Goal: Information Seeking & Learning: Learn about a topic

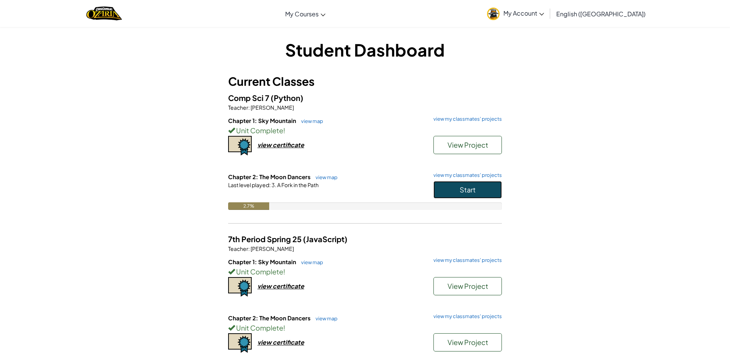
click at [468, 193] on span "Start" at bounding box center [467, 189] width 16 height 9
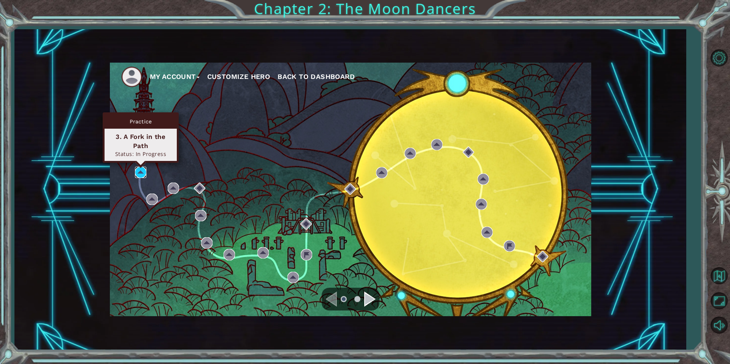
click at [144, 176] on img at bounding box center [140, 172] width 11 height 11
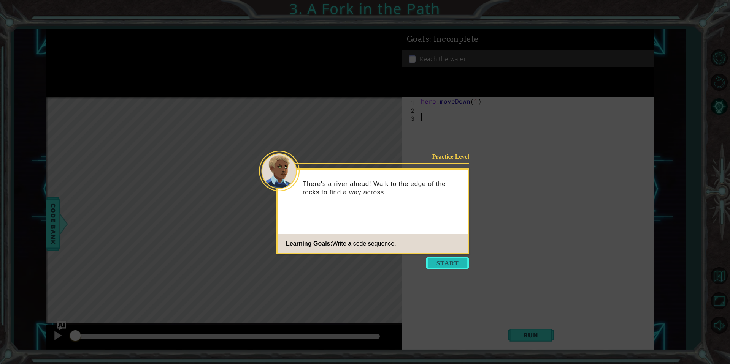
click at [446, 263] on button "Start" at bounding box center [447, 263] width 43 height 12
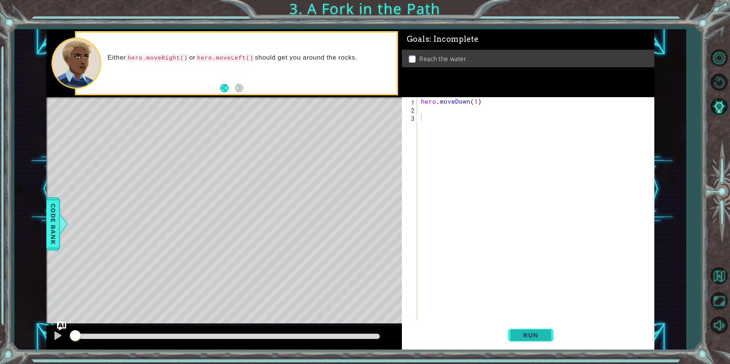
click at [531, 335] on span "Run" at bounding box center [530, 336] width 30 height 8
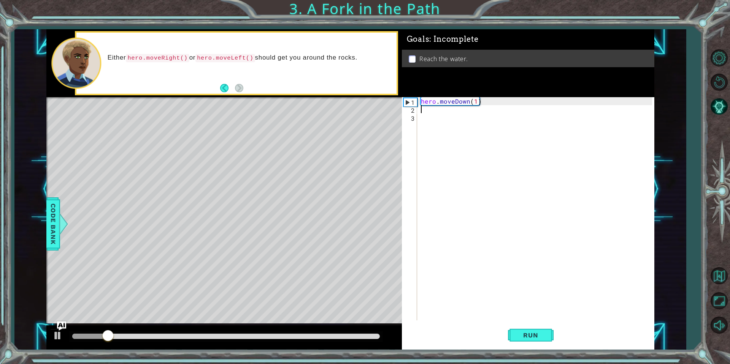
click at [456, 111] on div "hero . moveDown ( 1 )" at bounding box center [537, 216] width 236 height 239
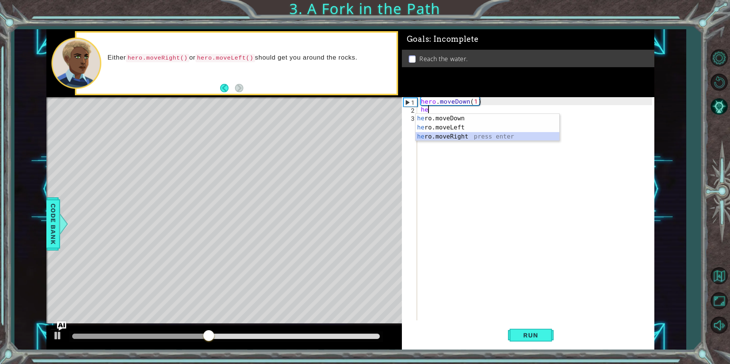
click at [466, 135] on div "he ro.moveDown press enter he ro.moveLeft press enter he ro.moveRight press ent…" at bounding box center [487, 137] width 144 height 46
type textarea "hero.moveRight(1)"
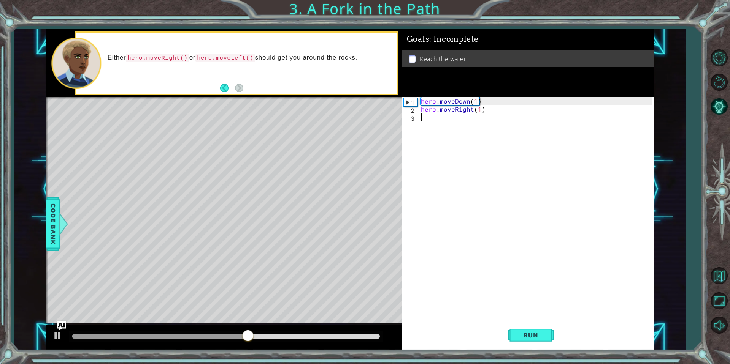
click at [474, 122] on div "hero . moveDown ( 1 ) hero . moveRight ( 1 )" at bounding box center [537, 216] width 236 height 239
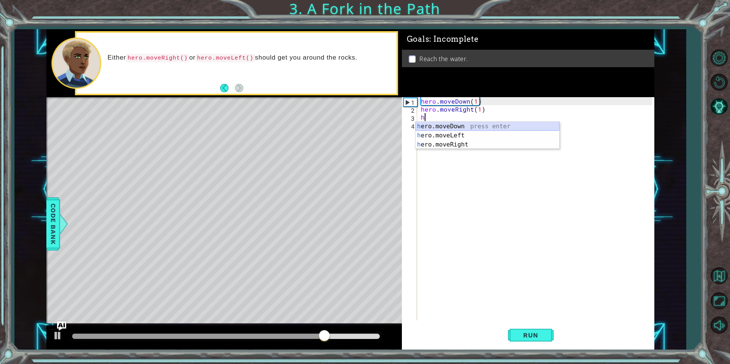
click at [481, 125] on div "h ero.moveDown press enter h ero.moveLeft press enter h ero.moveRight press ent…" at bounding box center [487, 145] width 144 height 46
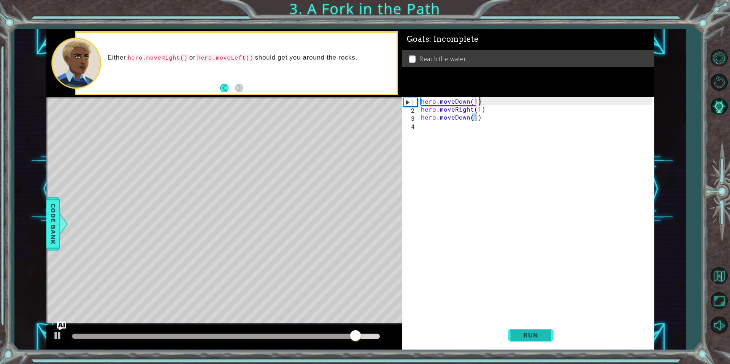
type textarea "hero.moveDown(1)"
click at [516, 332] on span "Run" at bounding box center [530, 336] width 30 height 8
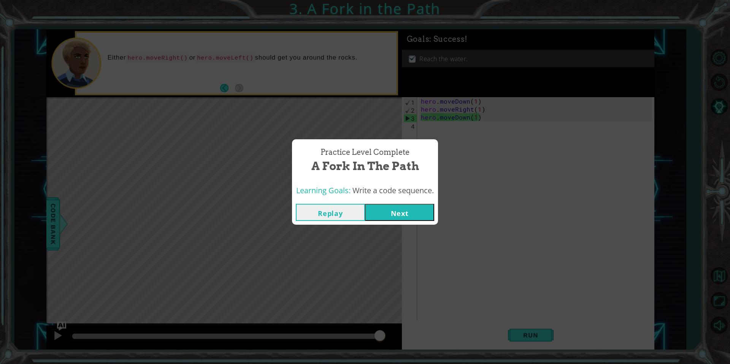
click at [388, 213] on button "Next" at bounding box center [399, 212] width 69 height 17
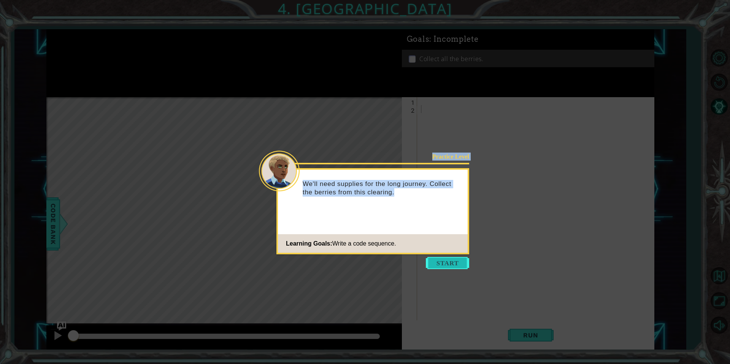
drag, startPoint x: 446, startPoint y: 253, endPoint x: 446, endPoint y: 257, distance: 3.9
click at [446, 255] on div "Practice Level We'll need supplies for the long journey. Collect the berries fr…" at bounding box center [372, 211] width 193 height 86
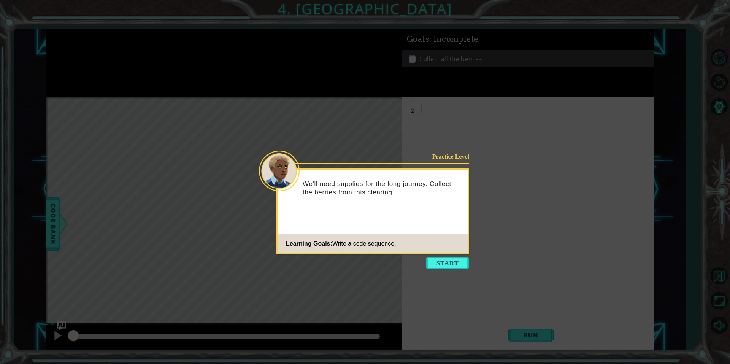
click at [453, 263] on button "Start" at bounding box center [447, 263] width 43 height 12
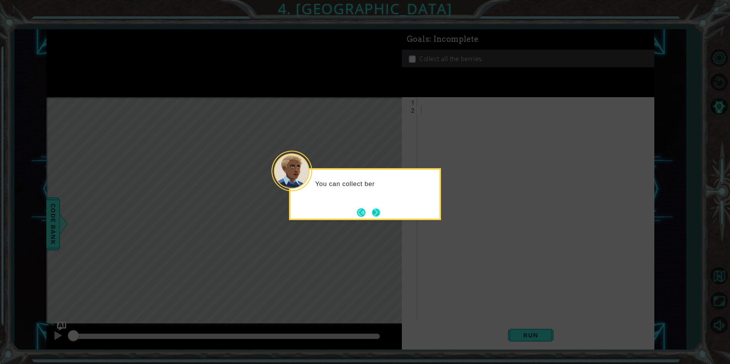
click at [378, 211] on button "Next" at bounding box center [376, 213] width 8 height 8
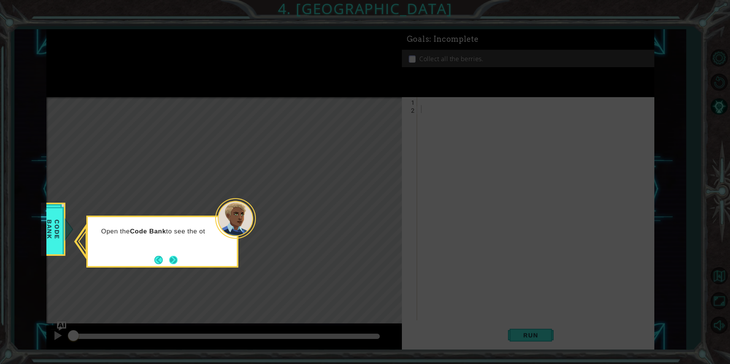
click at [175, 260] on button "Next" at bounding box center [173, 260] width 8 height 8
click at [176, 261] on button "Next" at bounding box center [173, 260] width 8 height 8
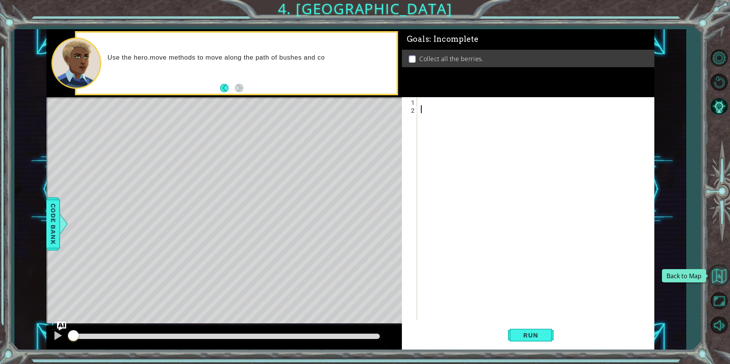
click at [723, 280] on button "Back to Map" at bounding box center [718, 276] width 22 height 22
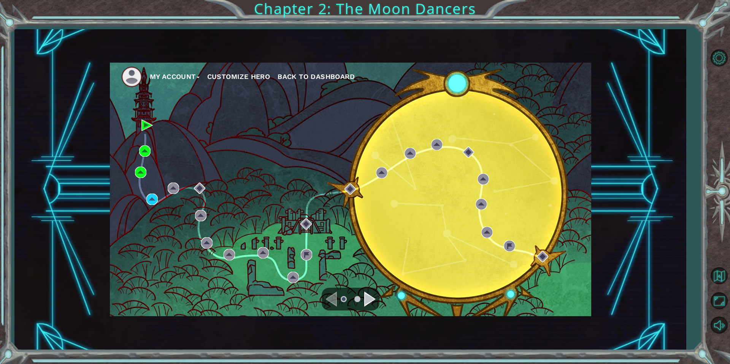
click at [332, 298] on div "Navigate to the previous page" at bounding box center [330, 299] width 11 height 15
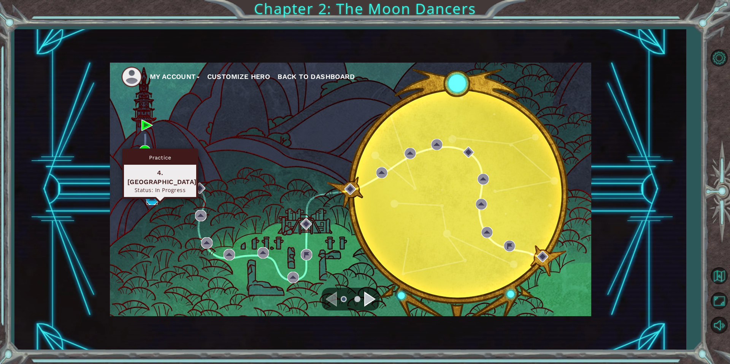
click at [154, 199] on img at bounding box center [151, 199] width 11 height 11
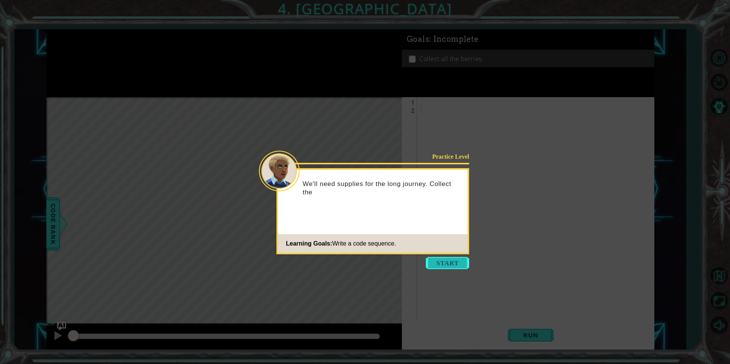
click at [446, 268] on button "Start" at bounding box center [447, 263] width 43 height 12
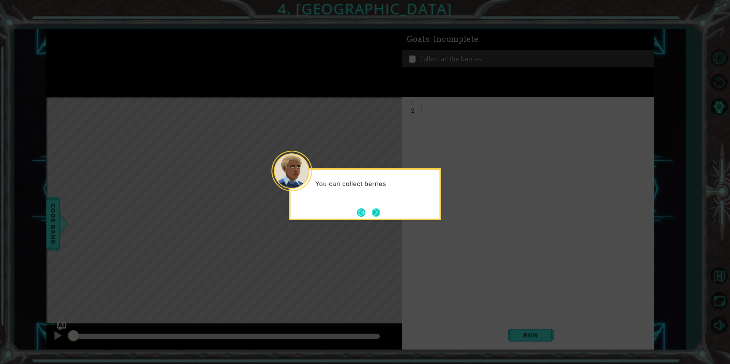
click at [372, 214] on button "Next" at bounding box center [376, 213] width 8 height 8
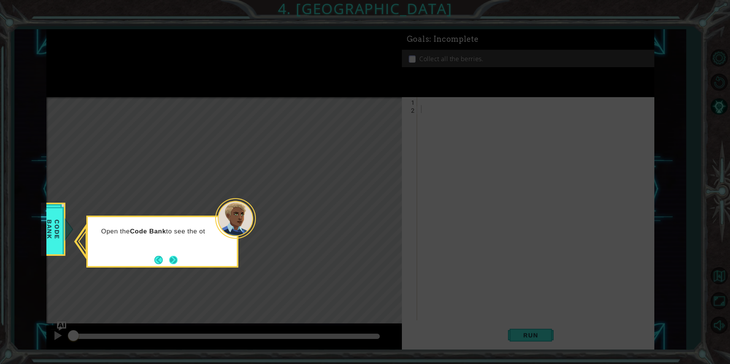
click at [169, 259] on button "Next" at bounding box center [173, 260] width 8 height 8
click at [173, 258] on button "Next" at bounding box center [173, 260] width 8 height 8
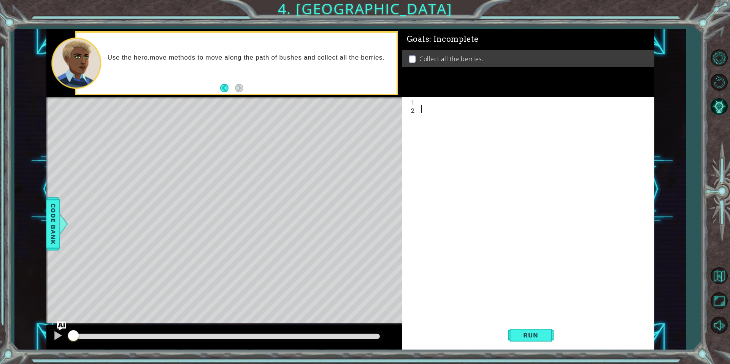
click at [432, 107] on div at bounding box center [537, 216] width 236 height 239
click at [436, 103] on div at bounding box center [537, 216] width 236 height 239
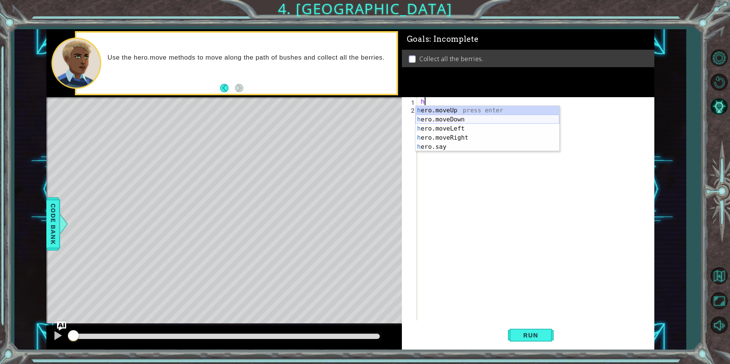
click at [474, 117] on div "h ero.moveUp press enter h ero.moveDown press enter h ero.moveLeft press enter …" at bounding box center [487, 138] width 144 height 64
type textarea "hero.moveDown(1)"
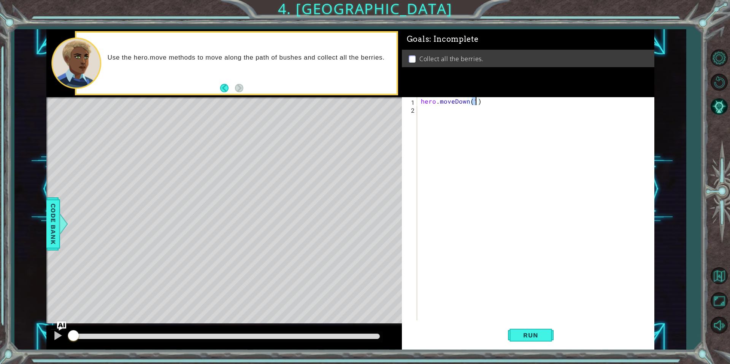
click at [476, 112] on div "hero . moveDown ( 1 )" at bounding box center [537, 216] width 236 height 239
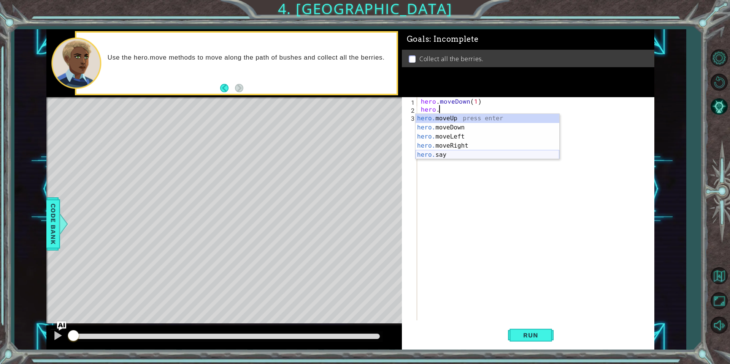
scroll to position [0, 0]
type textarea "h"
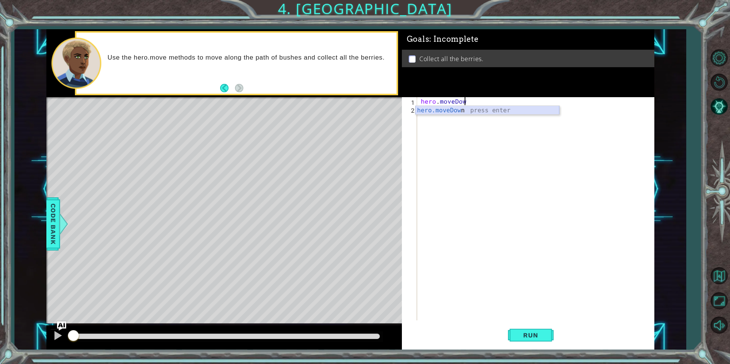
click at [484, 110] on div "hero.moveDow n press enter" at bounding box center [487, 119] width 144 height 27
type textarea "hero.moveDown(1)"
click at [467, 111] on div "hero . moveDown ( 1 )" at bounding box center [537, 216] width 236 height 239
click at [53, 228] on span "Code Bank" at bounding box center [53, 224] width 12 height 46
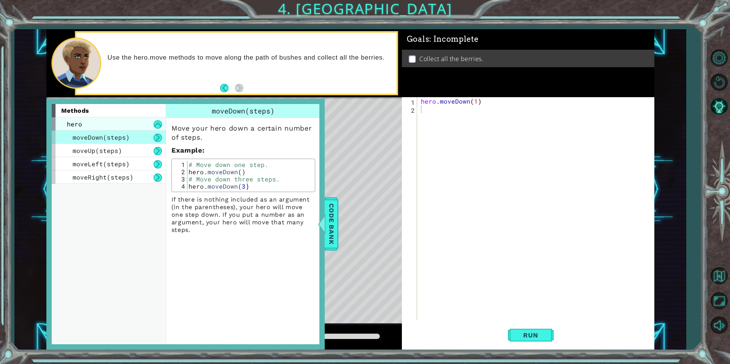
click at [120, 120] on div "hero" at bounding box center [109, 123] width 114 height 13
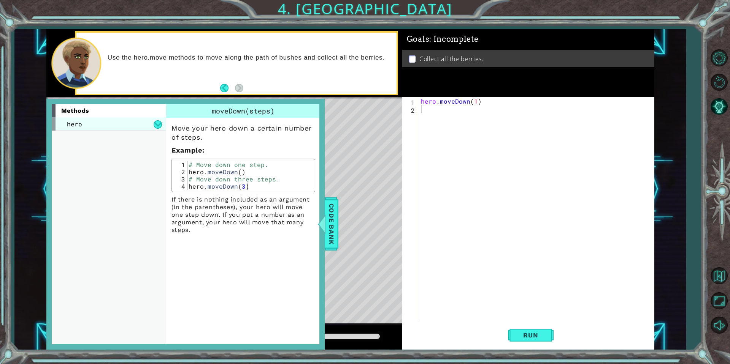
click at [148, 122] on div "hero" at bounding box center [109, 123] width 114 height 13
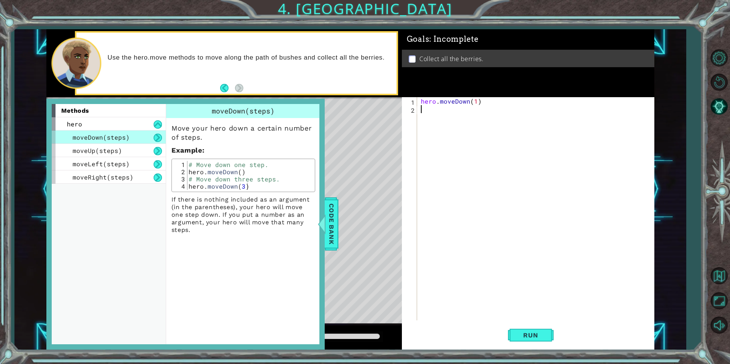
click at [450, 109] on div "hero . moveDown ( 1 )" at bounding box center [537, 216] width 236 height 239
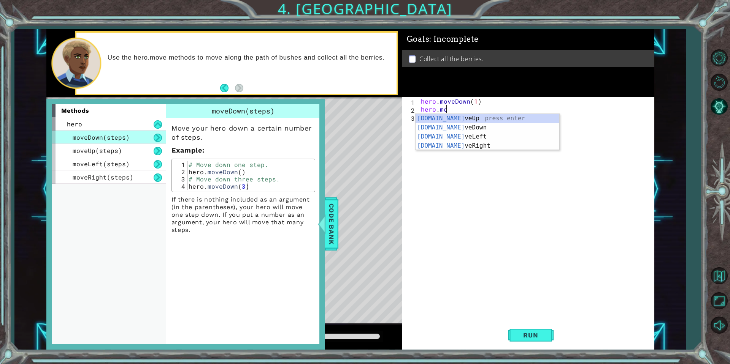
scroll to position [0, 1]
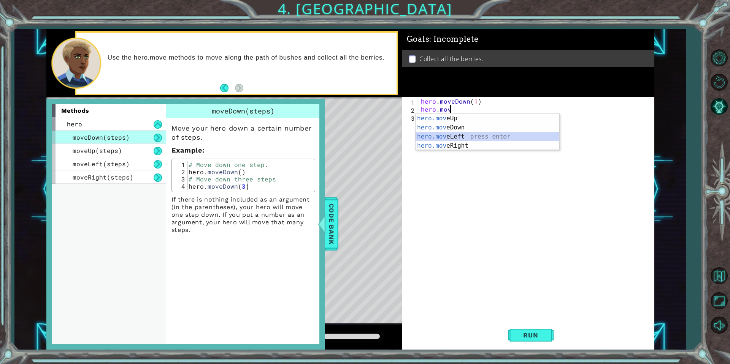
click at [525, 138] on div "hero.mov eUp press enter hero.mov eDown press enter hero.mov eLeft press enter …" at bounding box center [487, 141] width 144 height 55
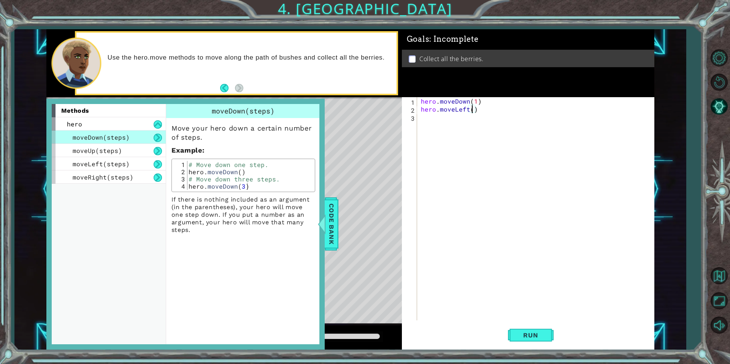
scroll to position [0, 3]
click at [476, 101] on div "hero . moveDown ( 1 ) hero . moveLeft ( 2 )" at bounding box center [537, 216] width 236 height 239
type textarea "hero.moveDown(2)"
click at [446, 120] on div "hero . moveDown ( 2 ) hero . moveLeft ( 2 )" at bounding box center [537, 216] width 236 height 239
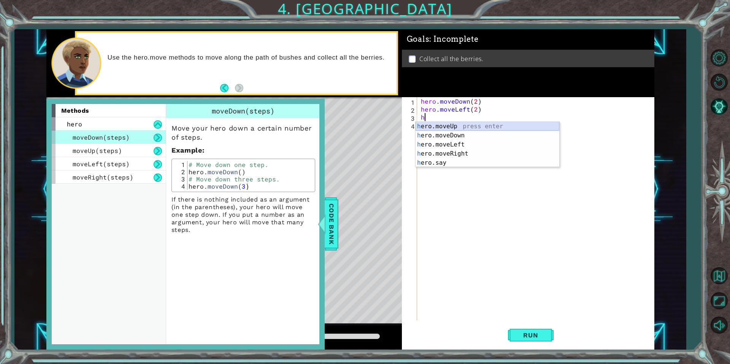
click at [468, 125] on div "h ero.moveUp press enter h ero.moveDown press enter h ero.moveLeft press enter …" at bounding box center [487, 154] width 144 height 64
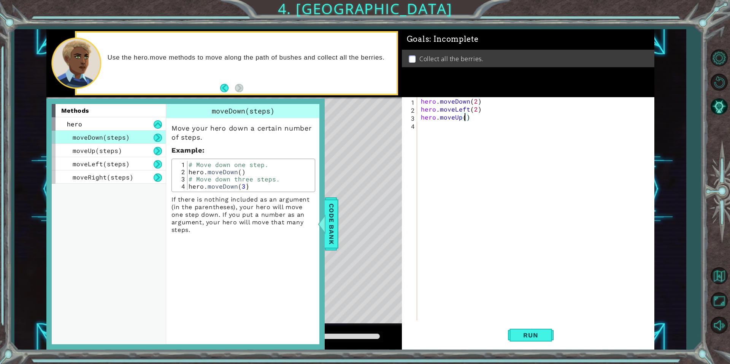
type textarea "hero.moveUp(2)"
click at [443, 130] on div "hero . moveDown ( 2 ) hero . moveLeft ( 2 ) hero . moveUp ( 2 )" at bounding box center [537, 216] width 236 height 239
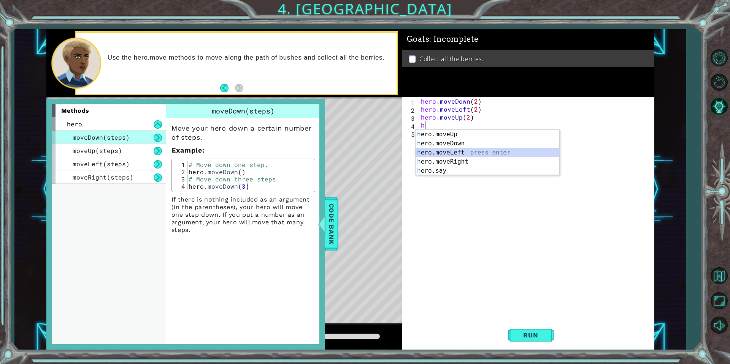
click at [469, 155] on div "h ero.moveUp press enter h ero.moveDown press enter h ero.moveLeft press enter …" at bounding box center [487, 162] width 144 height 64
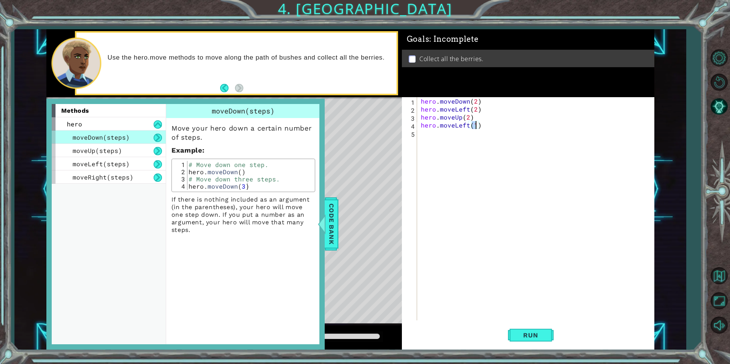
scroll to position [0, 3]
click at [517, 335] on span "Run" at bounding box center [530, 336] width 30 height 8
click at [328, 209] on span "Code Bank" at bounding box center [331, 224] width 12 height 46
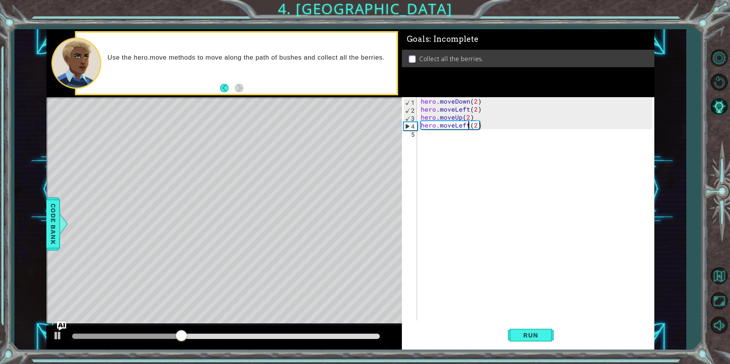
click at [467, 123] on div "hero . moveDown ( 2 ) hero . moveLeft ( 2 ) hero . moveUp ( 2 ) hero . moveLeft…" at bounding box center [537, 216] width 236 height 239
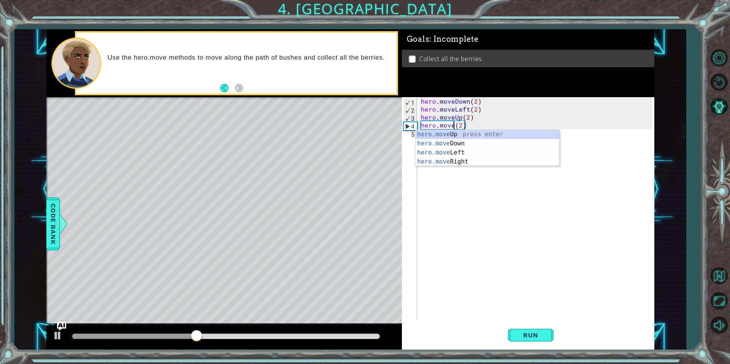
scroll to position [0, 2]
click at [474, 130] on div "hero.moveR ight press enter" at bounding box center [487, 143] width 144 height 27
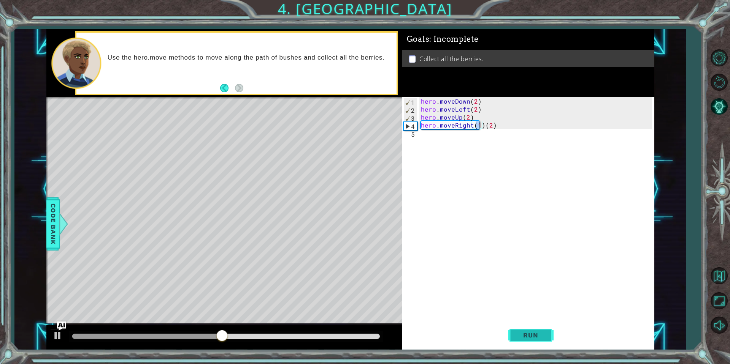
click at [538, 331] on button "Run" at bounding box center [531, 335] width 46 height 25
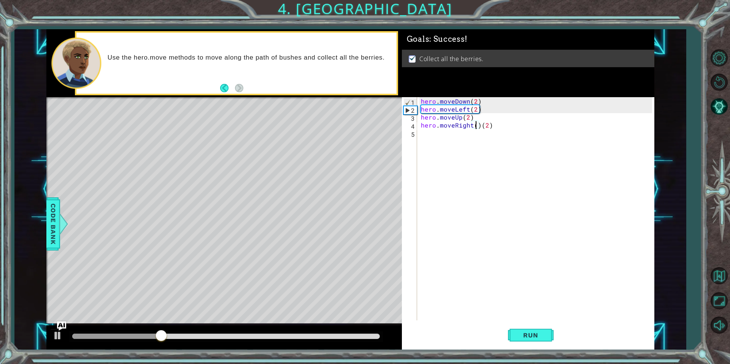
click at [480, 125] on div "hero . moveDown ( 2 ) hero . moveLeft ( 2 ) hero . moveUp ( 2 ) hero . moveRigh…" at bounding box center [537, 216] width 236 height 239
type textarea "hero.moveRight(2)"
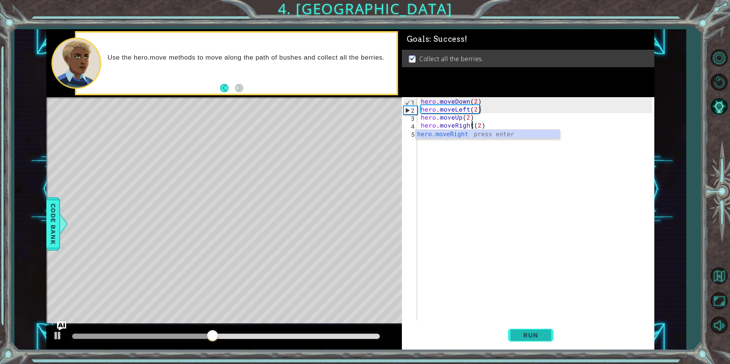
click at [553, 331] on button "Run" at bounding box center [531, 335] width 46 height 25
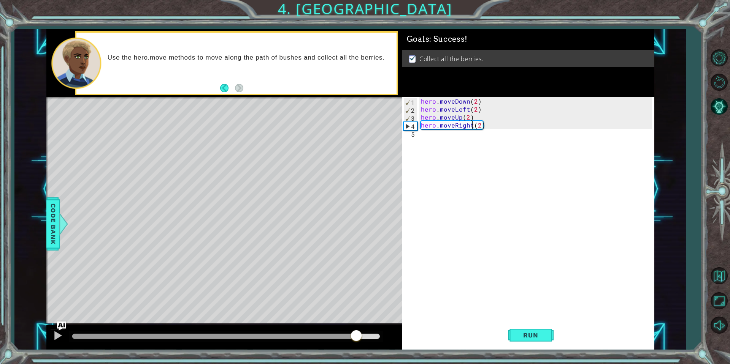
drag, startPoint x: 191, startPoint y: 339, endPoint x: 359, endPoint y: 334, distance: 168.0
click at [359, 334] on div at bounding box center [225, 336] width 307 height 5
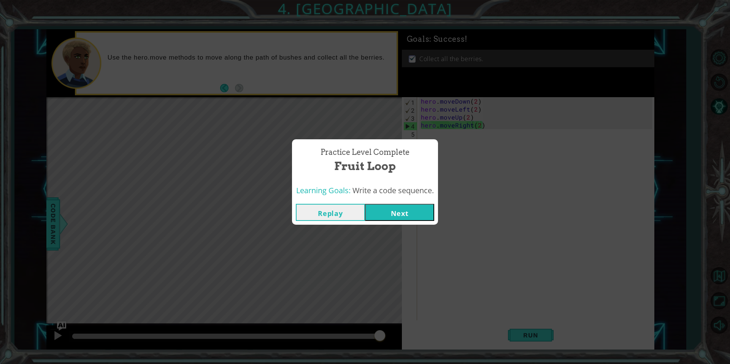
click at [396, 214] on button "Next" at bounding box center [399, 212] width 69 height 17
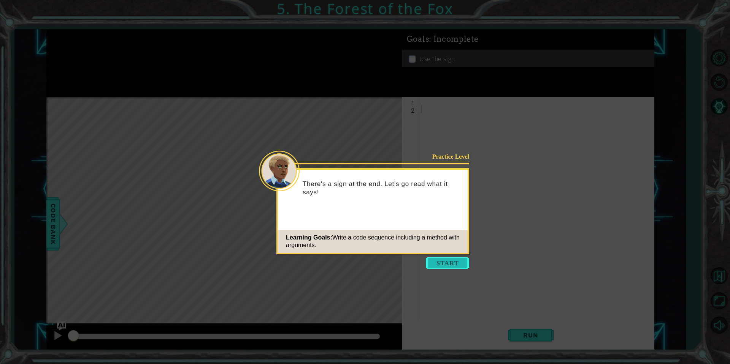
click at [453, 264] on button "Start" at bounding box center [447, 263] width 43 height 12
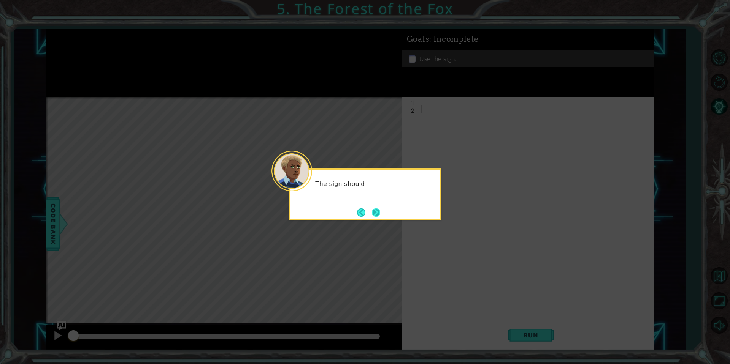
click at [376, 211] on button "Next" at bounding box center [376, 213] width 8 height 8
click at [375, 214] on button "Next" at bounding box center [376, 213] width 8 height 8
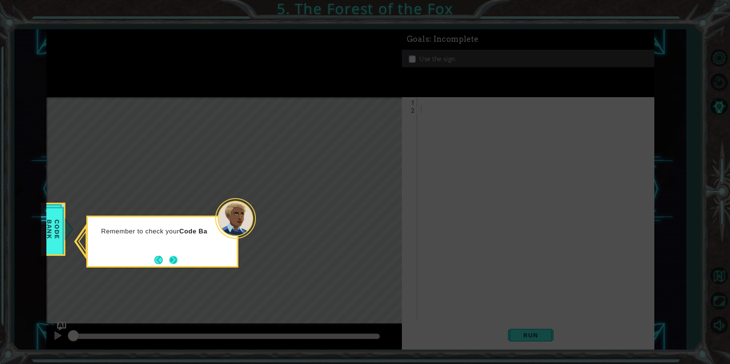
click at [177, 258] on button "Next" at bounding box center [173, 260] width 8 height 8
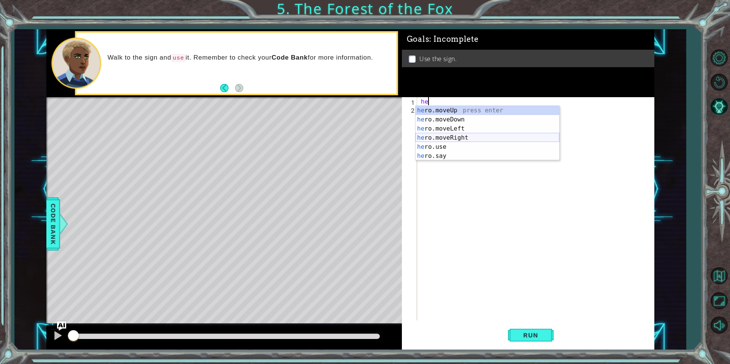
click at [433, 138] on div "he ro.moveUp press enter he ro.moveDown press enter he ro.moveLeft press enter …" at bounding box center [487, 142] width 144 height 73
type textarea "hero.moveRight(1)"
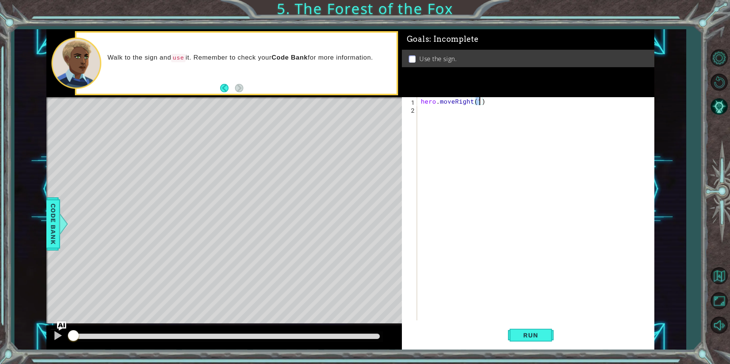
click at [437, 109] on div "hero . moveRight ( 1 )" at bounding box center [537, 216] width 236 height 239
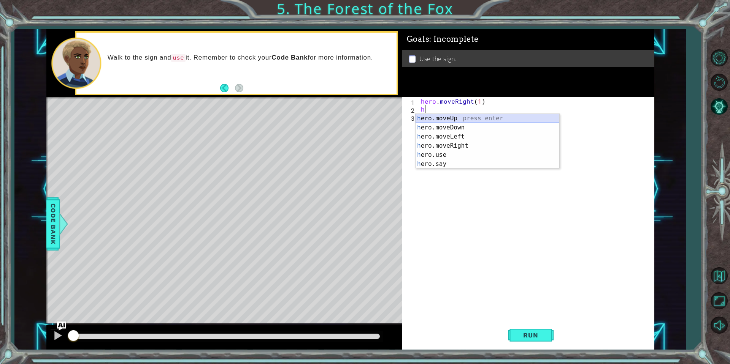
click at [464, 120] on div "h ero.moveUp press enter h ero.moveDown press enter h ero.moveLeft press enter …" at bounding box center [487, 150] width 144 height 73
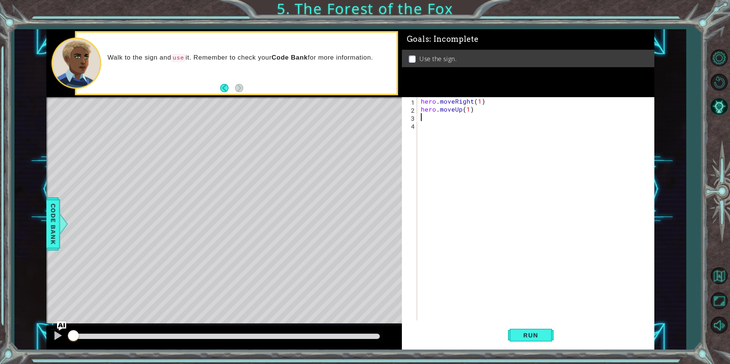
scroll to position [0, 3]
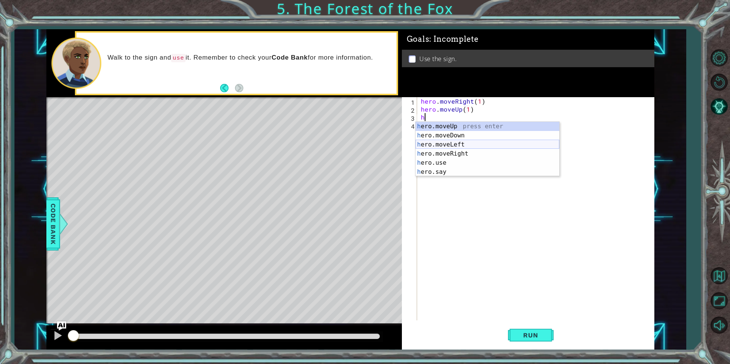
click at [462, 144] on div "h ero.moveUp press enter h ero.moveDown press enter h ero.moveLeft press enter …" at bounding box center [487, 158] width 144 height 73
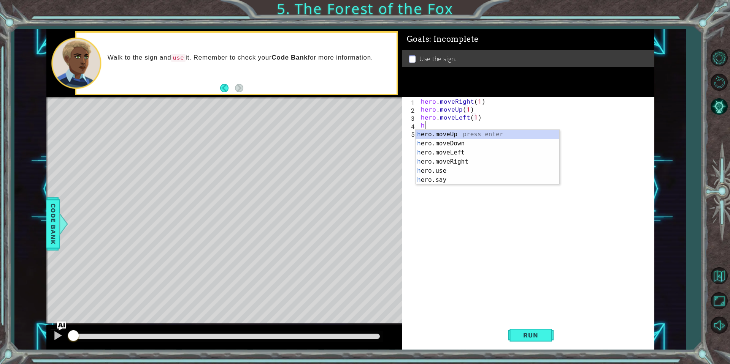
scroll to position [0, 3]
click at [455, 133] on div "h ero.moveUp press enter h ero.moveDown press enter h ero.moveLeft press enter …" at bounding box center [487, 166] width 144 height 73
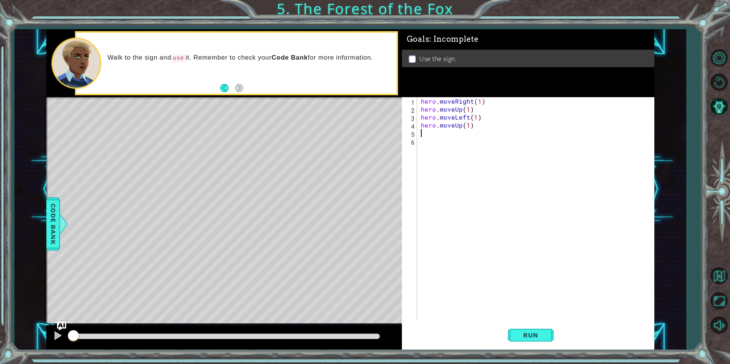
scroll to position [0, 3]
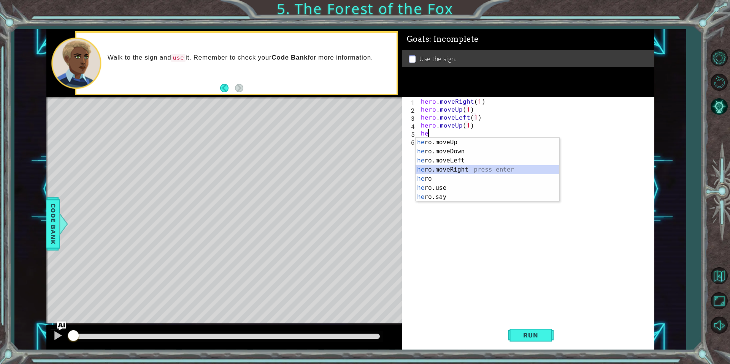
click at [466, 170] on div "he ro.moveUp press enter he ro.moveDown press enter he ro.moveLeft press enter …" at bounding box center [487, 179] width 144 height 82
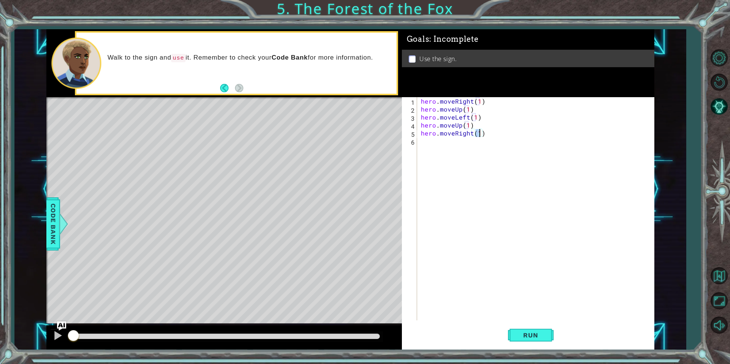
type textarea "hero.moveRight(2)"
click at [443, 142] on div "hero . moveRight ( 1 ) hero . moveUp ( 1 ) hero . moveLeft ( 1 ) hero . moveUp …" at bounding box center [537, 216] width 236 height 239
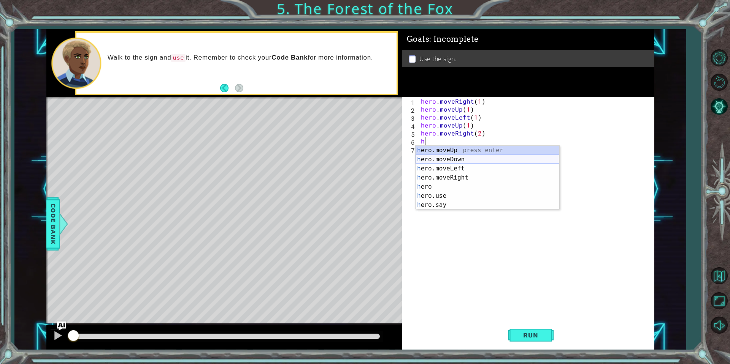
click at [465, 159] on div "h ero.moveUp press enter h ero.moveDown press enter h ero.moveLeft press enter …" at bounding box center [487, 187] width 144 height 82
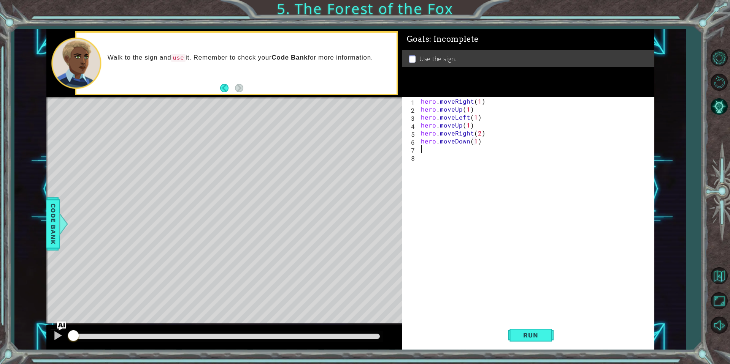
scroll to position [0, 3]
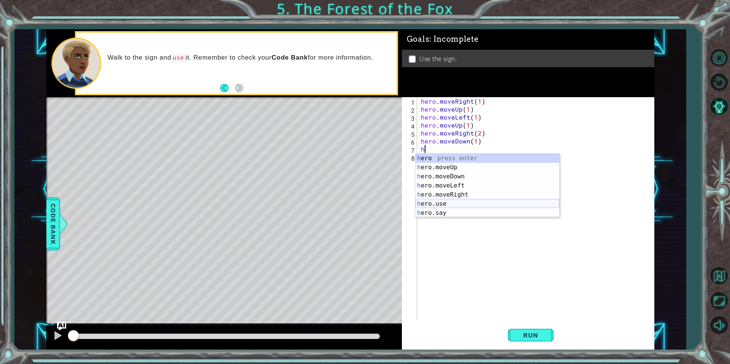
click at [445, 201] on div "h ero press enter h ero.moveUp press enter h ero.moveDown press enter h ero.mov…" at bounding box center [487, 195] width 144 height 82
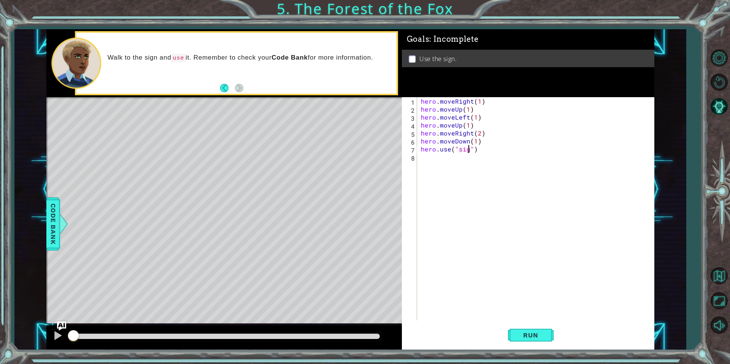
type textarea "hero.use("sign")"
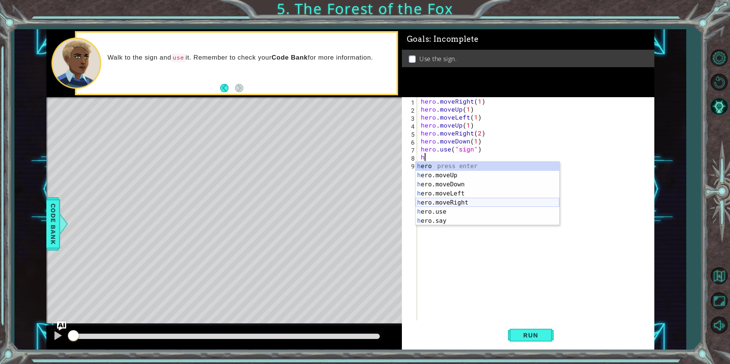
click at [471, 200] on div "h ero press enter h ero.moveUp press enter h ero.moveDown press enter h ero.mov…" at bounding box center [487, 203] width 144 height 82
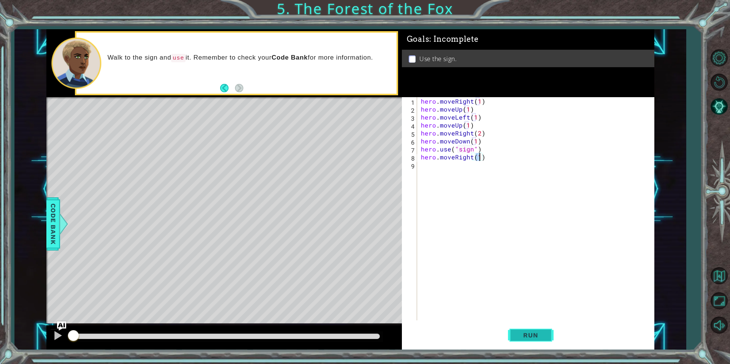
type textarea "hero.moveRight(1)"
click at [518, 329] on button "Run" at bounding box center [531, 335] width 46 height 25
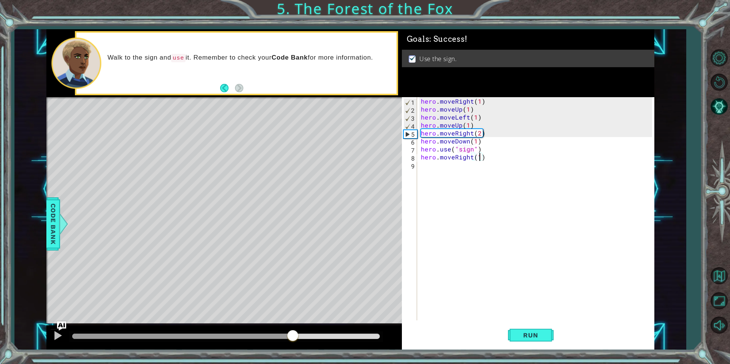
drag, startPoint x: 141, startPoint y: 340, endPoint x: 347, endPoint y: 328, distance: 207.0
click at [344, 328] on div at bounding box center [223, 338] width 355 height 24
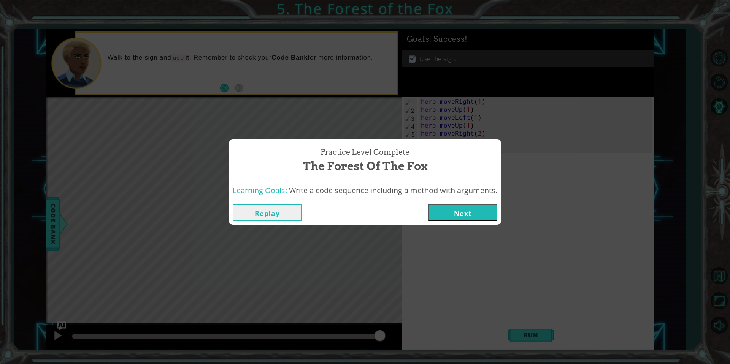
click at [442, 214] on button "Next" at bounding box center [462, 212] width 69 height 17
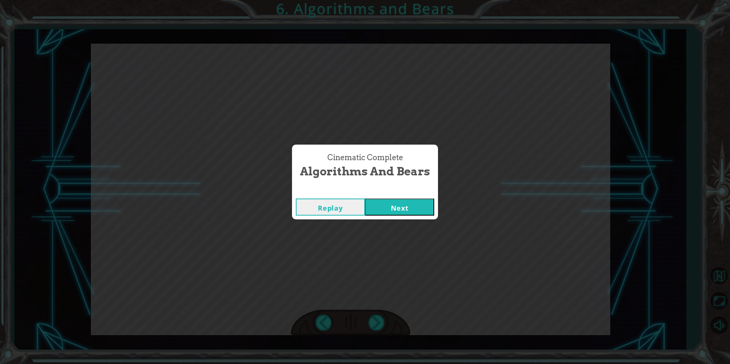
click at [412, 205] on button "Next" at bounding box center [399, 207] width 69 height 17
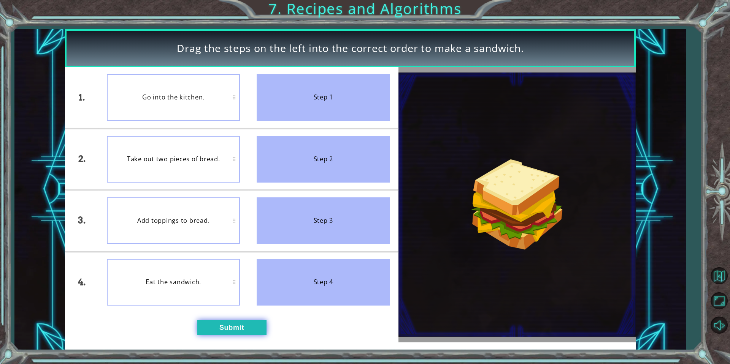
click at [219, 328] on button "Submit" at bounding box center [231, 327] width 69 height 15
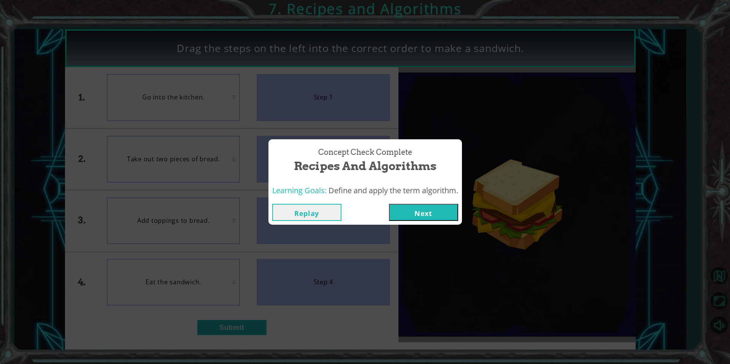
click at [416, 210] on button "Next" at bounding box center [423, 212] width 69 height 17
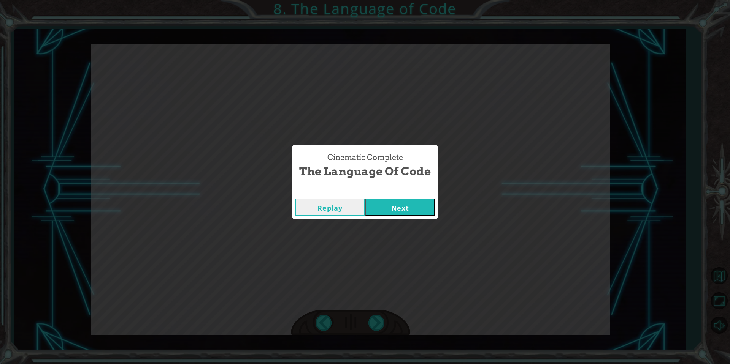
click at [413, 211] on button "Next" at bounding box center [399, 207] width 69 height 17
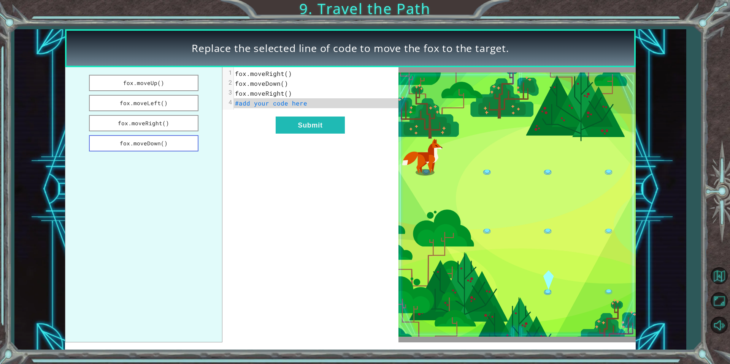
click at [180, 143] on button "fox.moveDown()" at bounding box center [143, 143] width 109 height 16
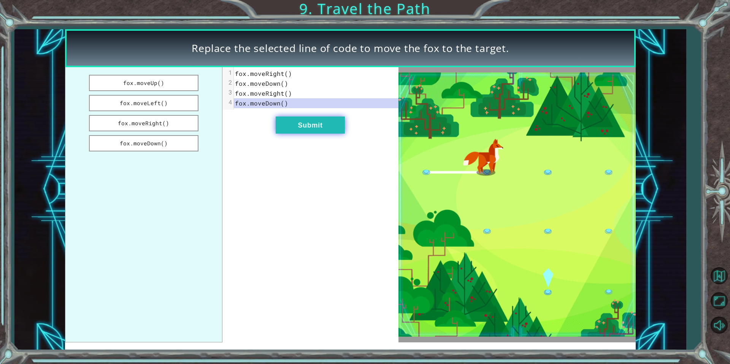
click at [301, 129] on button "Submit" at bounding box center [309, 125] width 69 height 17
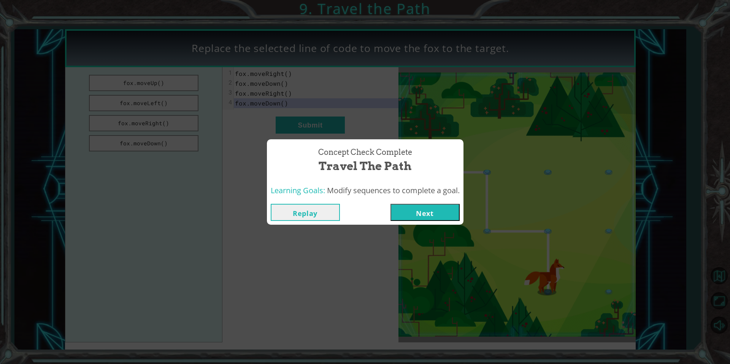
click at [435, 210] on button "Next" at bounding box center [424, 212] width 69 height 17
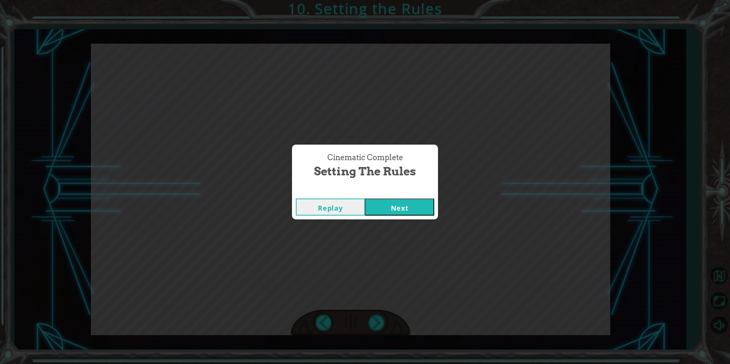
click at [423, 206] on button "Next" at bounding box center [399, 207] width 69 height 17
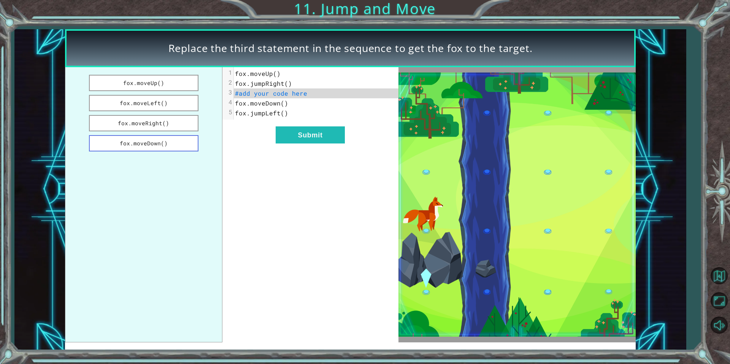
click at [164, 147] on button "fox.moveDown()" at bounding box center [143, 143] width 109 height 16
click at [288, 140] on button "Submit" at bounding box center [309, 135] width 69 height 17
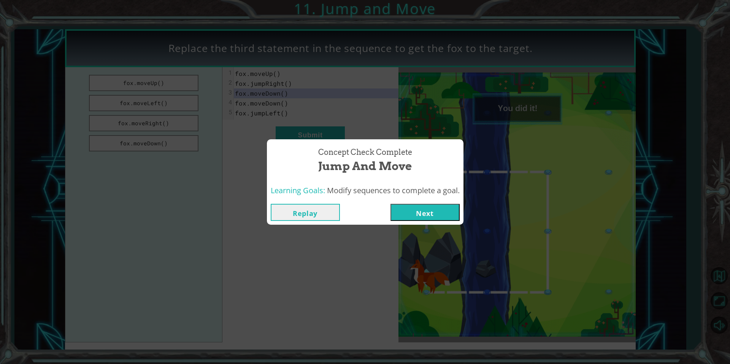
click at [389, 212] on div "Replay Next" at bounding box center [365, 212] width 189 height 17
click at [457, 210] on button "Next" at bounding box center [424, 212] width 69 height 17
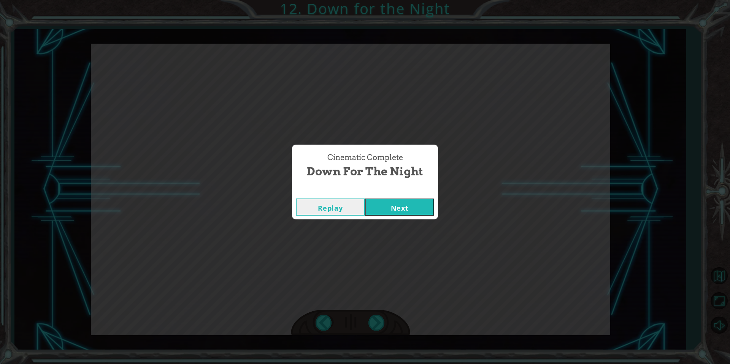
click at [405, 214] on button "Next" at bounding box center [399, 207] width 69 height 17
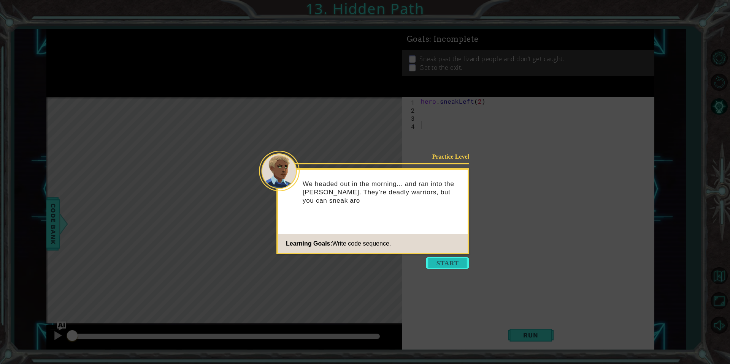
click at [430, 265] on button "Start" at bounding box center [447, 263] width 43 height 12
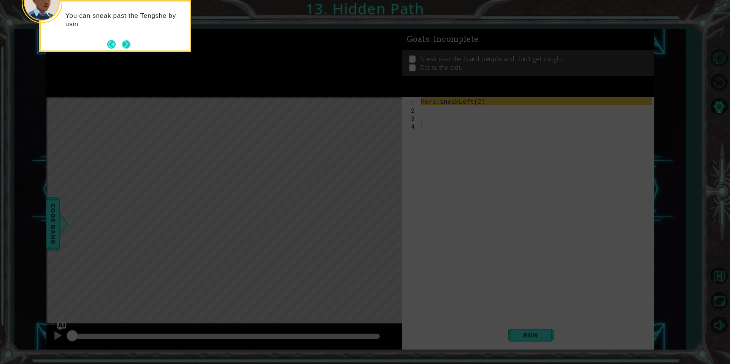
click at [124, 41] on button "Next" at bounding box center [126, 44] width 8 height 8
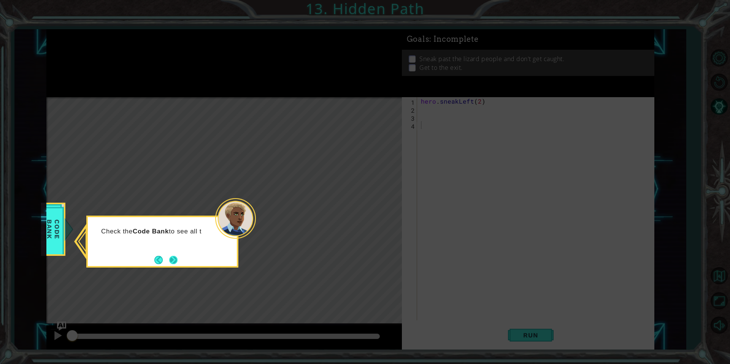
click at [173, 264] on button "Next" at bounding box center [173, 260] width 8 height 8
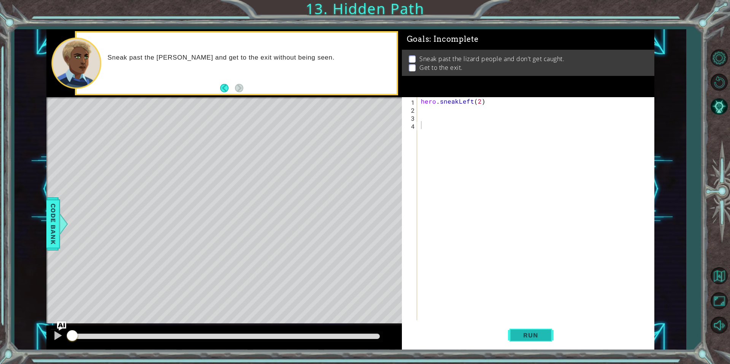
click at [523, 339] on span "Run" at bounding box center [530, 336] width 30 height 8
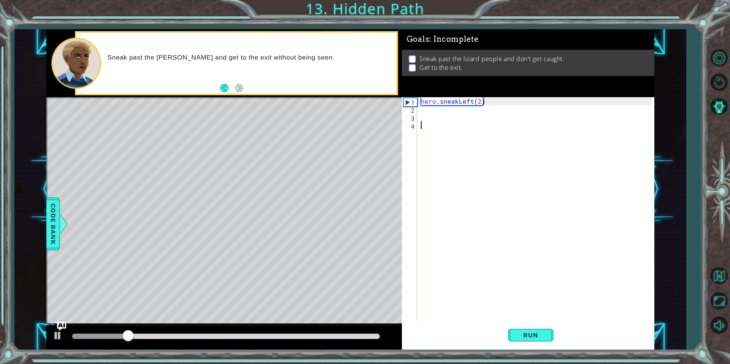
click at [442, 111] on div "hero . sneakLeft ( 2 )" at bounding box center [537, 216] width 236 height 239
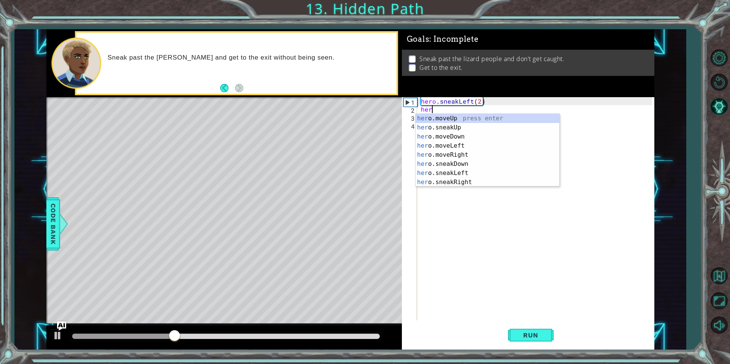
scroll to position [0, 0]
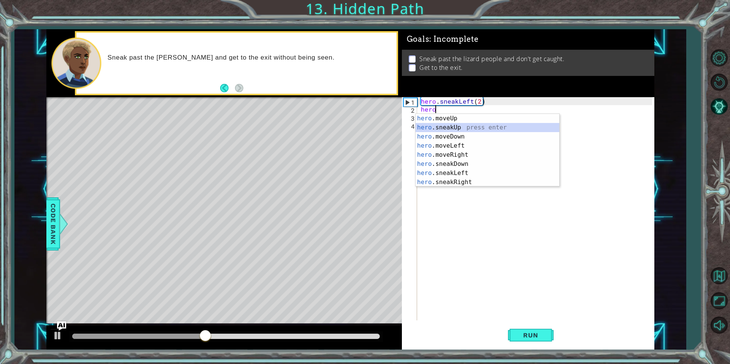
click at [462, 127] on div "hero .moveUp press enter hero .sneakUp press enter hero .moveDown press enter h…" at bounding box center [487, 159] width 144 height 91
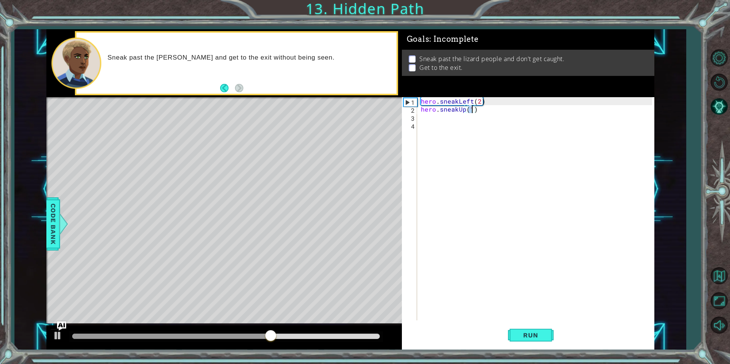
type textarea "hero.sneakUp(2)"
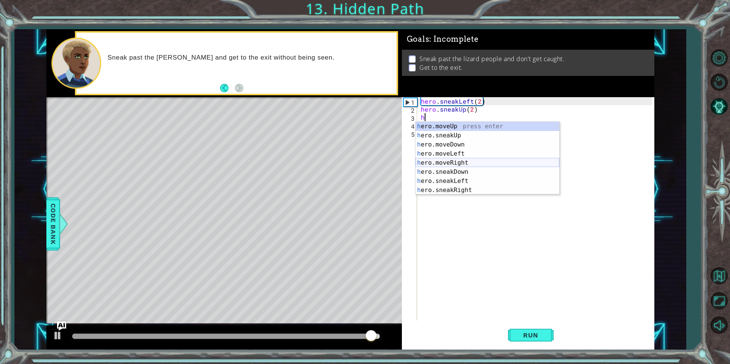
click at [471, 161] on div "h ero.moveUp press enter h ero.sneakUp press enter h ero.moveDown press enter h…" at bounding box center [487, 167] width 144 height 91
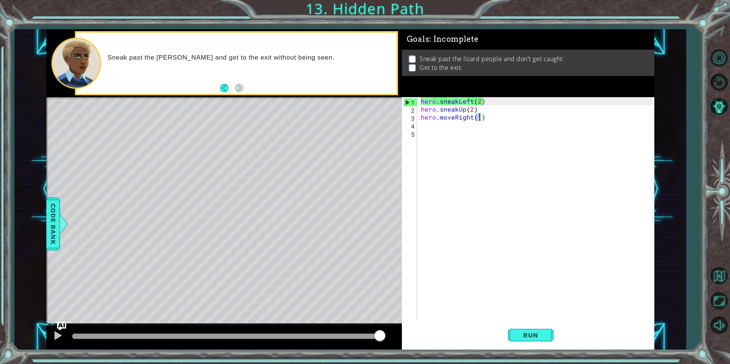
type textarea "hero.moveRight(2)"
click at [464, 123] on div "hero . sneakLeft ( 2 ) hero . sneakUp ( 2 ) hero . moveRight ( 2 )" at bounding box center [537, 216] width 236 height 239
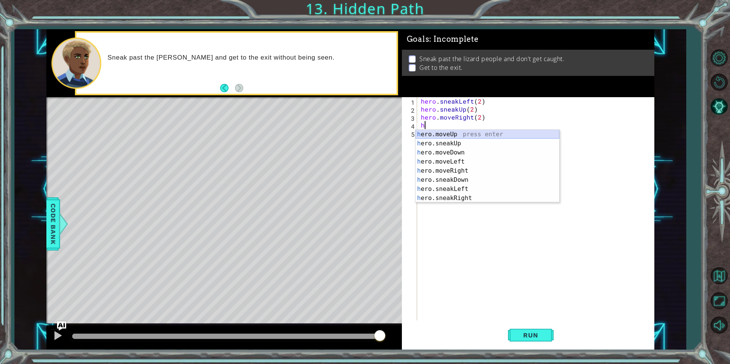
click at [465, 134] on div "h ero.moveUp press enter h ero.sneakUp press enter h ero.moveDown press enter h…" at bounding box center [487, 175] width 144 height 91
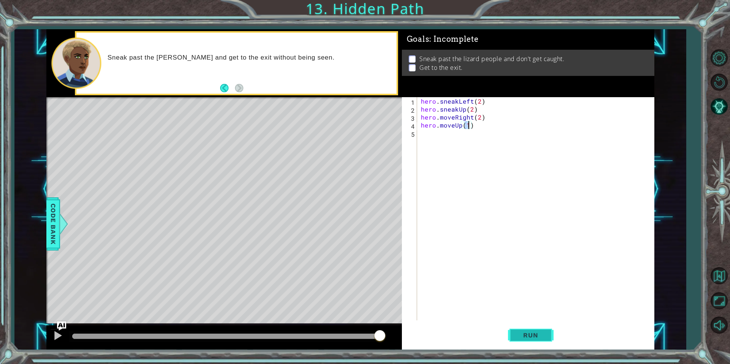
click at [536, 336] on span "Run" at bounding box center [530, 336] width 30 height 8
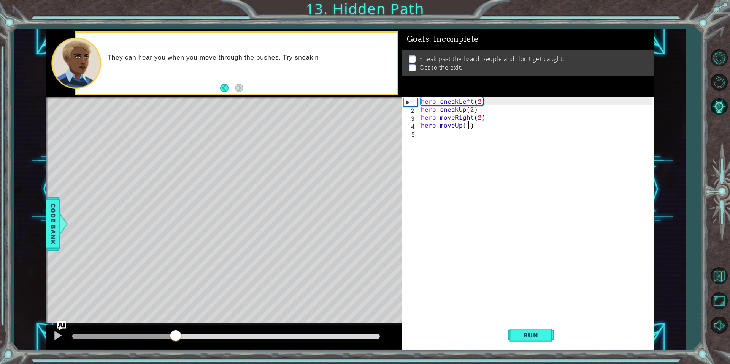
drag, startPoint x: 130, startPoint y: 335, endPoint x: 271, endPoint y: 325, distance: 140.9
click at [267, 326] on div at bounding box center [223, 338] width 355 height 24
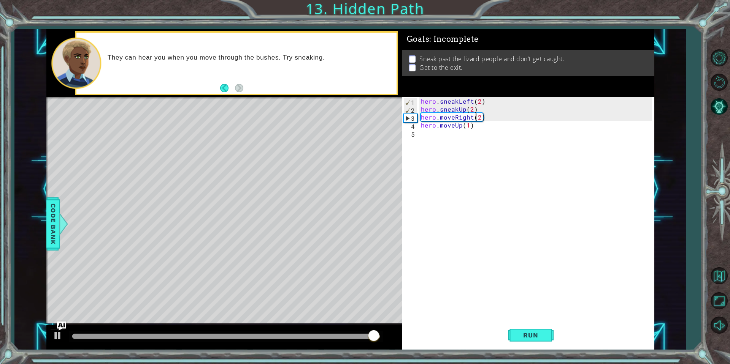
click at [473, 117] on div "hero . sneakLeft ( 2 ) hero . sneakUp ( 2 ) hero . moveRight ( 2 ) hero . moveU…" at bounding box center [537, 216] width 236 height 239
click at [454, 114] on div "hero . sneakLeft ( 2 ) hero . sneakUp ( 2 ) hero . moveRight ( 2 ) hero . moveU…" at bounding box center [537, 216] width 236 height 239
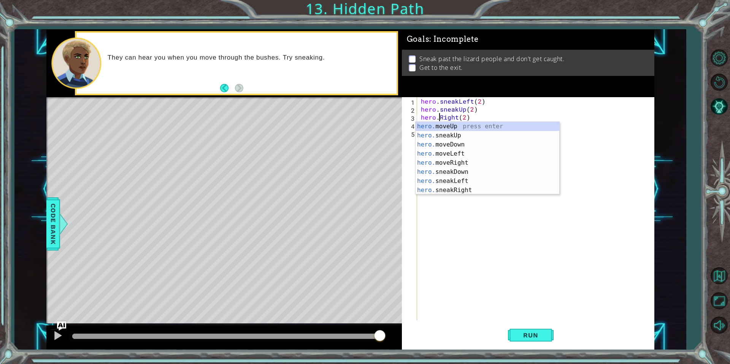
scroll to position [0, 1]
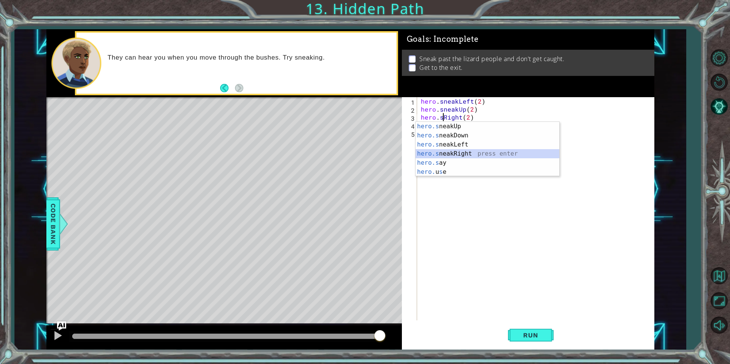
click at [472, 153] on div "hero.s neakUp press enter hero.s neakDown press enter hero.s neakLeft press ent…" at bounding box center [487, 158] width 144 height 73
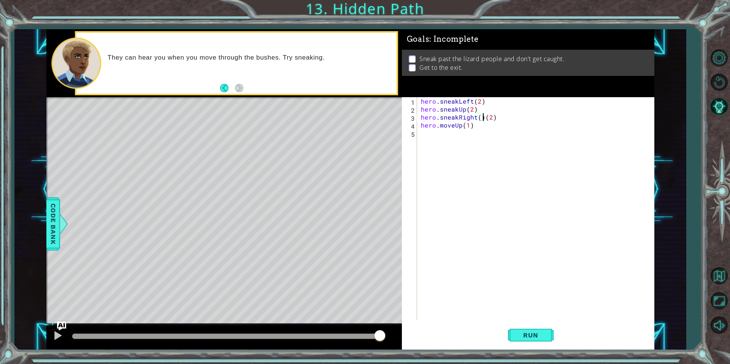
click at [483, 114] on div "hero . sneakLeft ( 2 ) hero . sneakUp ( 2 ) hero . sneakRight ( ) ( 2 ) hero . …" at bounding box center [537, 216] width 236 height 239
type textarea "hero.sneakRight(2)"
click at [544, 333] on span "Run" at bounding box center [530, 336] width 30 height 8
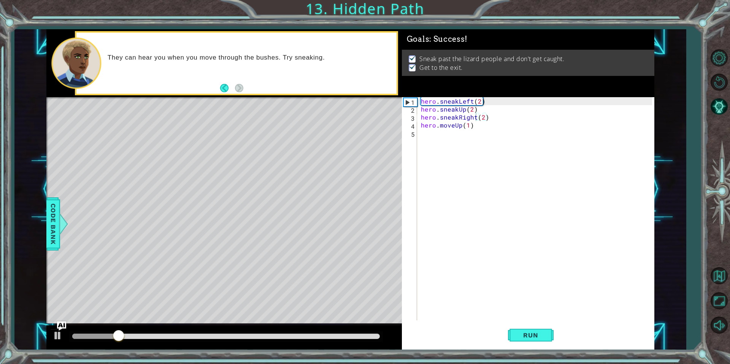
drag, startPoint x: 329, startPoint y: 331, endPoint x: 347, endPoint y: 338, distance: 19.3
click at [348, 339] on div at bounding box center [225, 337] width 313 height 11
drag, startPoint x: 324, startPoint y: 333, endPoint x: 356, endPoint y: 337, distance: 32.9
click at [359, 338] on div at bounding box center [225, 337] width 313 height 11
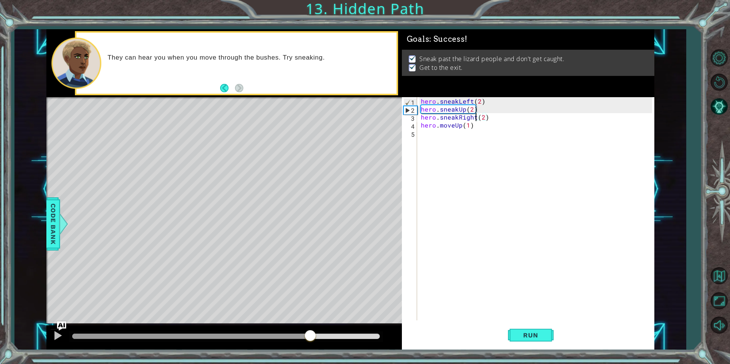
drag, startPoint x: 150, startPoint y: 331, endPoint x: 323, endPoint y: 333, distance: 172.5
click at [317, 334] on div at bounding box center [310, 337] width 14 height 14
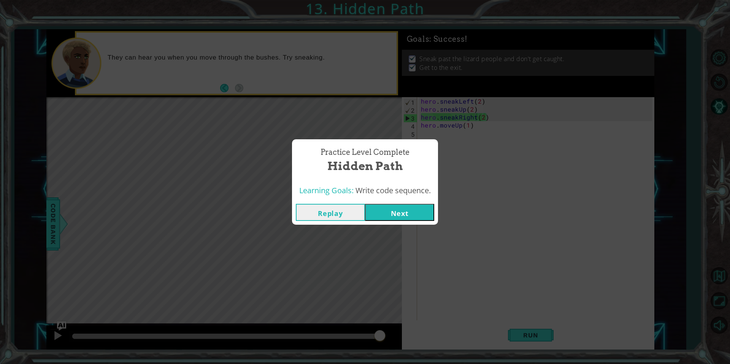
click at [387, 214] on button "Next" at bounding box center [399, 212] width 69 height 17
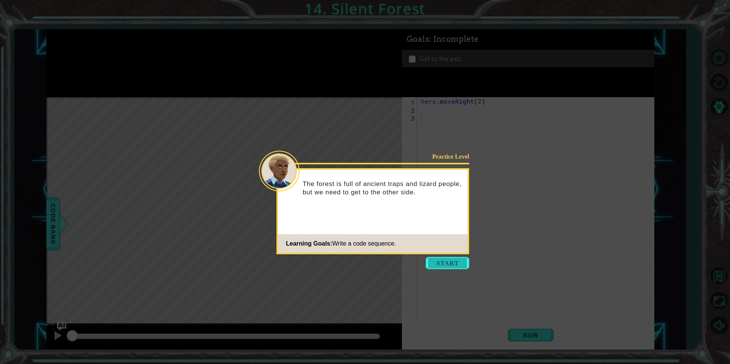
click at [450, 258] on button "Start" at bounding box center [447, 263] width 43 height 12
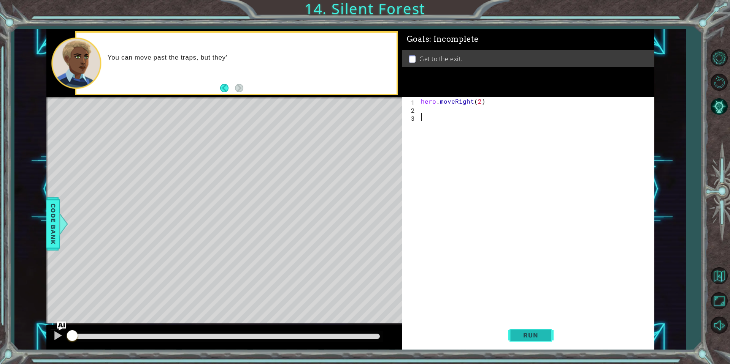
click at [539, 336] on span "Run" at bounding box center [530, 336] width 30 height 8
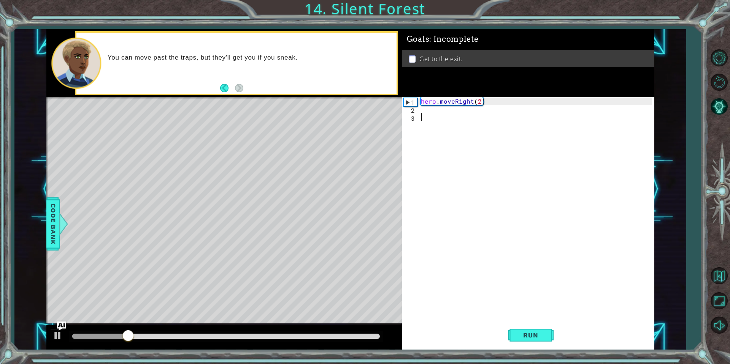
click at [444, 109] on div "hero . moveRight ( 2 )" at bounding box center [537, 216] width 236 height 239
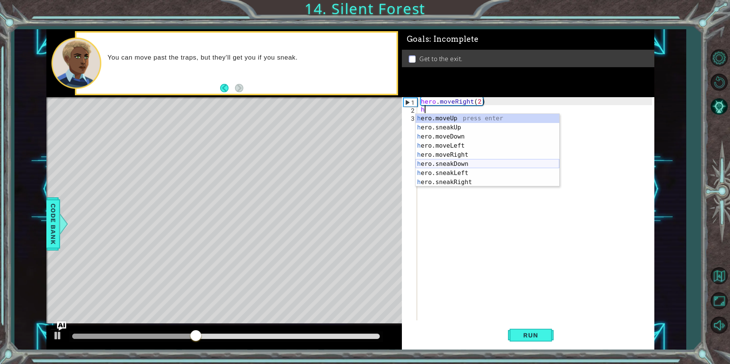
click at [474, 161] on div "h ero.moveUp press enter h ero.sneakUp press enter h ero.moveDown press enter h…" at bounding box center [487, 159] width 144 height 91
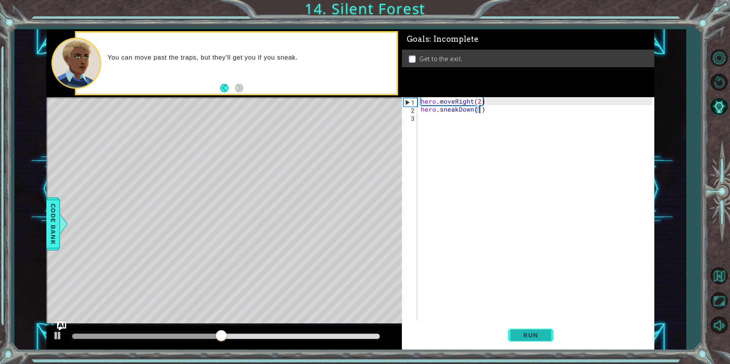
type textarea "hero.sneakDown(1)"
click at [525, 334] on span "Run" at bounding box center [530, 336] width 30 height 8
click at [449, 119] on div "hero . moveRight ( 2 ) hero . sneakDown ( 1 )" at bounding box center [537, 216] width 236 height 239
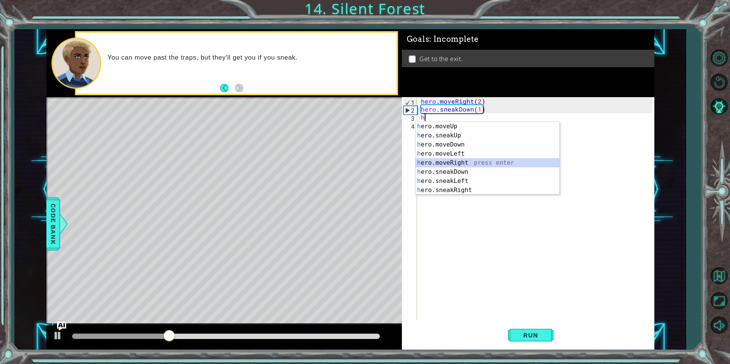
click at [473, 163] on div "h ero.moveUp press enter h ero.sneakUp press enter h ero.moveDown press enter h…" at bounding box center [487, 167] width 144 height 91
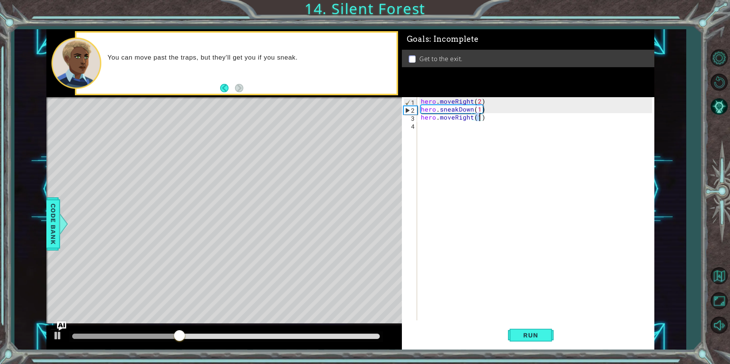
type textarea "hero.moveRight(2)"
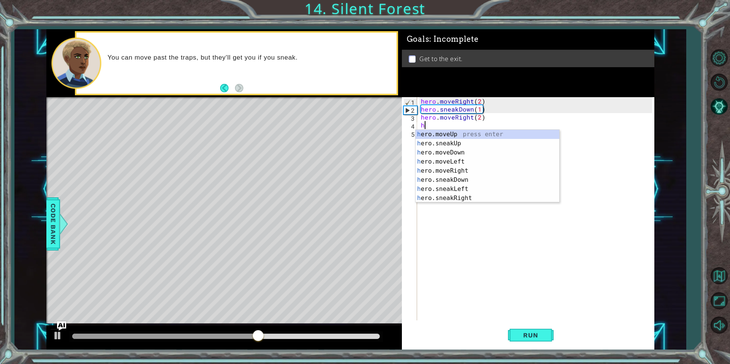
click at [453, 118] on div "hero . moveRight ( 2 ) hero . sneakDown ( 1 ) hero . moveRight ( 2 ) h" at bounding box center [537, 216] width 236 height 239
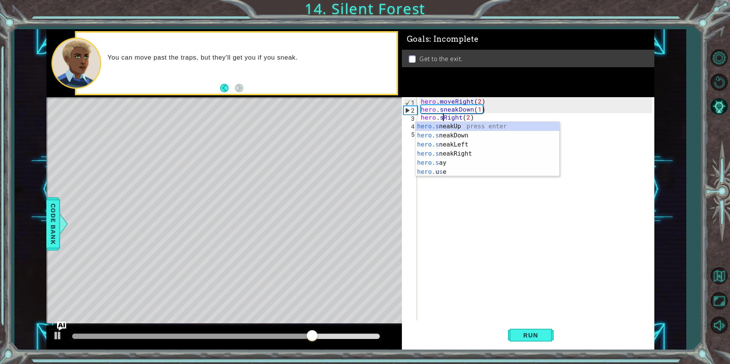
scroll to position [0, 1]
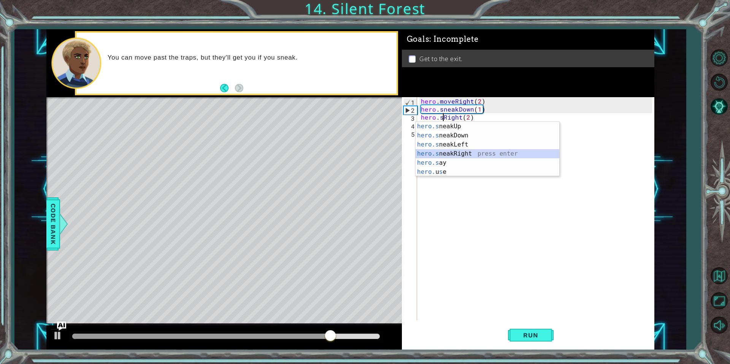
click at [474, 150] on div "hero.s neakUp press enter hero.s neakDown press enter hero.s neakLeft press ent…" at bounding box center [487, 158] width 144 height 73
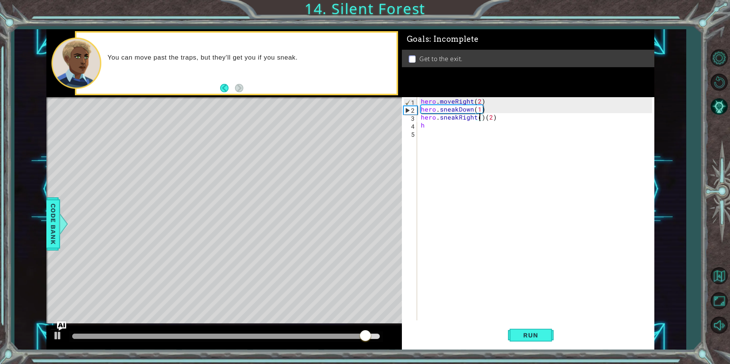
click at [481, 119] on div "hero . moveRight ( 2 ) hero . sneakDown ( 1 ) hero . sneakRight ( ) ( 2 ) h" at bounding box center [537, 216] width 236 height 239
type textarea "hero.sneakRight(2)"
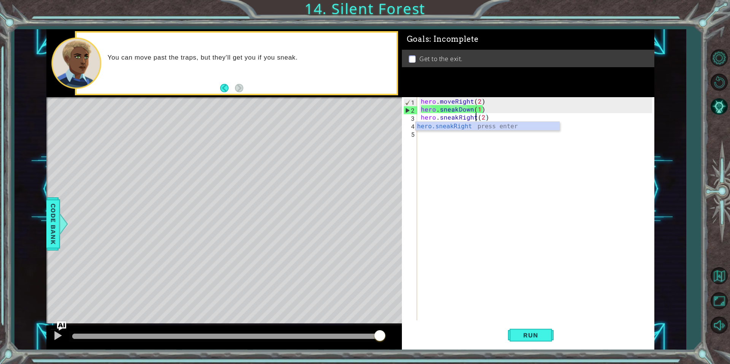
click at [435, 140] on div "hero . moveRight ( 2 ) hero . sneakDown ( 1 ) hero . sneakRight ( 2 ) h" at bounding box center [537, 216] width 236 height 239
click at [436, 125] on div "hero . moveRight ( 2 ) hero . sneakDown ( 1 ) hero . sneakRight ( 2 ) h" at bounding box center [537, 216] width 236 height 239
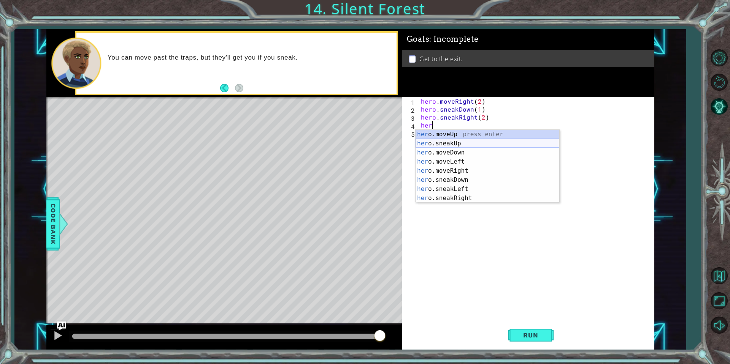
click at [468, 141] on div "her o.moveUp press enter her o.sneakUp press enter her o.moveDown press enter h…" at bounding box center [487, 175] width 144 height 91
type textarea "hero.sneakUp(1)"
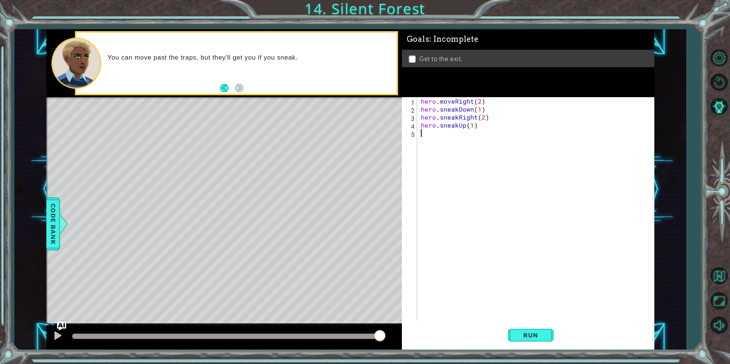
click at [441, 137] on div "hero . moveRight ( 2 ) hero . sneakDown ( 1 ) hero . sneakRight ( 2 ) hero . sn…" at bounding box center [537, 216] width 236 height 239
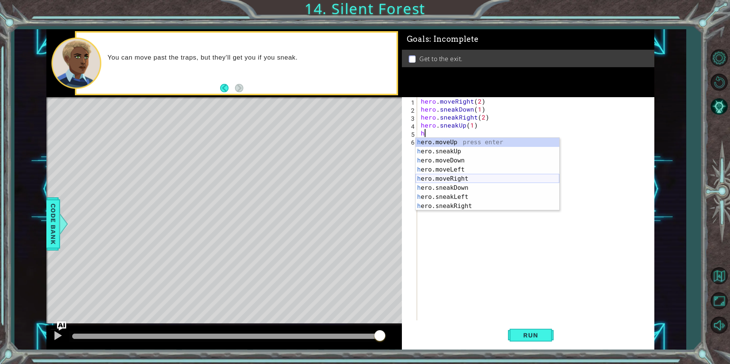
click at [476, 179] on div "h ero.moveUp press enter h ero.sneakUp press enter h ero.moveDown press enter h…" at bounding box center [487, 183] width 144 height 91
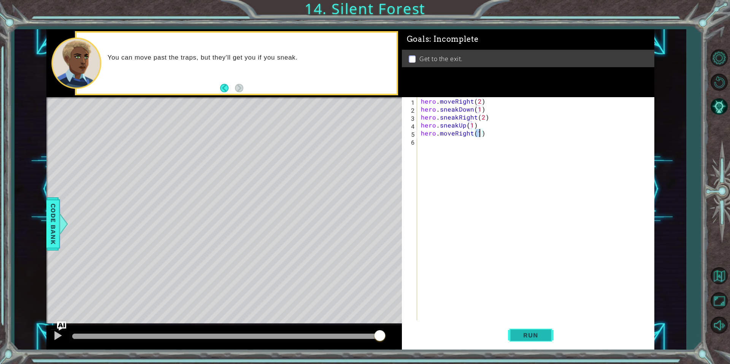
type textarea "hero.moveRight(1)"
click at [529, 339] on button "Run" at bounding box center [531, 335] width 46 height 25
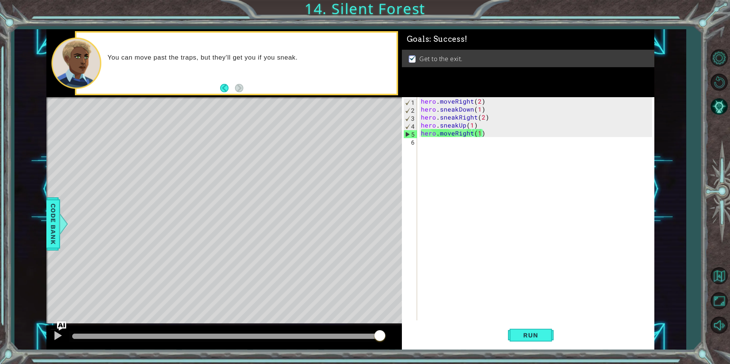
drag, startPoint x: 106, startPoint y: 335, endPoint x: 455, endPoint y: 331, distance: 348.4
click at [455, 331] on div "1 ההההההההההההההההההההההההההההההההההההההההההההההההההההההההההההההההההההההההההההה…" at bounding box center [350, 189] width 608 height 321
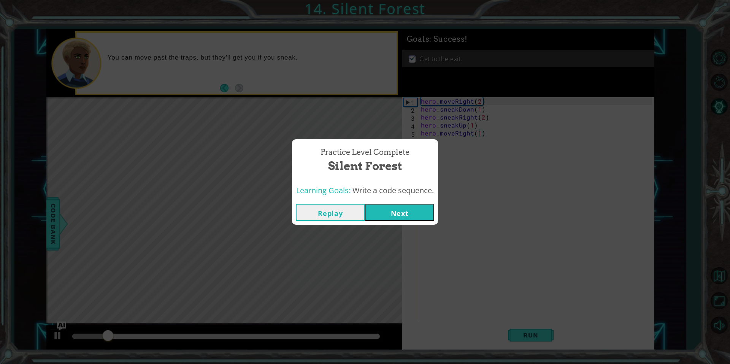
click at [412, 213] on button "Next" at bounding box center [399, 212] width 69 height 17
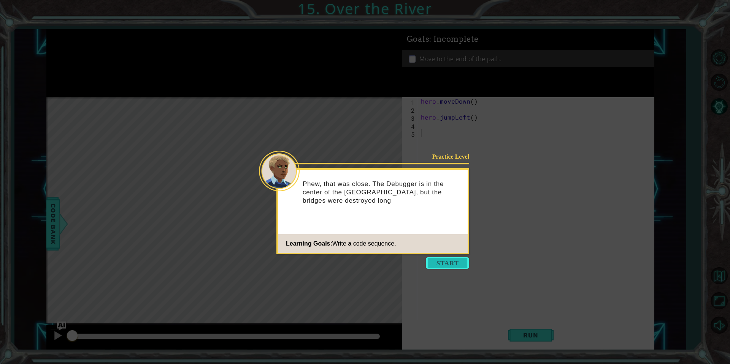
click at [445, 258] on button "Start" at bounding box center [447, 263] width 43 height 12
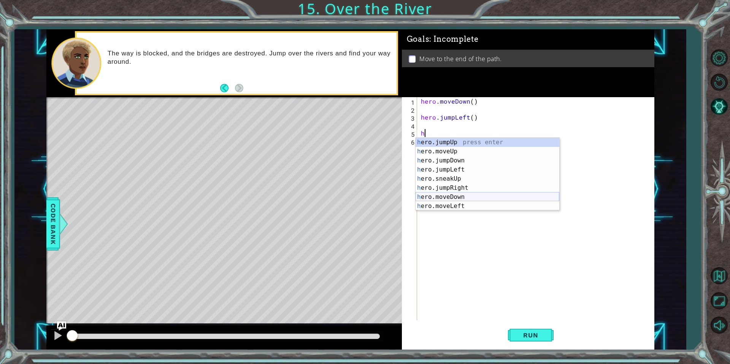
click at [476, 195] on div "h ero.jumpUp press enter h ero.moveUp press enter h ero.jumpDown press enter h …" at bounding box center [487, 183] width 144 height 91
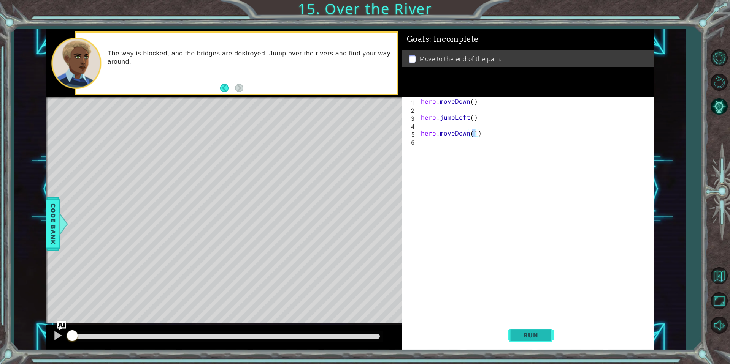
type textarea "hero.moveDown(1)"
click at [545, 335] on button "Run" at bounding box center [531, 335] width 46 height 25
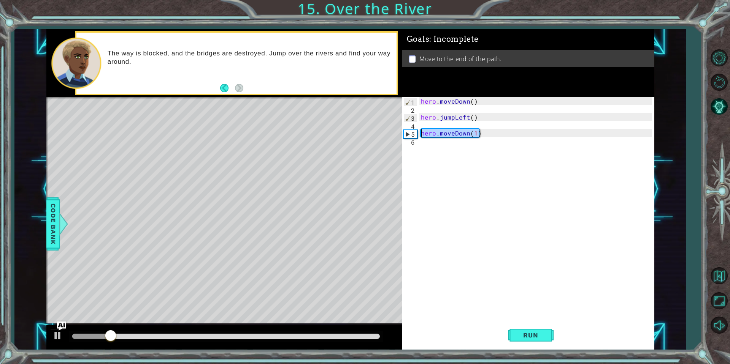
drag, startPoint x: 492, startPoint y: 133, endPoint x: 415, endPoint y: 137, distance: 76.5
click at [415, 137] on div "hero.moveDown(1) 1 2 3 4 5 6 hero . moveDown ( ) hero . jumpLeft ( ) hero . mov…" at bounding box center [527, 208] width 250 height 223
click at [439, 128] on div "hero . moveDown ( ) hero . jumpLeft ( )" at bounding box center [537, 216] width 236 height 239
click at [420, 116] on div "hero . moveDown ( ) hero . jumpLeft ( )" at bounding box center [537, 216] width 236 height 239
type textarea "hero.jumpLeft()"
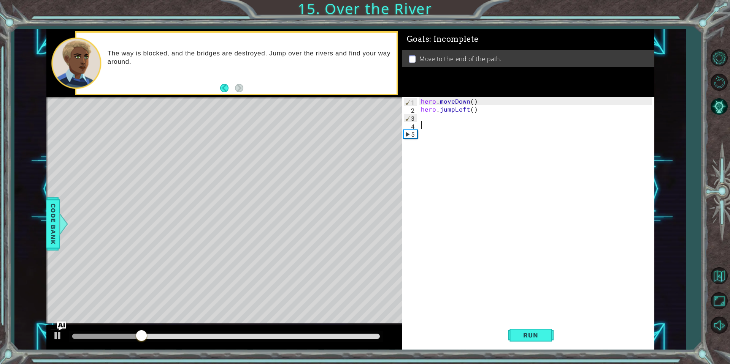
click at [423, 123] on div "hero . moveDown ( ) hero . jumpLeft ( )" at bounding box center [537, 216] width 236 height 239
click at [427, 120] on div "hero . moveDown ( ) hero . jumpLeft ( )" at bounding box center [537, 216] width 236 height 239
type textarea "hero.jumpLeft()"
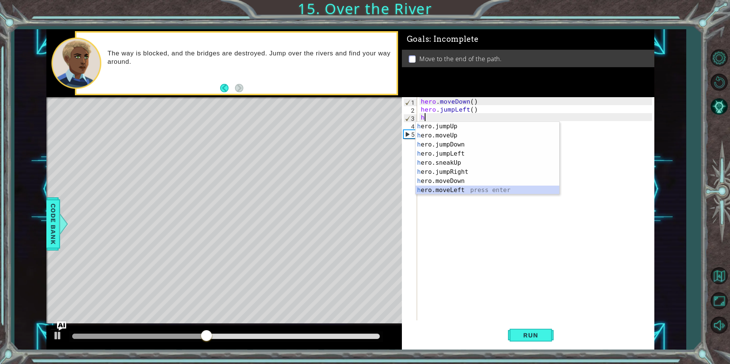
click at [468, 188] on div "h ero.jumpUp press enter h ero.moveUp press enter h ero.jumpDown press enter h …" at bounding box center [487, 167] width 144 height 91
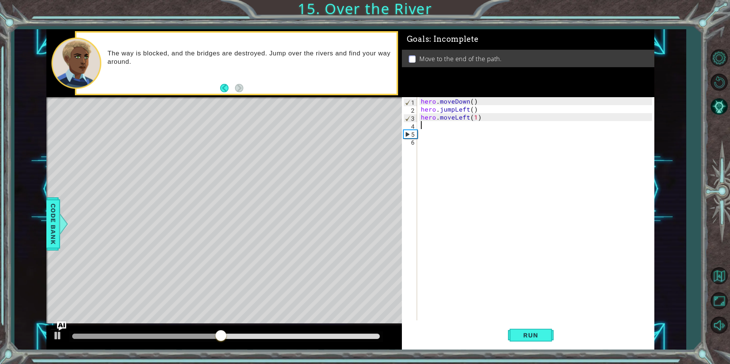
type textarea "hero.moveLeft(1)h"
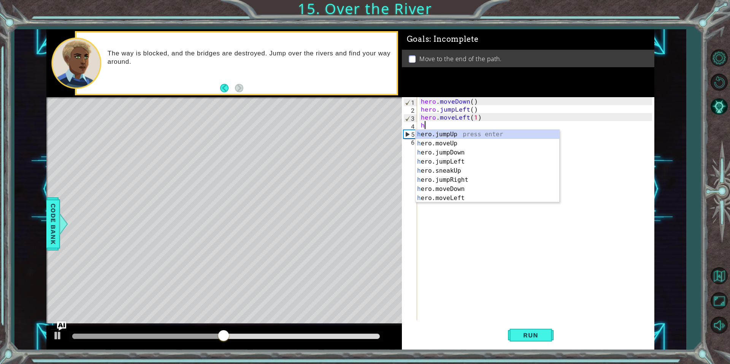
scroll to position [0, 3]
click at [454, 153] on div "h ero.jumpUp press enter h ero.moveUp press enter h ero.jumpDown press enter h …" at bounding box center [487, 175] width 144 height 91
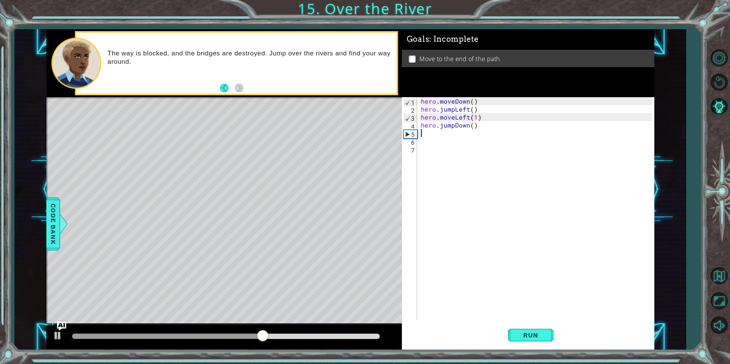
type textarea "h"
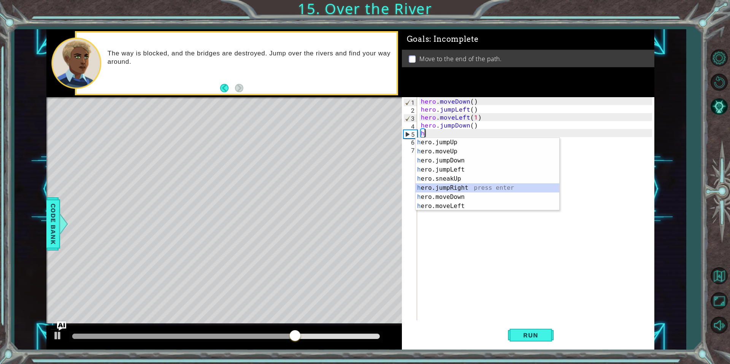
click at [463, 188] on div "h ero.jumpUp press enter h ero.moveUp press enter h ero.jumpDown press enter h …" at bounding box center [487, 183] width 144 height 91
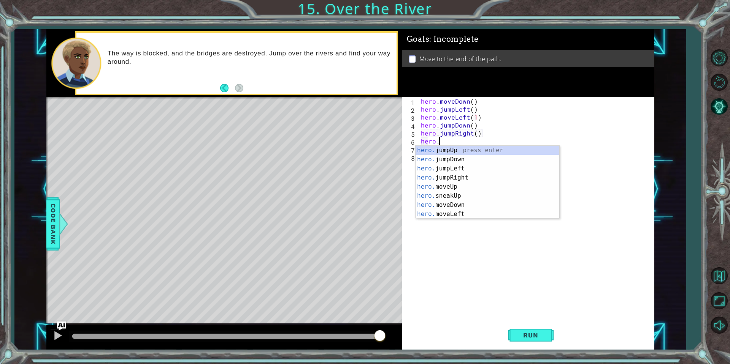
scroll to position [0, 1]
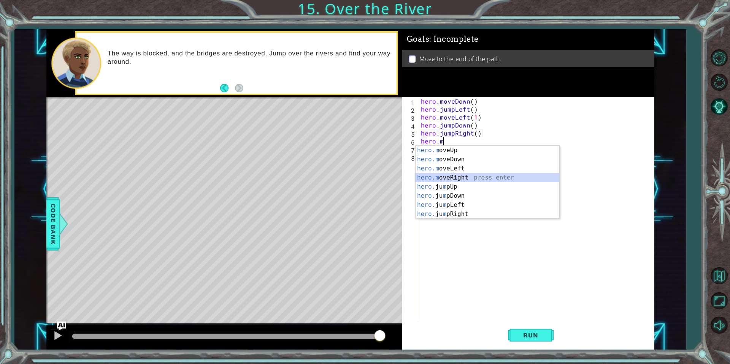
click at [464, 178] on div "hero.m oveUp press enter hero.m oveDown press enter hero.m oveLeft press enter …" at bounding box center [487, 191] width 144 height 91
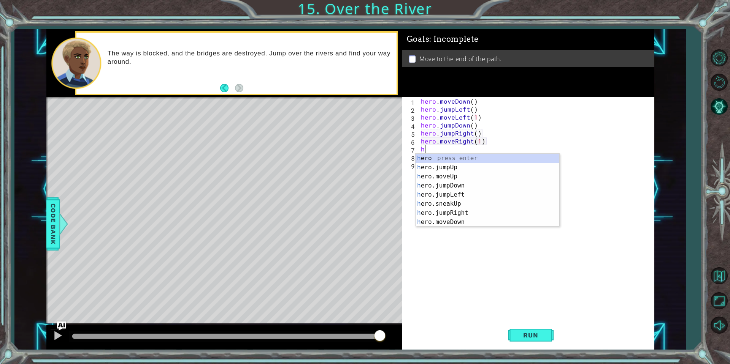
scroll to position [0, 3]
click at [464, 222] on div "h ero press enter h ero.jumpUp press enter h ero.moveUp press enter h ero.jumpD…" at bounding box center [487, 199] width 144 height 91
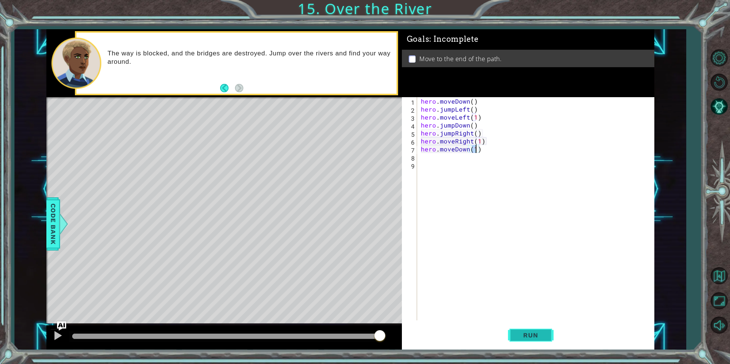
type textarea "hero.moveDown(1)"
click at [544, 339] on span "Run" at bounding box center [530, 336] width 30 height 8
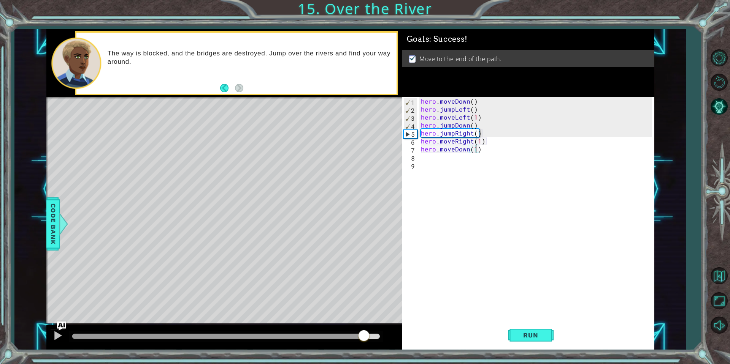
drag, startPoint x: 172, startPoint y: 335, endPoint x: 376, endPoint y: 336, distance: 204.4
click at [370, 336] on div at bounding box center [364, 337] width 14 height 14
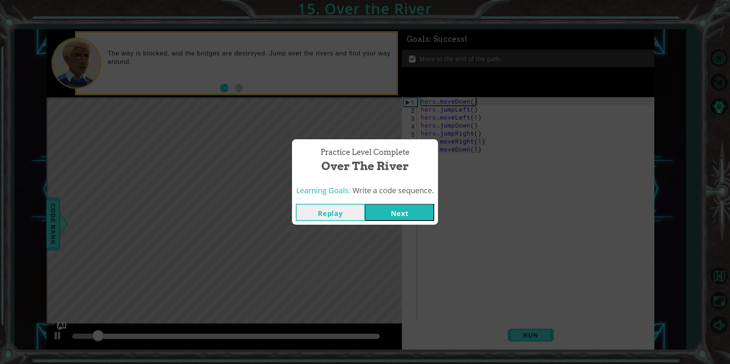
click at [397, 207] on button "Next" at bounding box center [399, 212] width 69 height 17
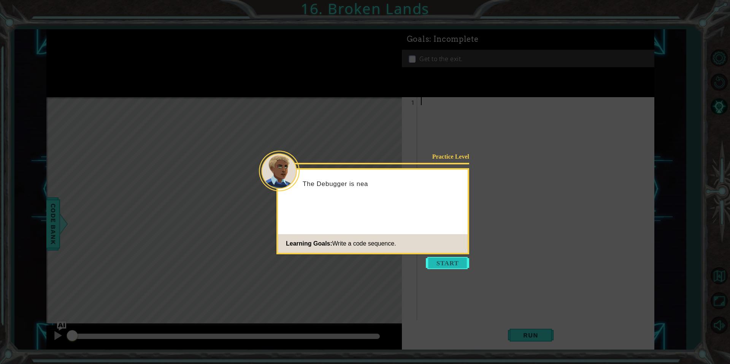
click at [433, 260] on button "Start" at bounding box center [447, 263] width 43 height 12
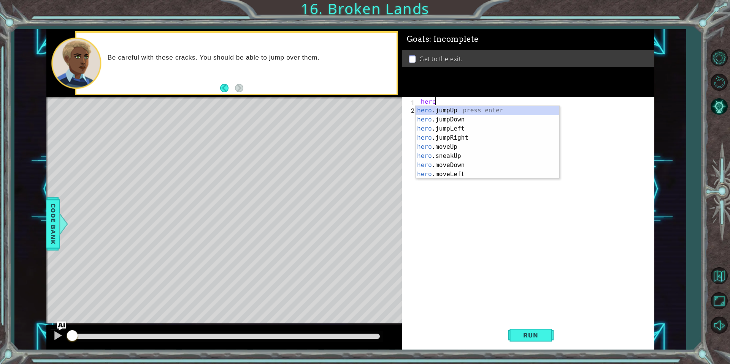
scroll to position [0, 1]
click at [459, 135] on div "hero.m oveUp press enter hero.m oveDown press enter hero.m oveLeft press enter …" at bounding box center [487, 151] width 144 height 91
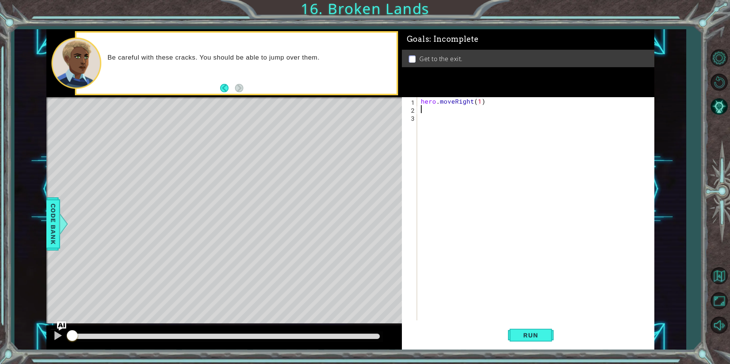
scroll to position [0, 3]
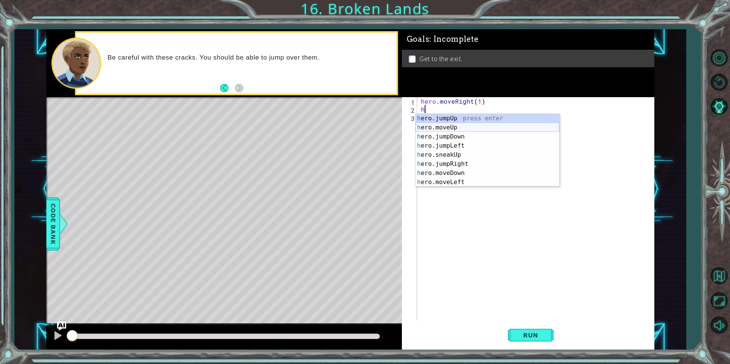
click at [459, 128] on div "h ero.jumpUp press enter h ero.moveUp press enter h ero.jumpDown press enter h …" at bounding box center [487, 159] width 144 height 91
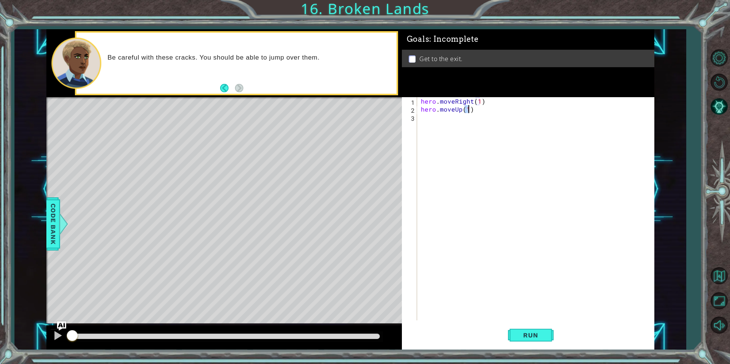
scroll to position [0, 3]
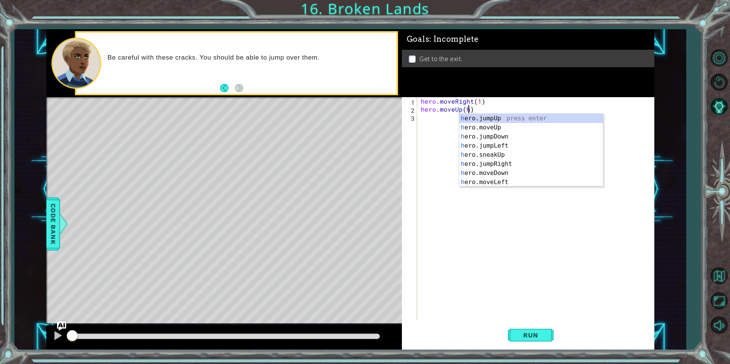
type textarea "hero.moveUp()"
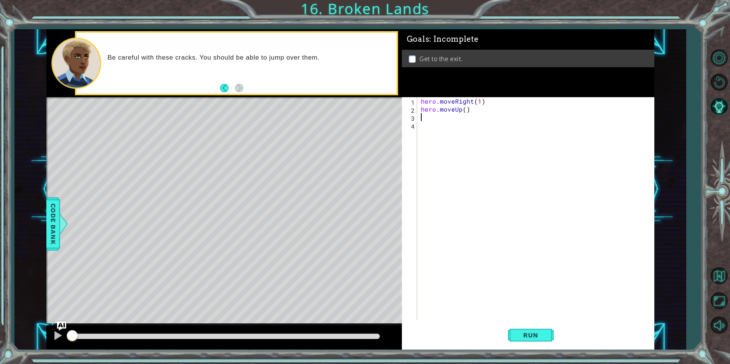
scroll to position [0, 0]
type textarea "j"
type textarea "h"
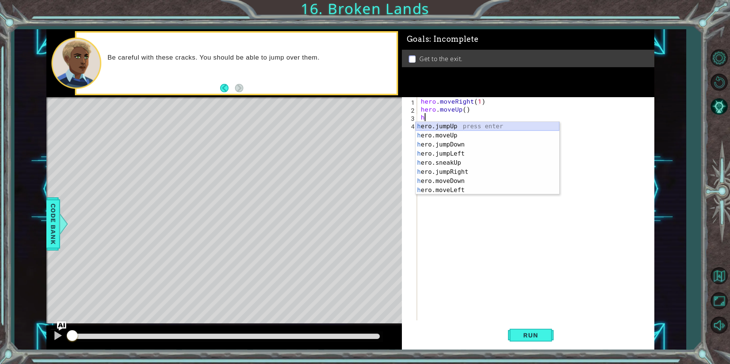
click at [458, 125] on div "h ero.jumpUp press enter h ero.moveUp press enter h ero.jumpDown press enter h …" at bounding box center [487, 167] width 144 height 91
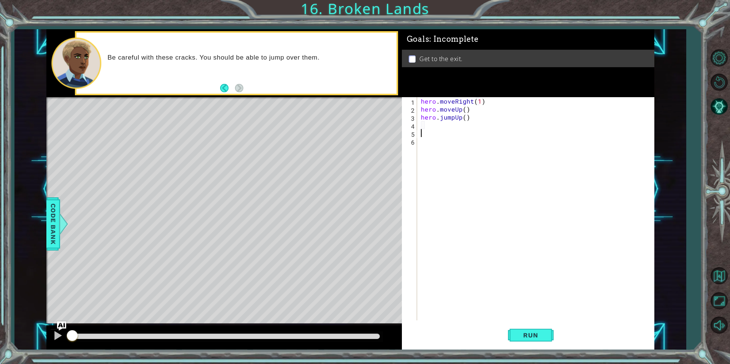
type textarea "h"
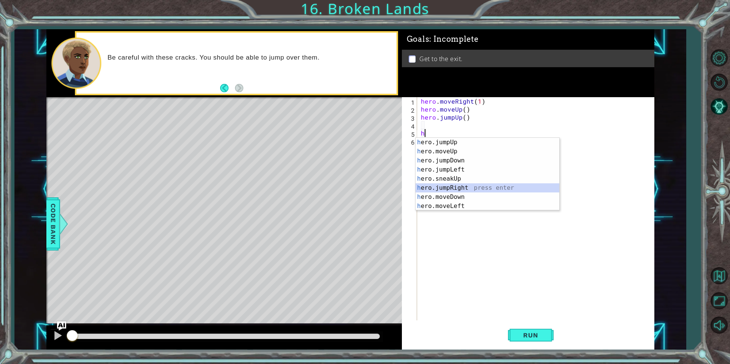
click at [452, 186] on div "h ero.jumpUp press enter h ero.moveUp press enter h ero.jumpDown press enter h …" at bounding box center [487, 183] width 144 height 91
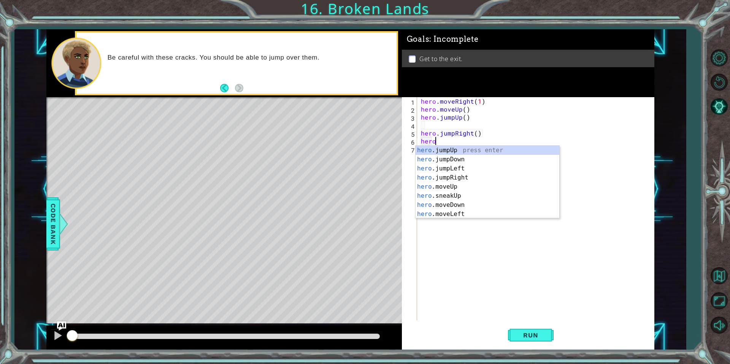
scroll to position [0, 1]
click at [461, 180] on div "hero.m oveUp press enter hero.m oveDown press enter hero.m oveLeft press enter …" at bounding box center [487, 191] width 144 height 91
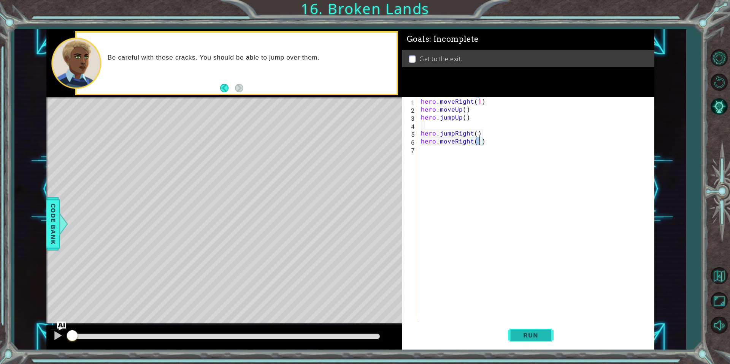
type textarea "hero.moveRight(1)"
click at [533, 332] on span "Run" at bounding box center [530, 336] width 30 height 8
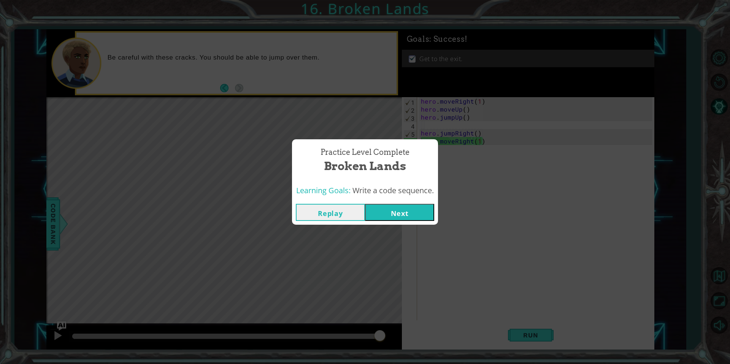
click at [325, 231] on div "Practice Level Complete Broken Lands Learning Goals: Write a code sequence. Rep…" at bounding box center [365, 182] width 730 height 364
click at [395, 203] on div "Replay Next" at bounding box center [365, 212] width 146 height 25
click at [400, 207] on button "Next" at bounding box center [399, 212] width 69 height 17
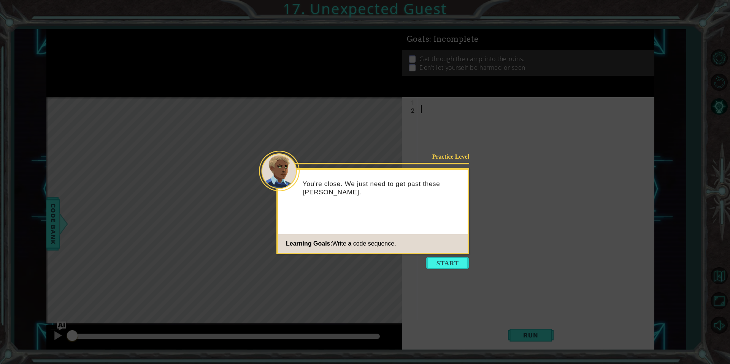
click at [447, 271] on icon at bounding box center [365, 182] width 730 height 364
click at [448, 269] on button "Start" at bounding box center [447, 263] width 43 height 12
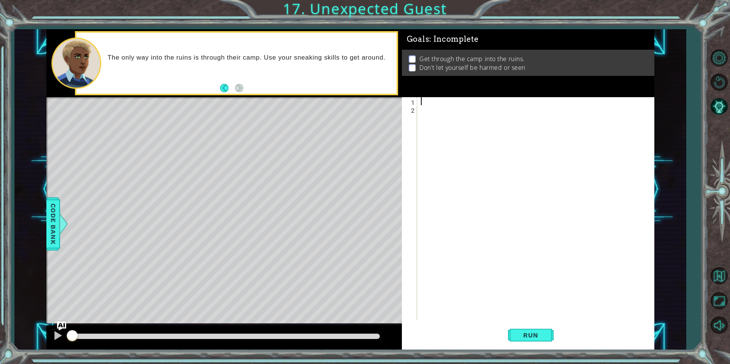
click at [437, 103] on div at bounding box center [537, 216] width 236 height 239
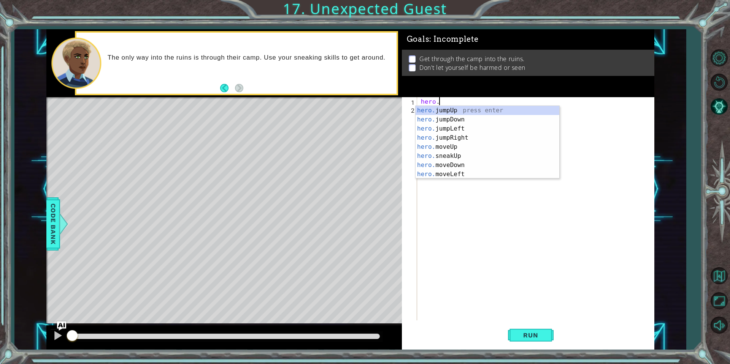
scroll to position [0, 1]
click at [473, 111] on div "hero.m oveUp press enter hero.m oveDown press enter hero.m oveLeft press enter …" at bounding box center [487, 151] width 144 height 91
type textarea "hero.moveUp(1)"
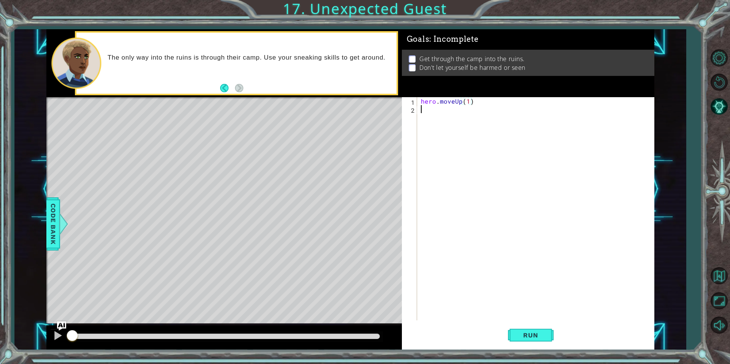
click at [457, 114] on div "hero . moveUp ( 1 )" at bounding box center [537, 216] width 236 height 239
type textarea "h"
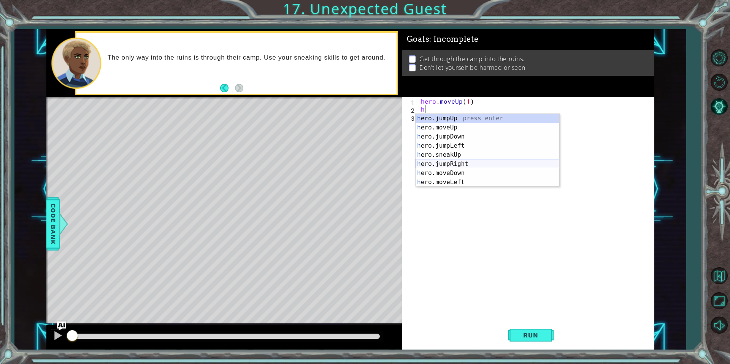
click at [470, 161] on div "h ero.jumpUp press enter h ero.moveUp press enter h ero.jumpDown press enter h …" at bounding box center [487, 159] width 144 height 91
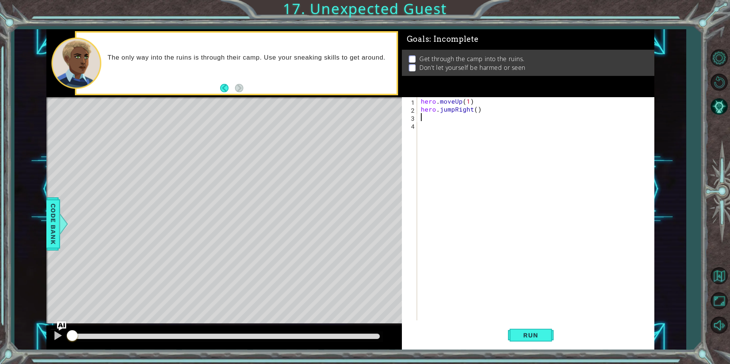
type textarea "h"
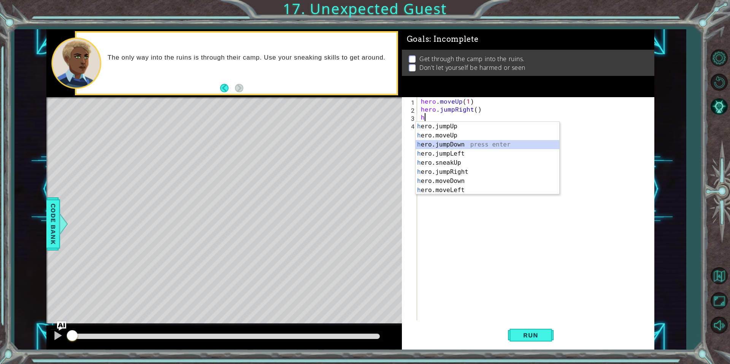
click at [428, 144] on div "h ero.jumpUp press enter h ero.moveUp press enter h ero.jumpDown press enter h …" at bounding box center [487, 167] width 144 height 91
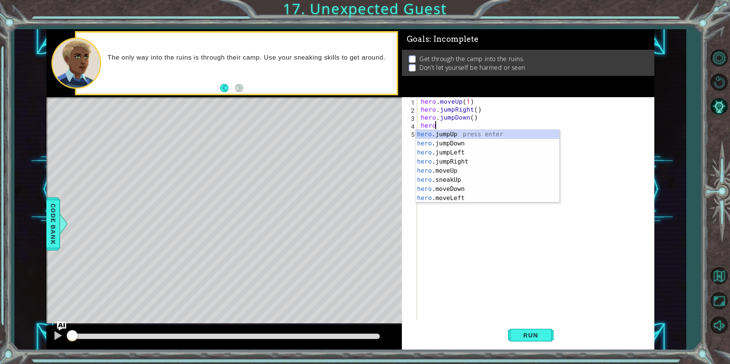
scroll to position [0, 1]
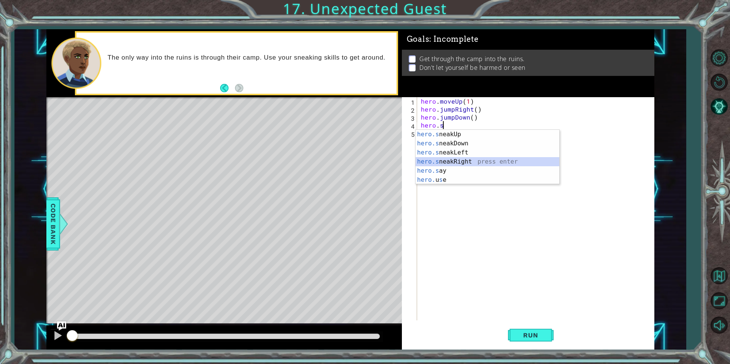
click at [470, 161] on div "hero.s neakUp press enter hero.s neakDown press enter hero.s neakLeft press ent…" at bounding box center [487, 166] width 144 height 73
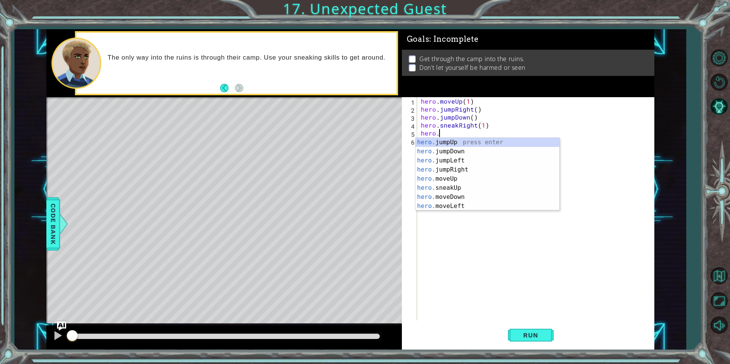
scroll to position [0, 5]
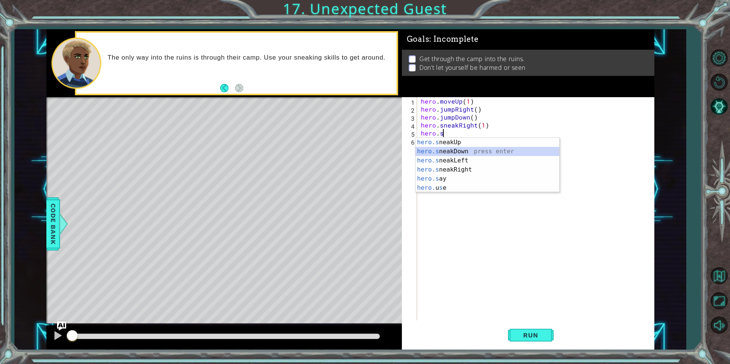
click at [461, 152] on div "hero.s neakUp press enter hero.s neakDown press enter hero.s neakLeft press ent…" at bounding box center [487, 174] width 144 height 73
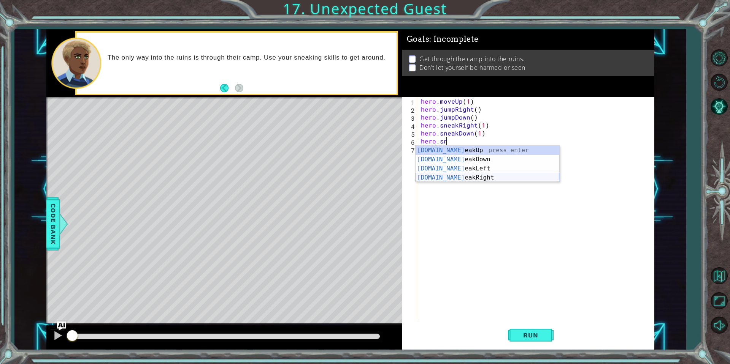
click at [472, 180] on div "[DOMAIN_NAME] eakUp press enter [DOMAIN_NAME] eakDown press enter [DOMAIN_NAME]…" at bounding box center [487, 173] width 144 height 55
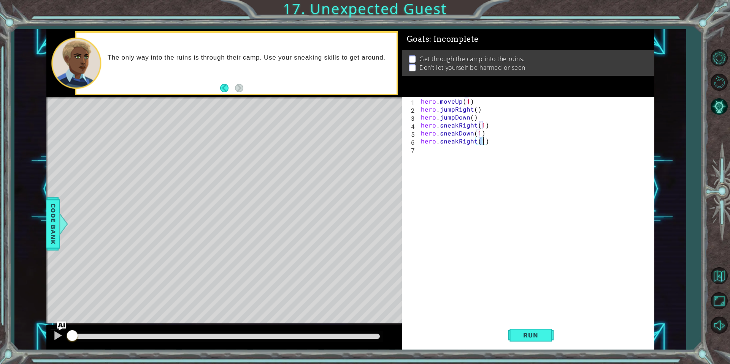
type textarea "hero.sneakRight(2)"
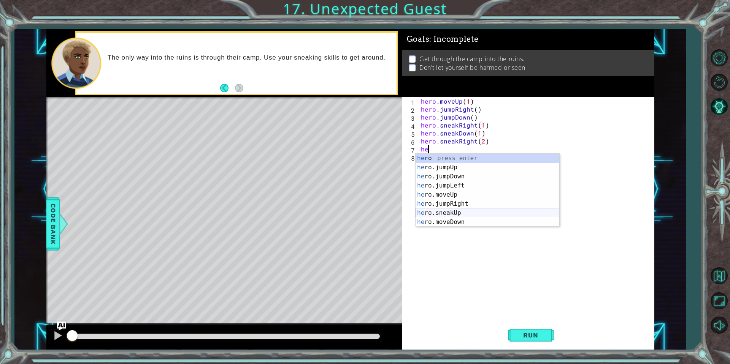
click at [461, 213] on div "he ro press enter he ro.jumpUp press enter he ro.jumpDown press enter he ro.jum…" at bounding box center [487, 199] width 144 height 91
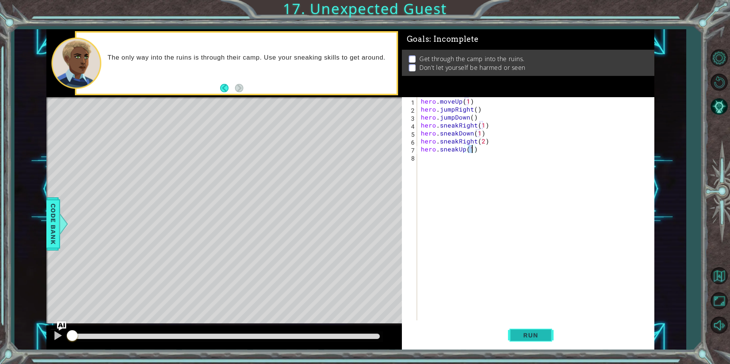
type textarea "hero.sneakUp(1)"
click at [526, 330] on button "Run" at bounding box center [531, 335] width 46 height 25
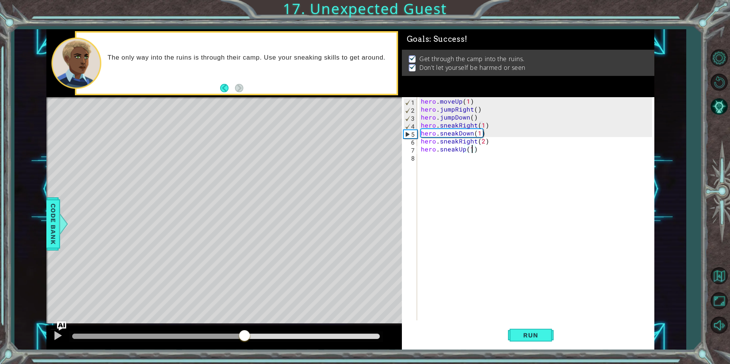
drag, startPoint x: 105, startPoint y: 340, endPoint x: 308, endPoint y: 338, distance: 202.9
click at [251, 339] on div at bounding box center [244, 337] width 14 height 14
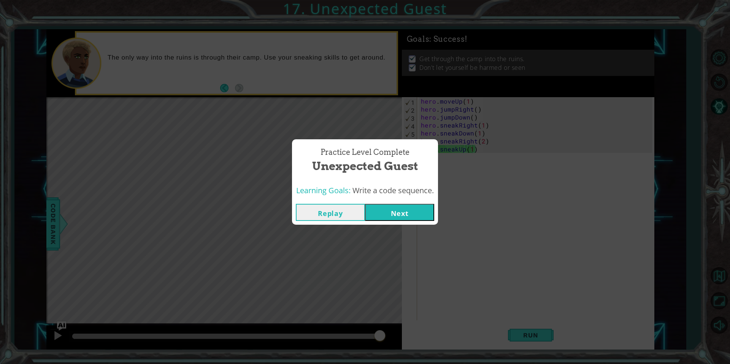
click at [415, 214] on button "Next" at bounding box center [399, 212] width 69 height 17
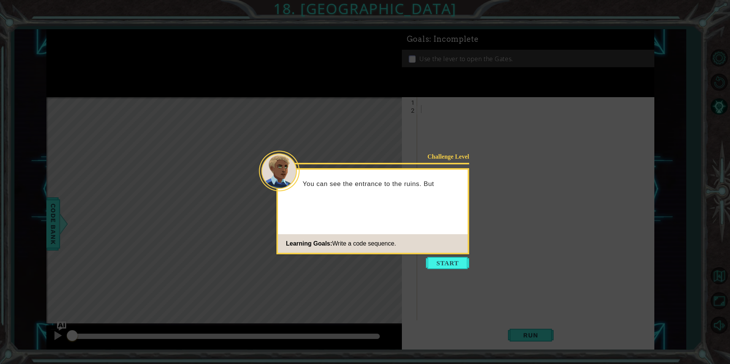
drag, startPoint x: 456, startPoint y: 262, endPoint x: 456, endPoint y: 253, distance: 9.5
click at [456, 262] on button "Start" at bounding box center [447, 263] width 43 height 12
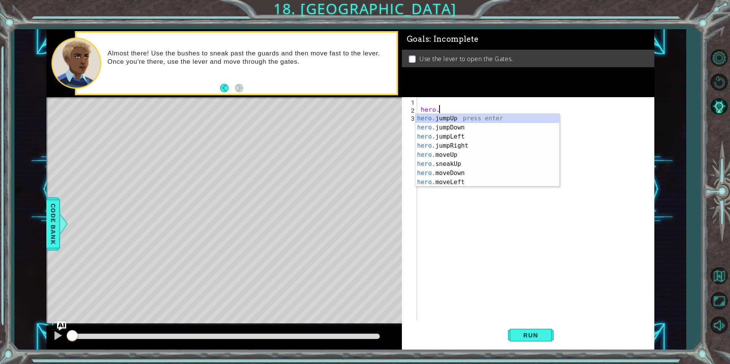
scroll to position [0, 1]
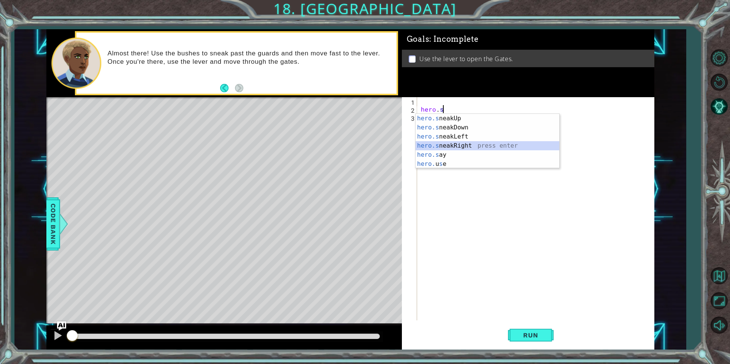
click at [461, 148] on div "hero.s neakUp press enter hero.s neakDown press enter hero.s neakLeft press ent…" at bounding box center [487, 150] width 144 height 73
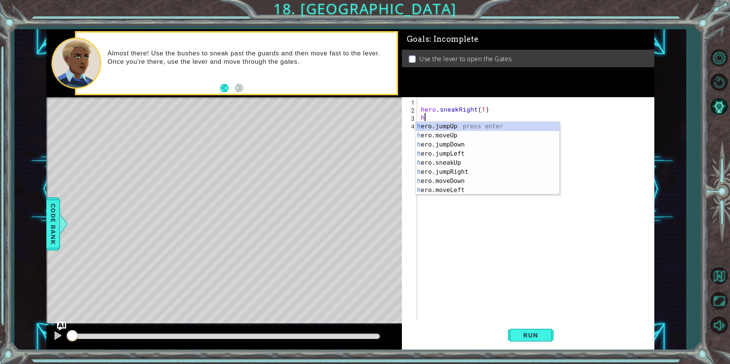
scroll to position [0, 4]
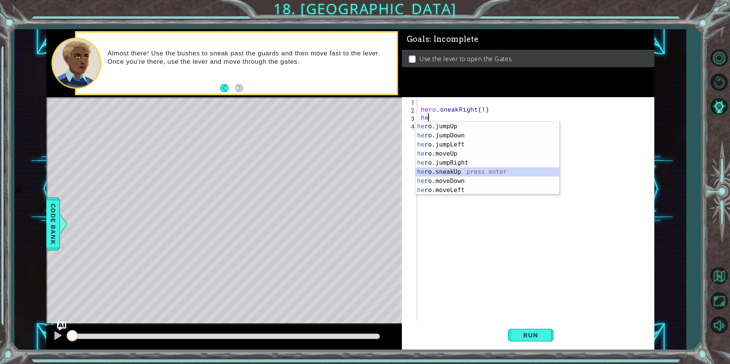
click at [463, 176] on div "he ro.jumpUp press enter he ro.jumpDown press enter he ro.jumpLeft press enter …" at bounding box center [487, 167] width 144 height 91
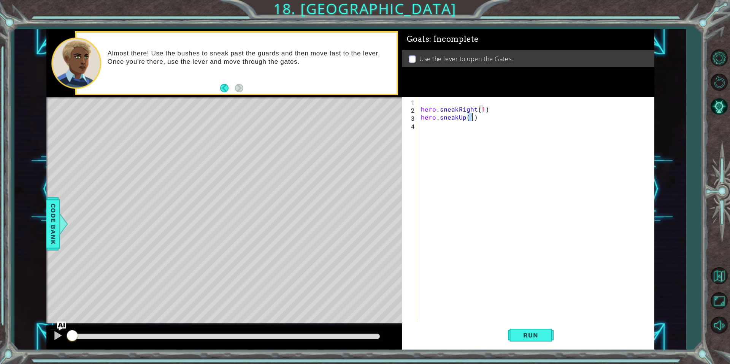
type textarea "hero.sneakUp(2)"
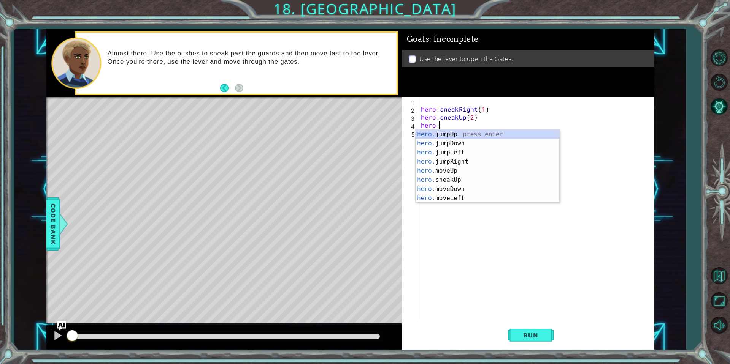
scroll to position [0, 1]
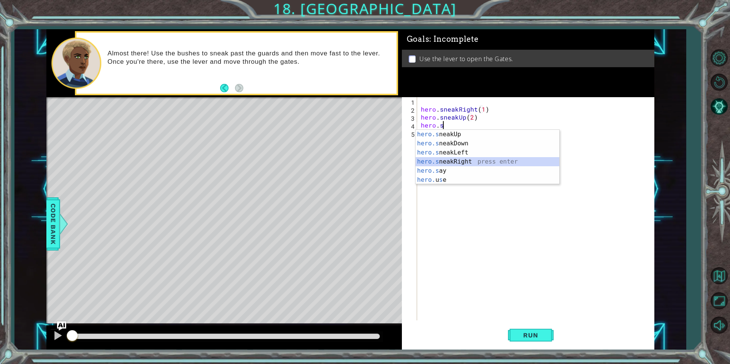
click at [470, 162] on div "hero.s neakUp press enter hero.s neakDown press enter hero.s neakLeft press ent…" at bounding box center [487, 166] width 144 height 73
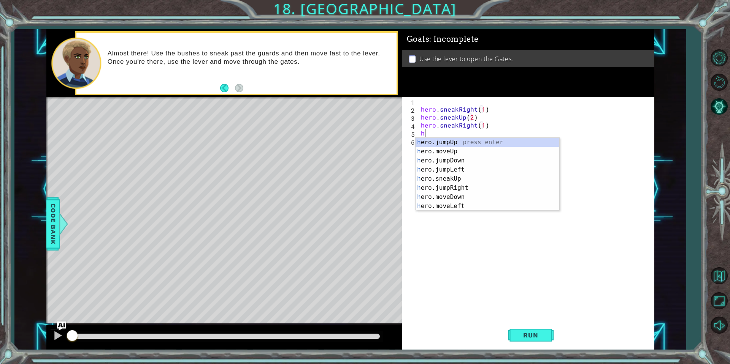
scroll to position [0, 4]
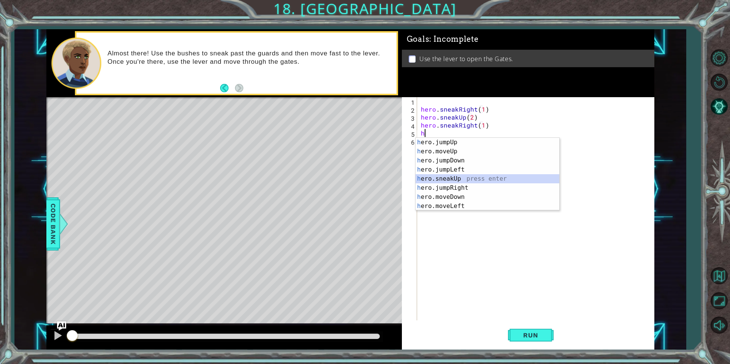
click at [468, 176] on div "h ero.jumpUp press enter h ero.moveUp press enter h ero.jumpDown press enter h …" at bounding box center [487, 183] width 144 height 91
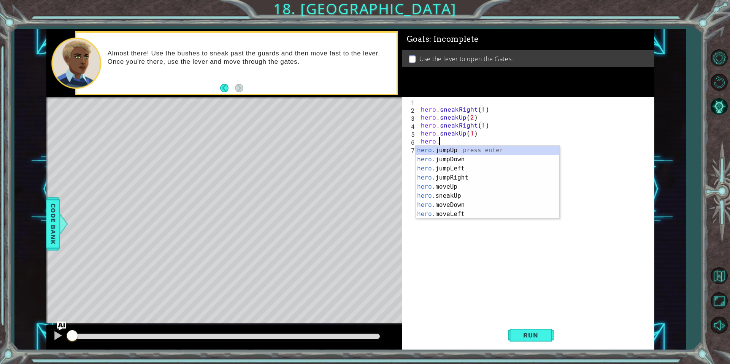
scroll to position [0, 1]
type textarea "hero.s"
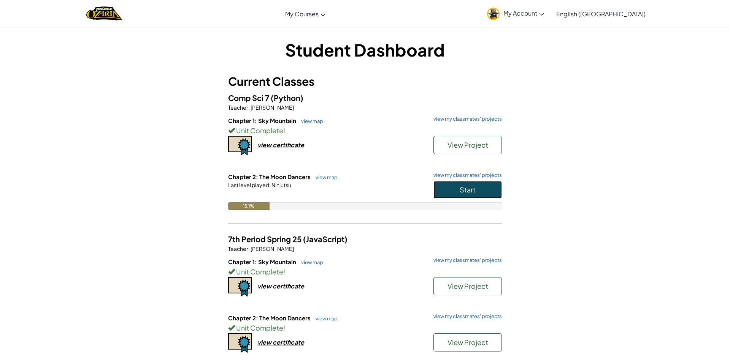
click at [464, 192] on span "Start" at bounding box center [467, 189] width 16 height 9
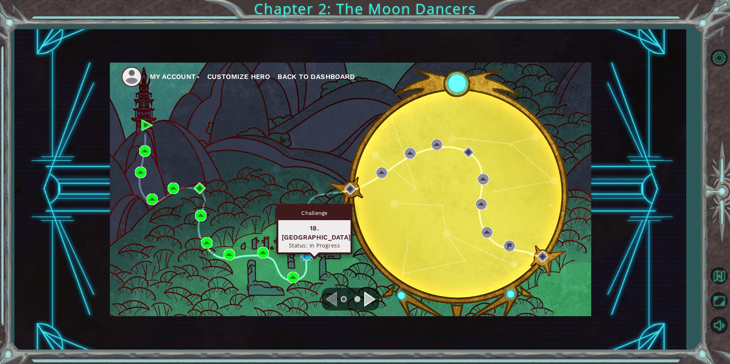
click at [312, 255] on img at bounding box center [306, 254] width 11 height 11
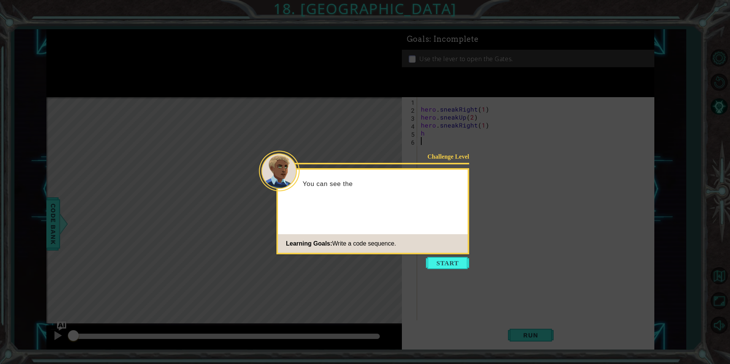
click at [451, 259] on button "Start" at bounding box center [447, 263] width 43 height 12
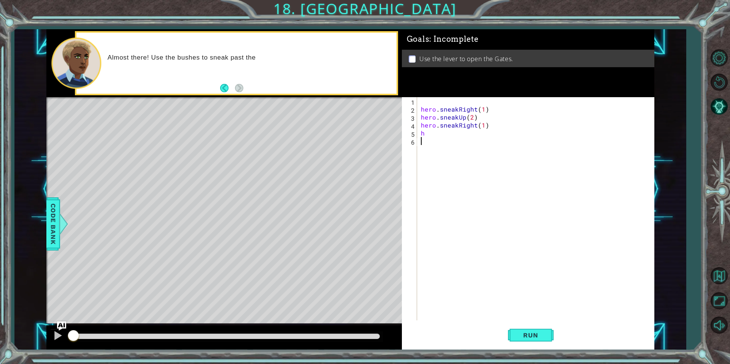
click at [453, 137] on div "hero . sneakRight ( 1 ) hero . sneakUp ( 2 ) hero . sneakRight ( 1 ) h" at bounding box center [537, 216] width 236 height 239
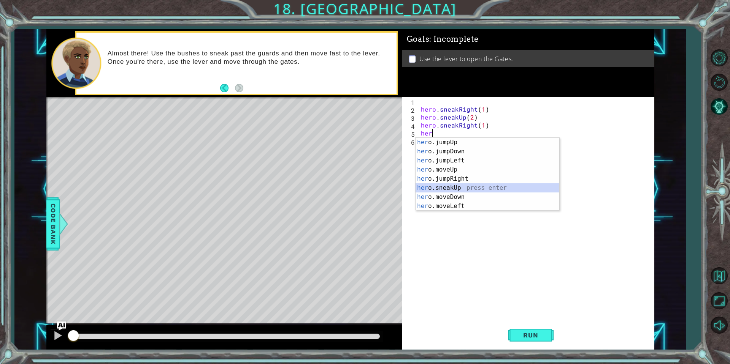
click at [461, 189] on div "her o.jumpUp press enter her o.jumpDown press enter her o.jumpLeft press enter …" at bounding box center [487, 183] width 144 height 91
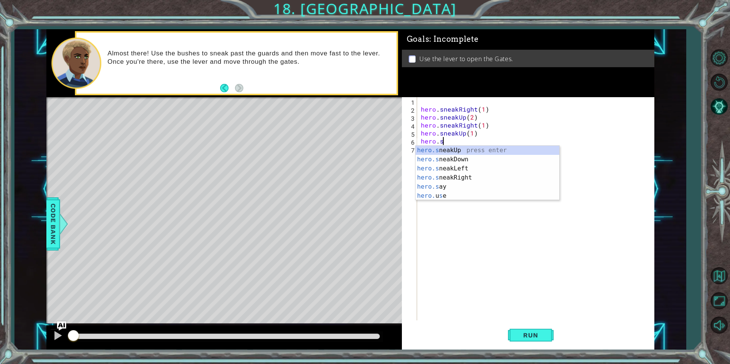
scroll to position [0, 5]
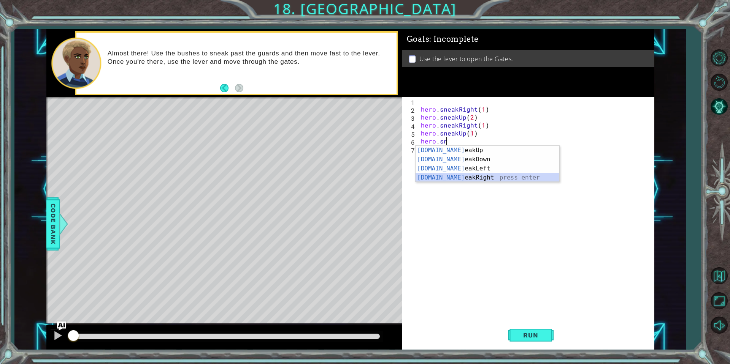
click at [471, 176] on div "[DOMAIN_NAME] eakUp press enter [DOMAIN_NAME] eakDown press enter [DOMAIN_NAME]…" at bounding box center [487, 173] width 144 height 55
type textarea "hero.sneakRight(1)"
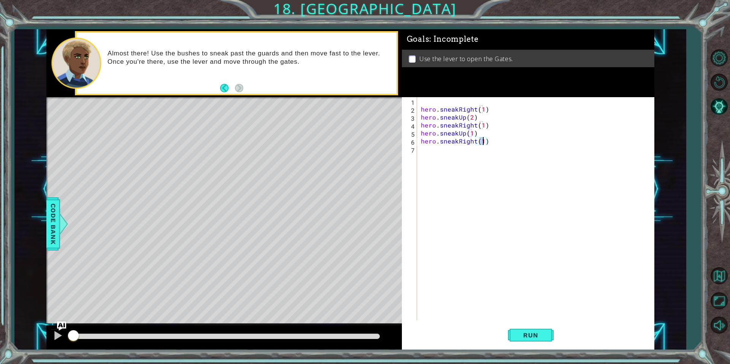
click at [474, 151] on div "hero . sneakRight ( 1 ) hero . sneakUp ( 2 ) hero . sneakRight ( 1 ) hero . sne…" at bounding box center [537, 216] width 236 height 239
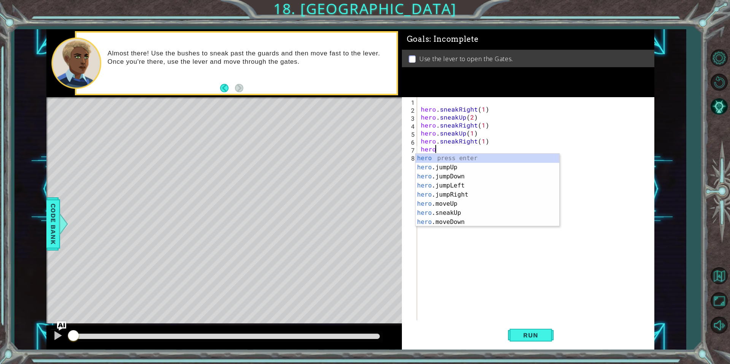
scroll to position [0, 1]
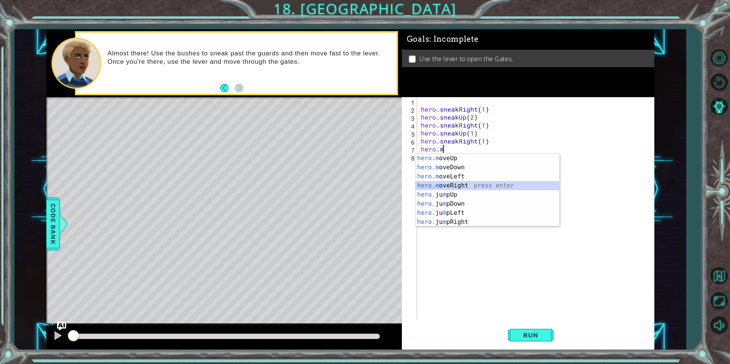
click at [484, 185] on div "hero.m oveUp press enter hero.m oveDown press enter hero.m oveLeft press enter …" at bounding box center [487, 199] width 144 height 91
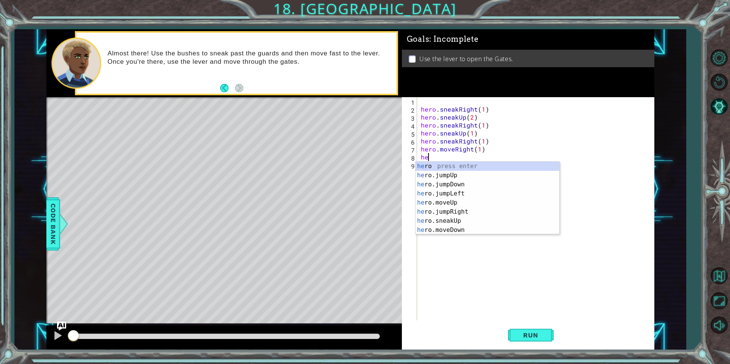
scroll to position [0, 4]
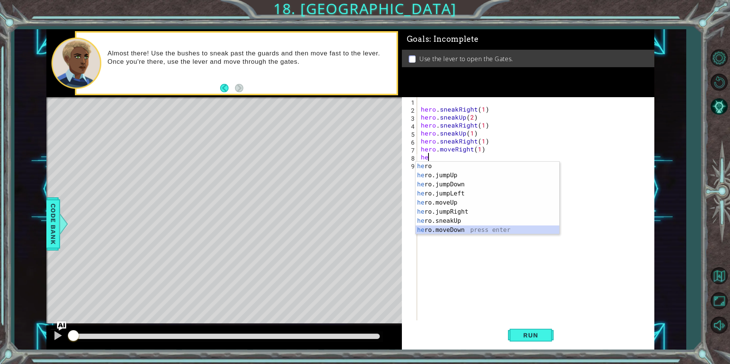
click at [454, 229] on div "he ro press enter he ro.jumpUp press enter he ro.jumpDown press enter he ro.jum…" at bounding box center [487, 207] width 144 height 91
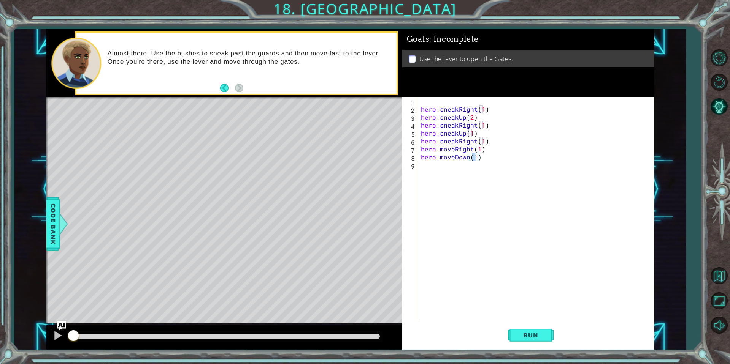
scroll to position [0, 3]
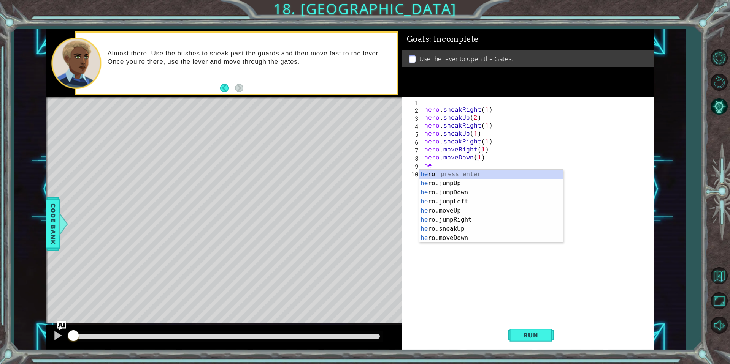
type textarea "hero.moveDown(1)her"
click at [470, 191] on div "her o press enter her o.jumpUp press enter her o.jumpDown press enter her o.jum…" at bounding box center [491, 215] width 144 height 91
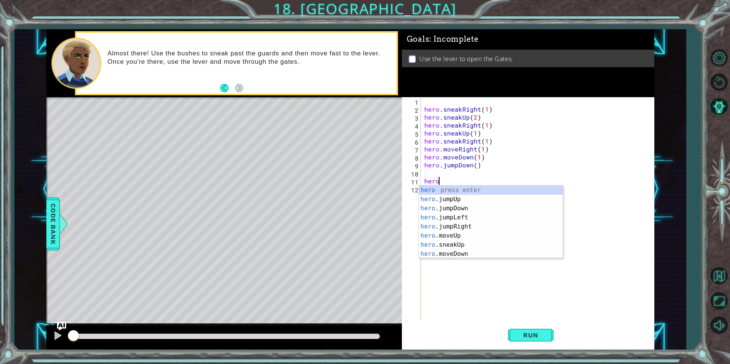
scroll to position [0, 1]
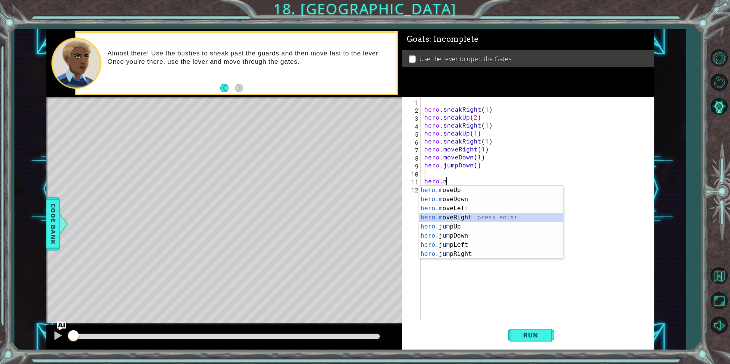
click at [463, 220] on div "hero.m oveUp press enter hero.m oveDown press enter hero.m oveLeft press enter …" at bounding box center [491, 231] width 144 height 91
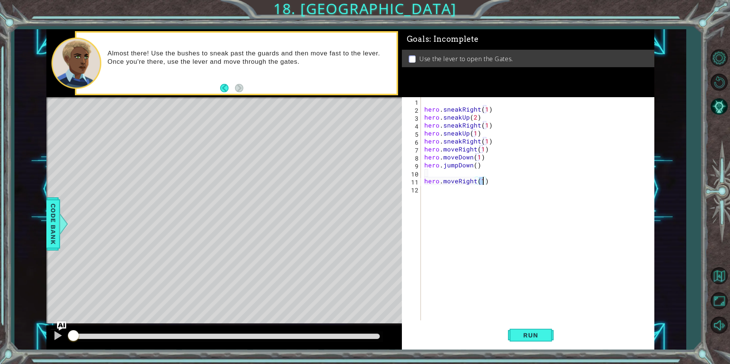
type textarea "hero.moveRight(2)"
click at [446, 191] on div "hero . sneakRight ( 1 ) hero . sneakUp ( 2 ) hero . sneakRight ( 1 ) hero . sne…" at bounding box center [539, 216] width 233 height 239
type textarea "h"
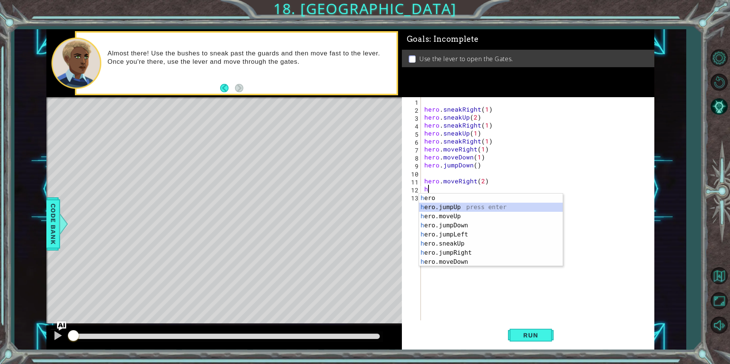
click at [454, 205] on div "h ero press enter h ero.jumpUp press enter h ero.moveUp press enter h ero.jumpD…" at bounding box center [491, 239] width 144 height 91
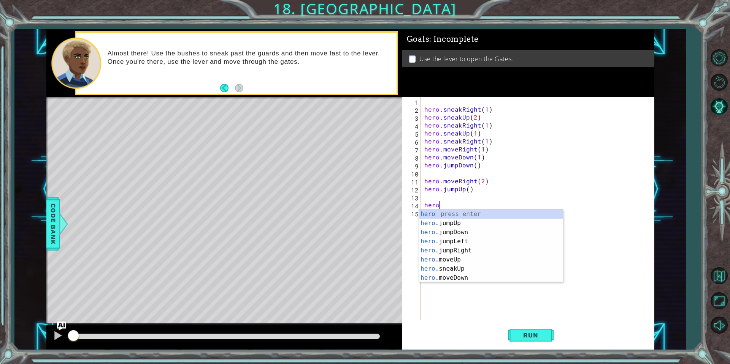
scroll to position [0, 1]
click at [479, 212] on div "hero.m oveUp press enter hero.m oveDown press enter hero.m oveLeft press enter …" at bounding box center [491, 255] width 144 height 91
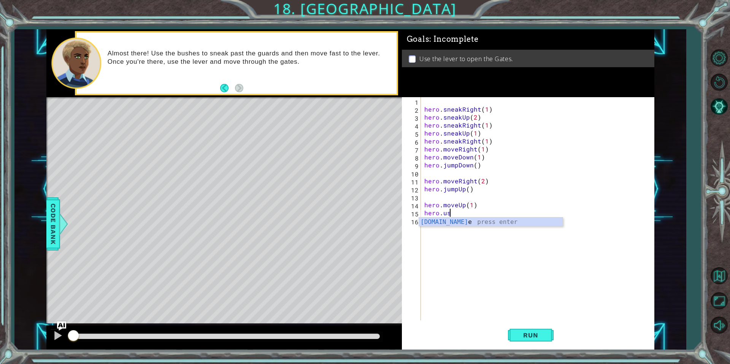
scroll to position [0, 5]
click at [471, 223] on div "hero.use press enter" at bounding box center [491, 231] width 144 height 27
type textarea "hero.use("lever")"
click at [527, 336] on span "Run" at bounding box center [530, 336] width 30 height 8
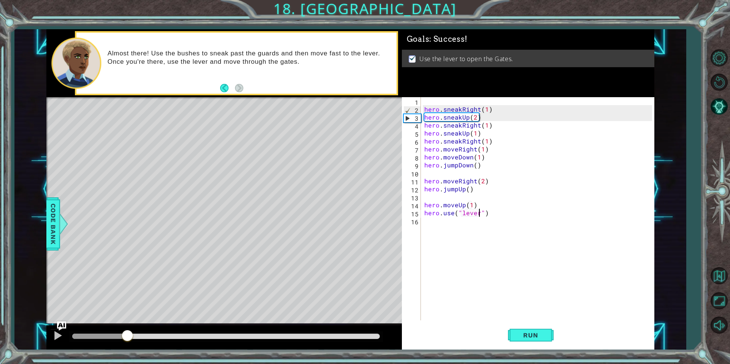
drag, startPoint x: 125, startPoint y: 335, endPoint x: 361, endPoint y: 318, distance: 237.4
click at [360, 318] on div "methods hero use(thing) moveUp(steps) moveDown(steps) moveLeft(steps) moveRight…" at bounding box center [350, 189] width 608 height 321
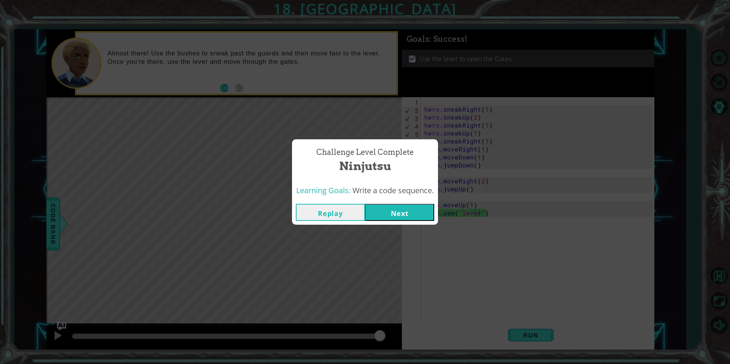
click at [421, 215] on button "Next" at bounding box center [399, 212] width 69 height 17
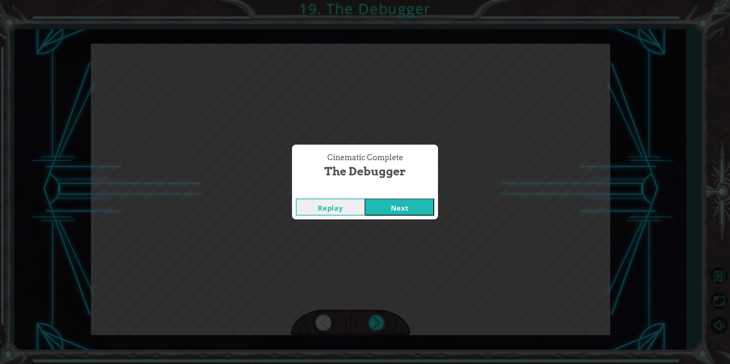
click at [400, 212] on button "Next" at bounding box center [399, 207] width 69 height 17
click at [420, 212] on button "Next" at bounding box center [399, 207] width 69 height 17
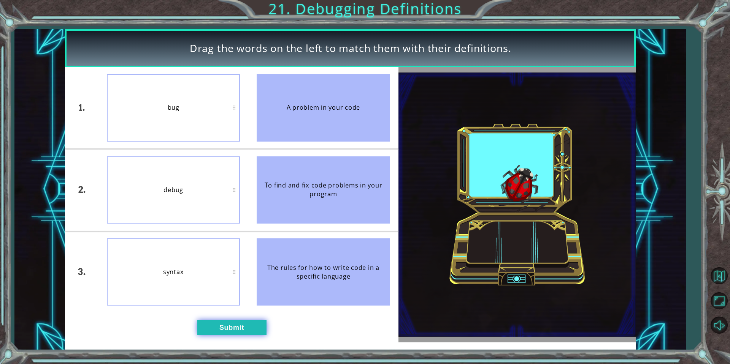
click at [250, 326] on button "Submit" at bounding box center [231, 327] width 69 height 15
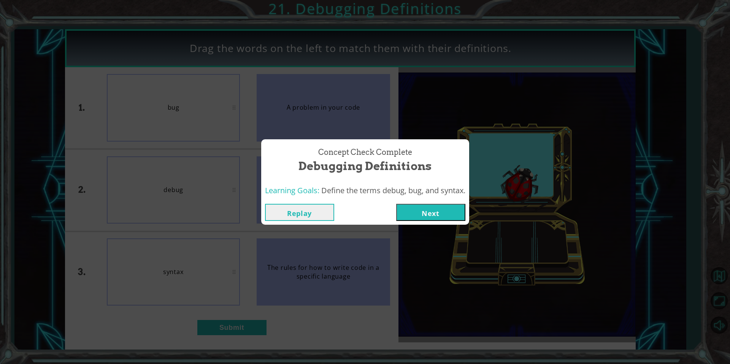
click at [396, 195] on span "Define the terms debug, bug, and syntax." at bounding box center [393, 190] width 144 height 10
drag, startPoint x: 419, startPoint y: 211, endPoint x: 415, endPoint y: 214, distance: 4.9
click at [419, 212] on button "Next" at bounding box center [430, 212] width 69 height 17
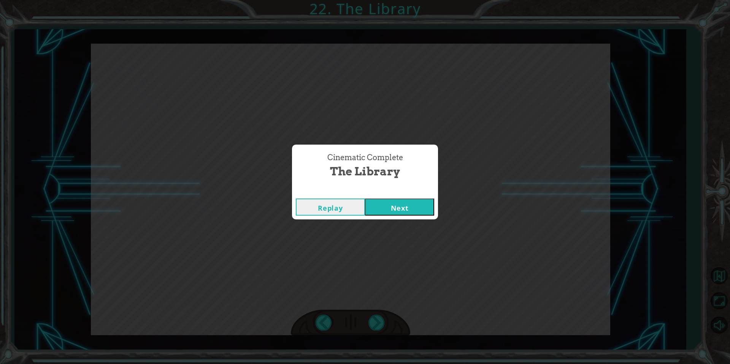
click at [404, 201] on button "Next" at bounding box center [399, 207] width 69 height 17
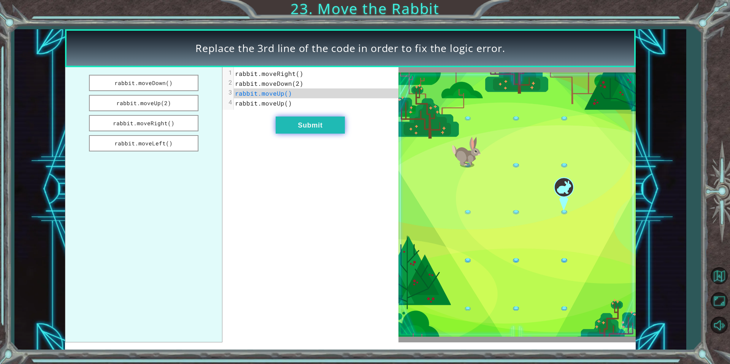
click at [290, 125] on button "Submit" at bounding box center [309, 125] width 69 height 17
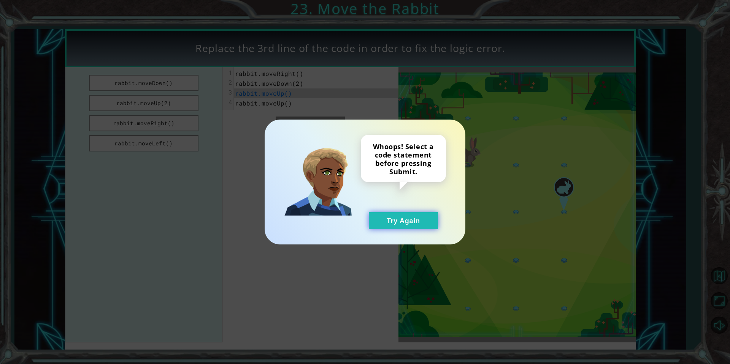
click at [383, 220] on button "Try Again" at bounding box center [403, 220] width 69 height 17
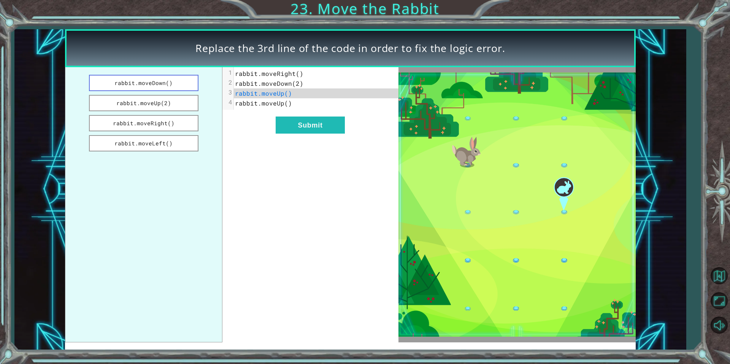
click at [168, 82] on button "rabbit.moveDown()" at bounding box center [143, 83] width 109 height 16
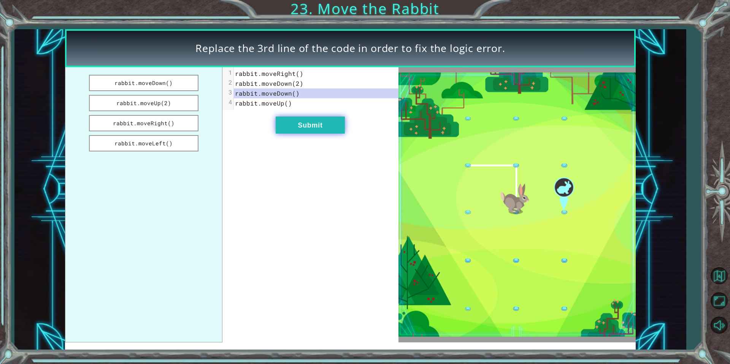
click at [315, 130] on button "Submit" at bounding box center [309, 125] width 69 height 17
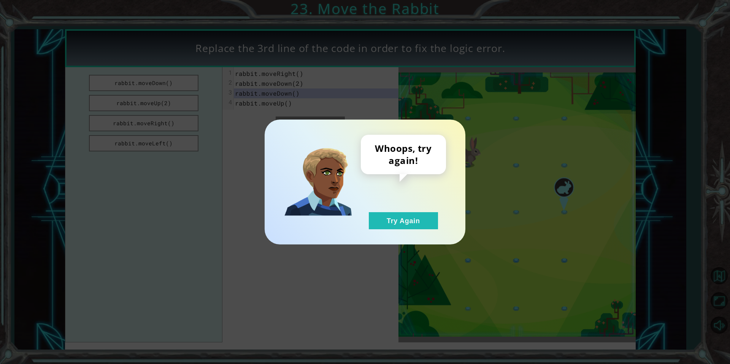
drag, startPoint x: 391, startPoint y: 223, endPoint x: 239, endPoint y: 169, distance: 161.4
click at [386, 222] on button "Try Again" at bounding box center [403, 220] width 69 height 17
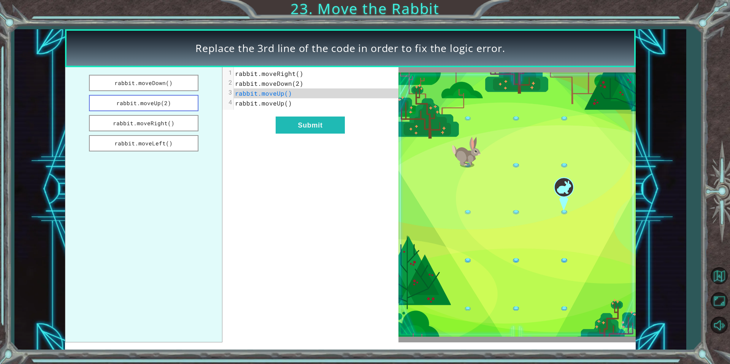
click at [149, 106] on button "rabbit.moveUp(2)" at bounding box center [143, 103] width 109 height 16
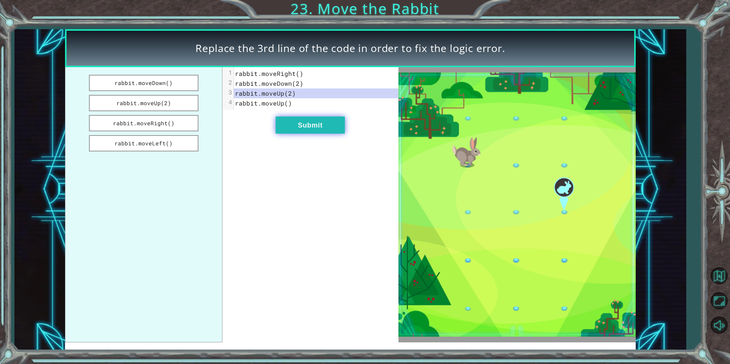
click at [310, 131] on button "Submit" at bounding box center [309, 125] width 69 height 17
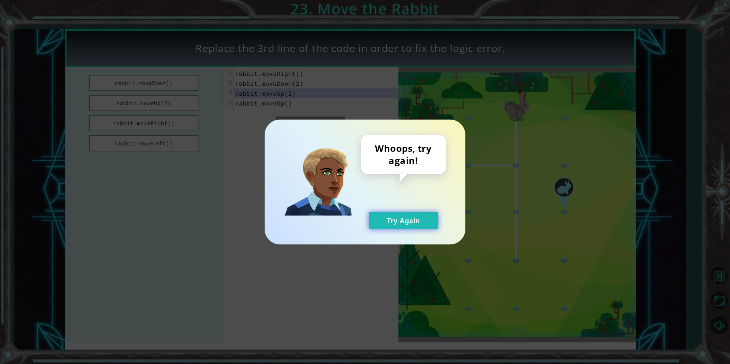
click at [398, 220] on button "Try Again" at bounding box center [403, 220] width 69 height 17
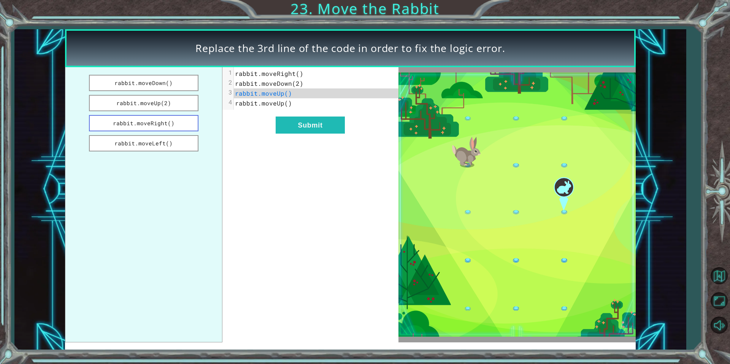
click at [139, 119] on button "rabbit.moveRight()" at bounding box center [143, 123] width 109 height 16
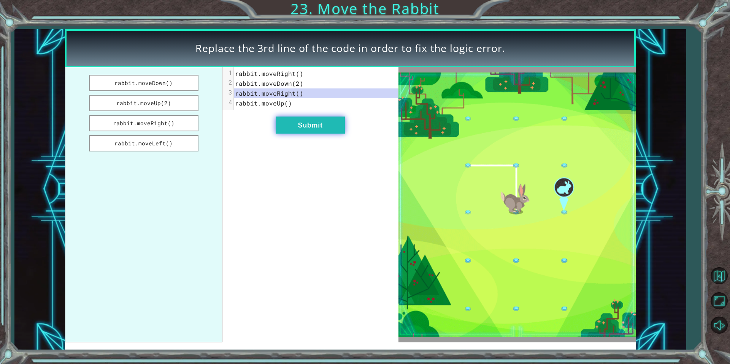
click at [288, 121] on button "Submit" at bounding box center [309, 125] width 69 height 17
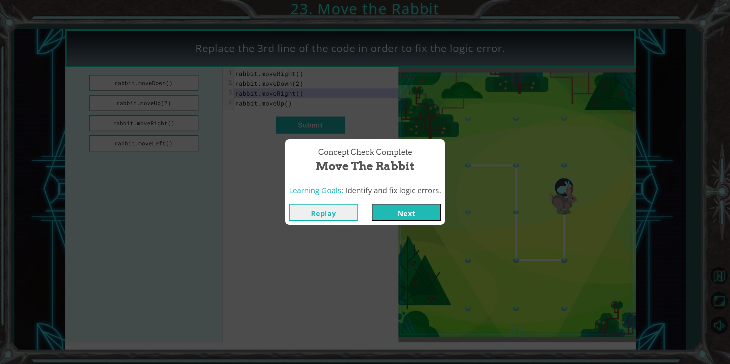
click at [406, 212] on button "Next" at bounding box center [406, 212] width 69 height 17
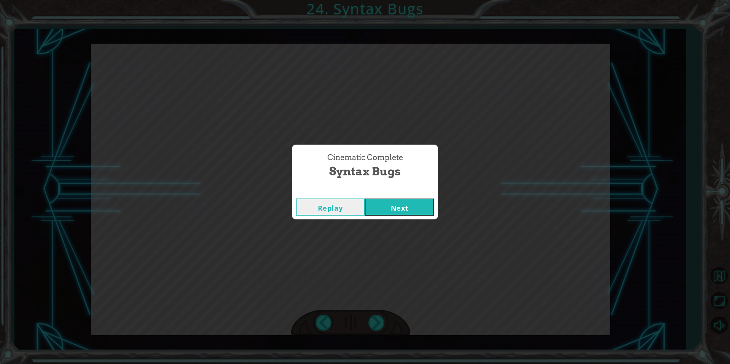
click at [408, 206] on button "Next" at bounding box center [399, 207] width 69 height 17
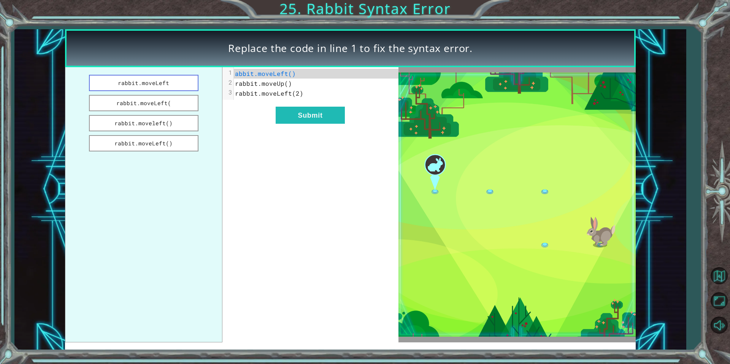
click at [166, 89] on button "rabbit.moveLeft" at bounding box center [143, 83] width 109 height 16
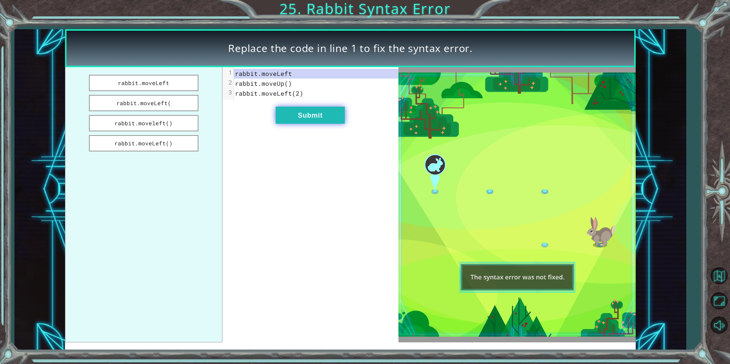
click at [286, 112] on button "Submit" at bounding box center [309, 115] width 69 height 17
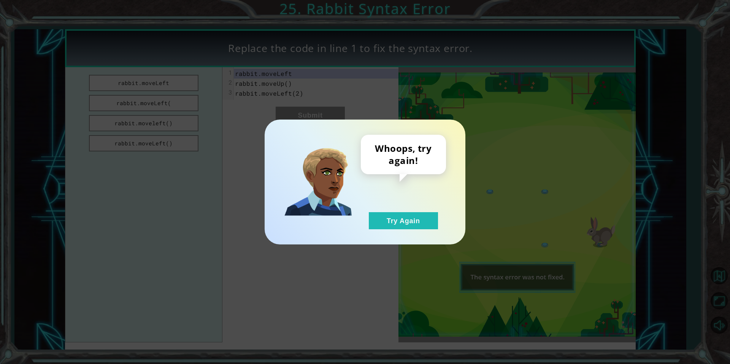
click at [396, 233] on div "Whoops, try again! Try Again" at bounding box center [364, 182] width 201 height 125
click at [391, 223] on button "Try Again" at bounding box center [403, 220] width 69 height 17
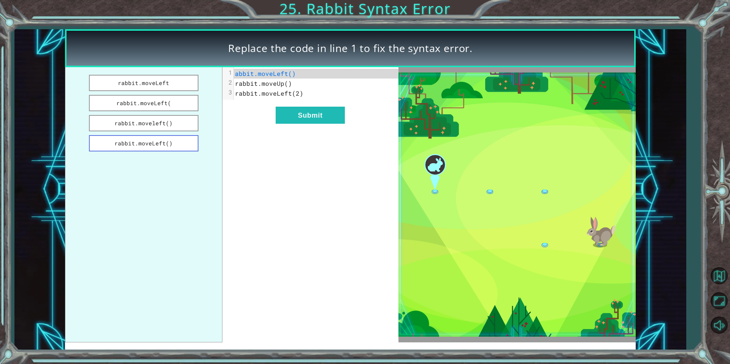
click at [181, 142] on button "rabbit.moveLeft()" at bounding box center [143, 143] width 109 height 16
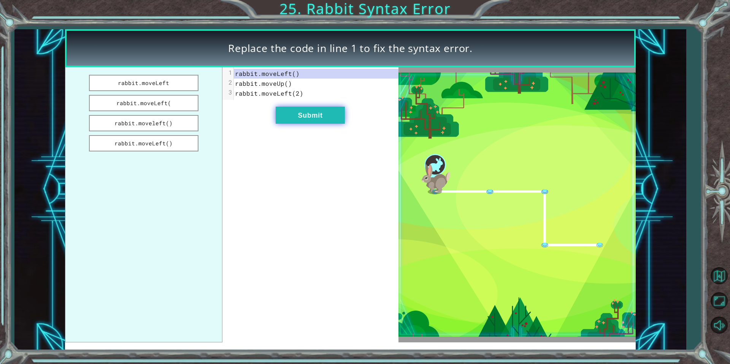
click at [299, 117] on button "Submit" at bounding box center [309, 115] width 69 height 17
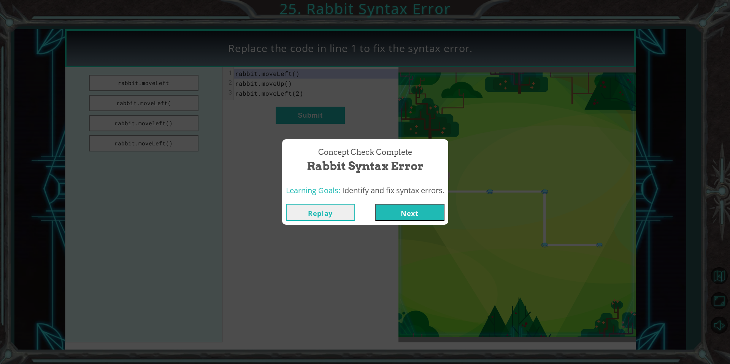
click at [385, 217] on button "Next" at bounding box center [409, 212] width 69 height 17
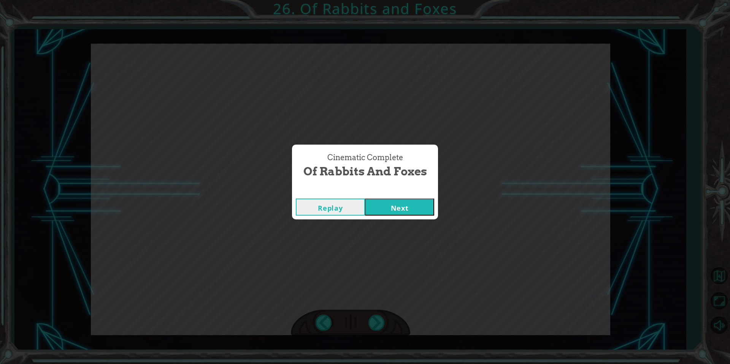
click at [386, 203] on button "Next" at bounding box center [399, 207] width 69 height 17
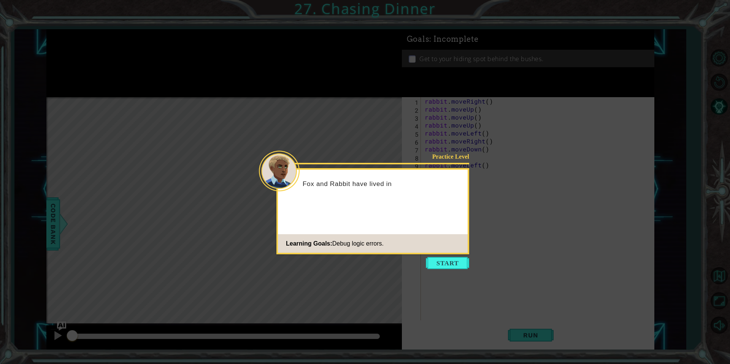
drag, startPoint x: 442, startPoint y: 255, endPoint x: 438, endPoint y: 254, distance: 4.6
click at [442, 256] on icon at bounding box center [365, 182] width 730 height 364
click at [448, 258] on body "1 ההההההההההההההההההההההההההההההההההההההההההההההההההההההההההההההההההההההההההההה…" at bounding box center [365, 182] width 730 height 364
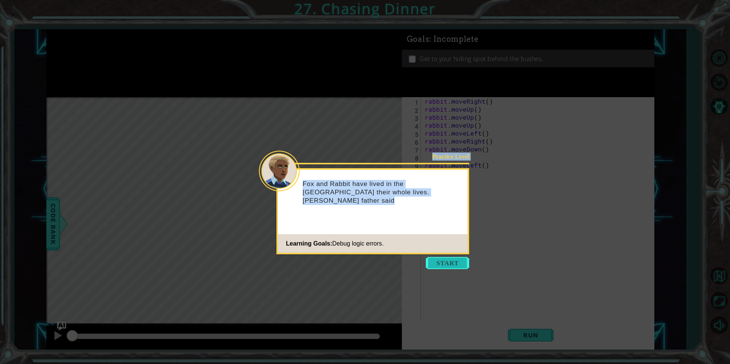
click at [445, 262] on button "Start" at bounding box center [447, 263] width 43 height 12
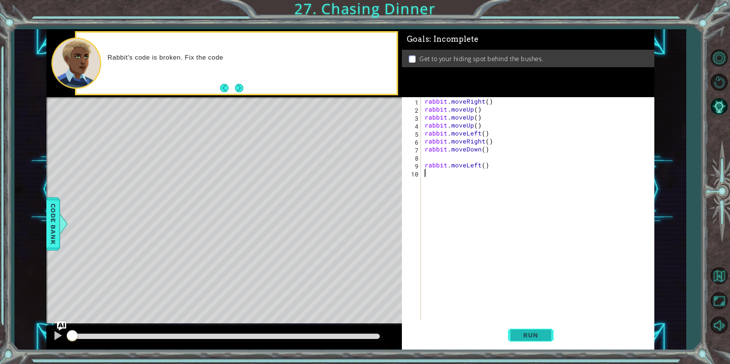
click at [533, 335] on span "Run" at bounding box center [530, 336] width 30 height 8
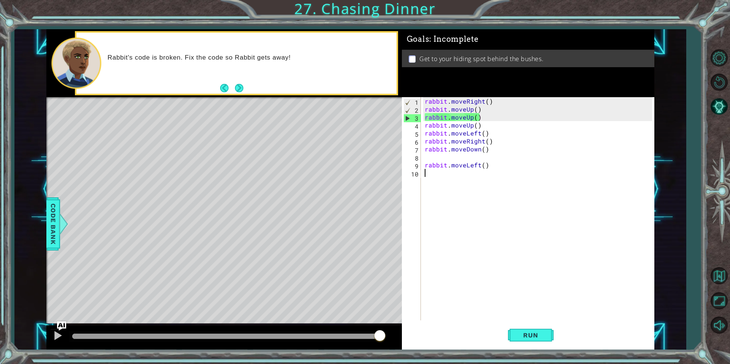
click at [487, 100] on div "rabbit . moveRight ( ) rabbit . moveUp ( ) rabbit . moveUp ( ) rabbit . moveUp …" at bounding box center [539, 216] width 233 height 239
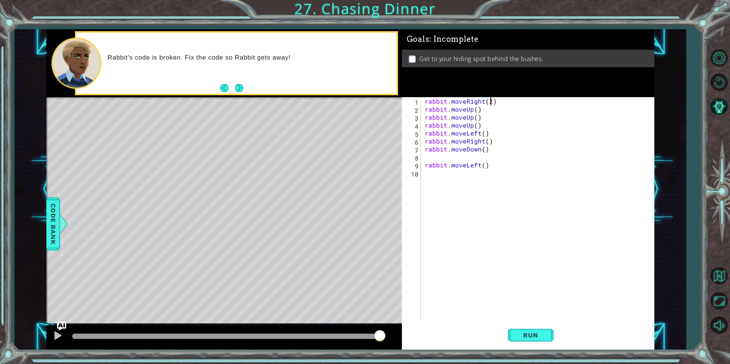
scroll to position [0, 4]
click at [476, 110] on div "rabbit . moveRight ( 2 ) rabbit . moveUp ( ) rabbit . moveUp ( ) rabbit . moveU…" at bounding box center [539, 216] width 233 height 239
type textarea "rabbit.moveUp(2)"
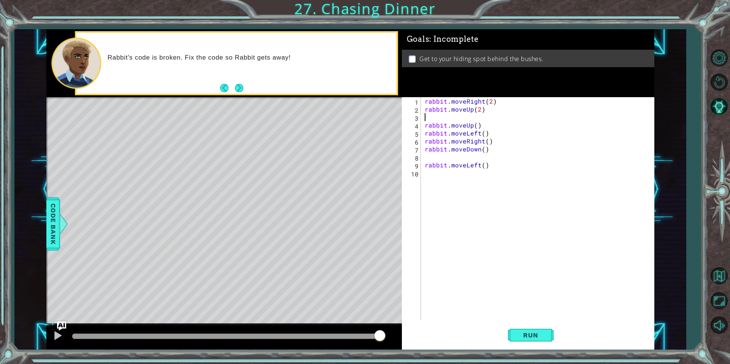
drag, startPoint x: 486, startPoint y: 117, endPoint x: 425, endPoint y: 118, distance: 60.8
click at [425, 118] on div "rabbit . moveRight ( 2 ) rabbit . moveUp ( 2 ) rabbit . moveUp ( ) rabbit . mov…" at bounding box center [539, 216] width 233 height 239
drag, startPoint x: 487, startPoint y: 124, endPoint x: 408, endPoint y: 126, distance: 79.1
click at [408, 126] on div "1 2 3 4 5 6 7 8 9 10 rabbit . moveRight ( 2 ) rabbit . moveUp ( 2 ) rabbit . mo…" at bounding box center [527, 208] width 250 height 223
click at [483, 132] on div "rabbit . moveRight ( 2 ) rabbit . moveUp ( 2 ) rabbit . moveLeft ( ) rabbit . m…" at bounding box center [539, 216] width 233 height 239
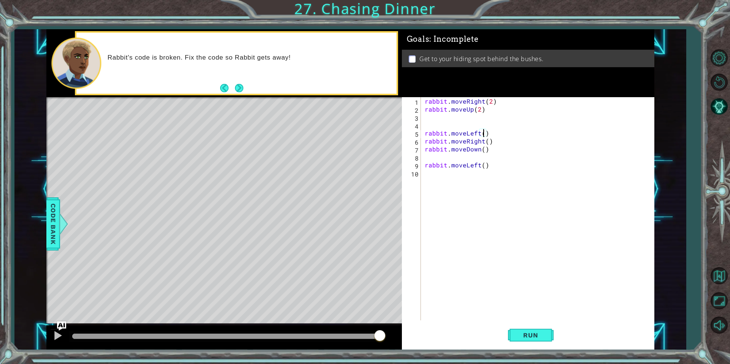
scroll to position [0, 3]
click at [425, 141] on div "rabbit . moveRight ( 2 ) rabbit . moveUp ( 2 ) rabbit . moveLeft ( 2 ) rabbit .…" at bounding box center [539, 216] width 233 height 239
type textarea "rabbit.moveRight()"
click at [425, 140] on div "rabbit . moveRight ( 2 ) rabbit . moveUp ( 2 ) rabbit . moveLeft ( 2 ) rabbit .…" at bounding box center [539, 216] width 233 height 239
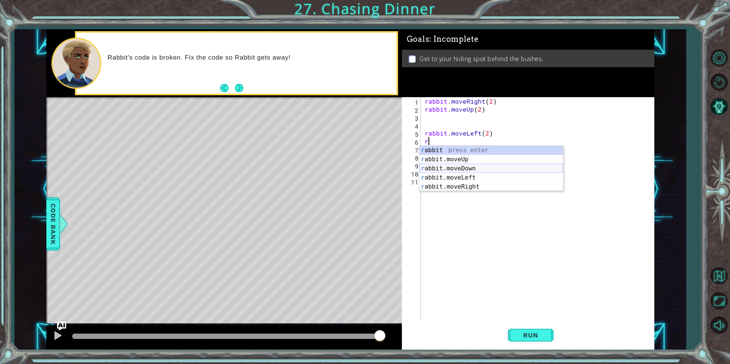
click at [482, 167] on div "r abbit press enter r abbit.moveUp press enter r abbit.moveDown press enter r a…" at bounding box center [491, 178] width 144 height 64
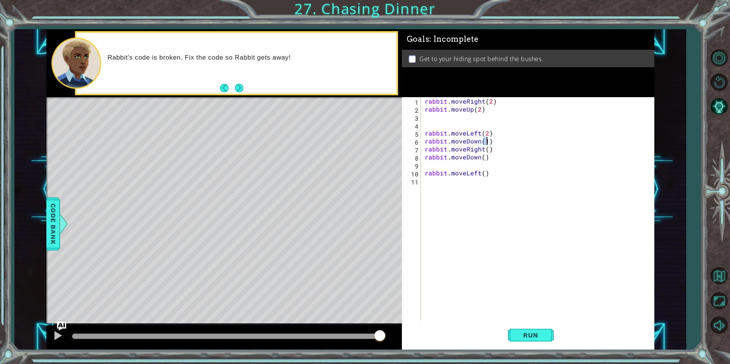
click at [487, 149] on div "rabbit . moveRight ( 2 ) rabbit . moveUp ( 2 ) rabbit . moveLeft ( 2 ) rabbit .…" at bounding box center [539, 216] width 233 height 239
type textarea "rabbit.moveRight()"
drag, startPoint x: 498, startPoint y: 147, endPoint x: 415, endPoint y: 148, distance: 83.2
click at [415, 148] on div "rabbit.moveRight() 1 2 3 4 5 6 7 8 9 10 11 rabbit . moveRight ( 2 ) rabbit . mo…" at bounding box center [527, 208] width 250 height 223
drag, startPoint x: 423, startPoint y: 155, endPoint x: 493, endPoint y: 160, distance: 69.7
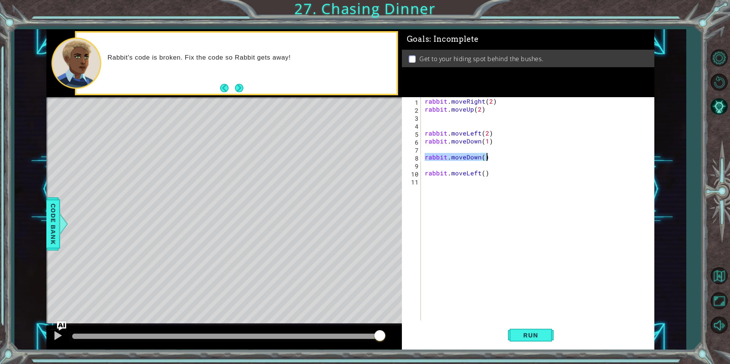
click at [493, 160] on div "rabbit . moveRight ( 2 ) rabbit . moveUp ( 2 ) rabbit . moveLeft ( 2 ) rabbit .…" at bounding box center [539, 216] width 233 height 239
click at [533, 338] on span "Run" at bounding box center [530, 336] width 30 height 8
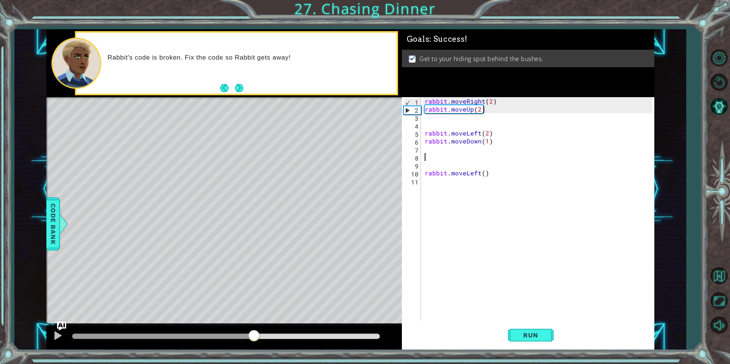
drag, startPoint x: 138, startPoint y: 338, endPoint x: 323, endPoint y: 332, distance: 184.4
click at [261, 332] on div at bounding box center [254, 337] width 14 height 14
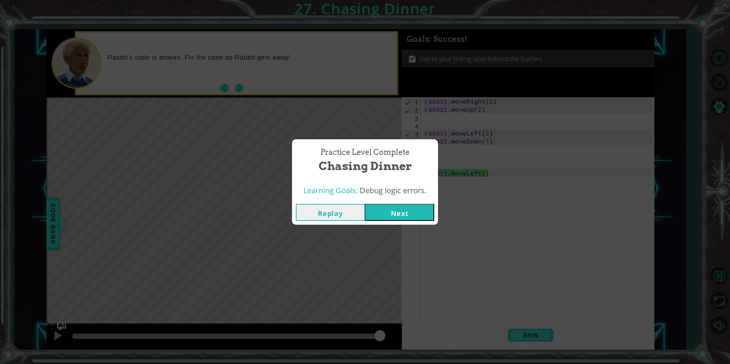
click at [411, 213] on button "Next" at bounding box center [399, 212] width 69 height 17
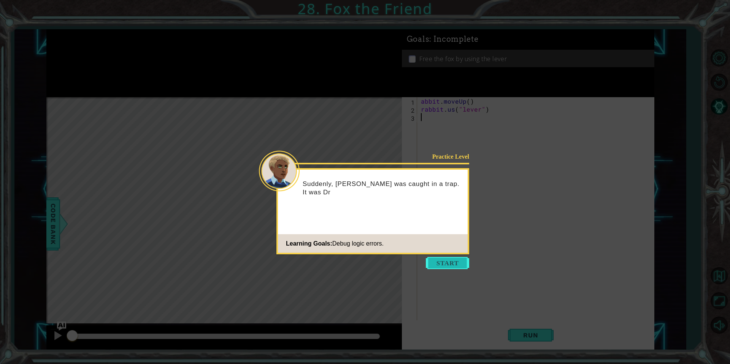
click at [455, 261] on button "Start" at bounding box center [447, 263] width 43 height 12
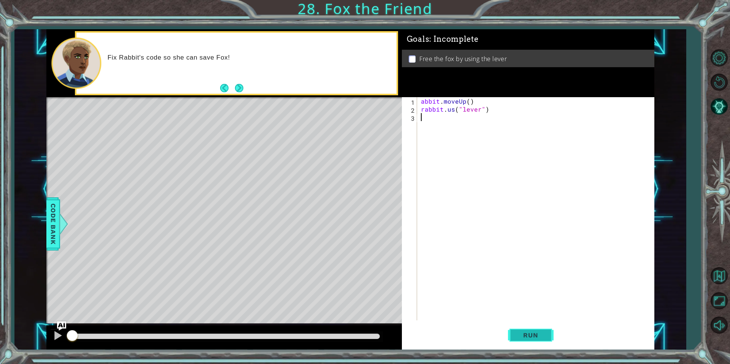
click at [532, 335] on span "Run" at bounding box center [530, 336] width 30 height 8
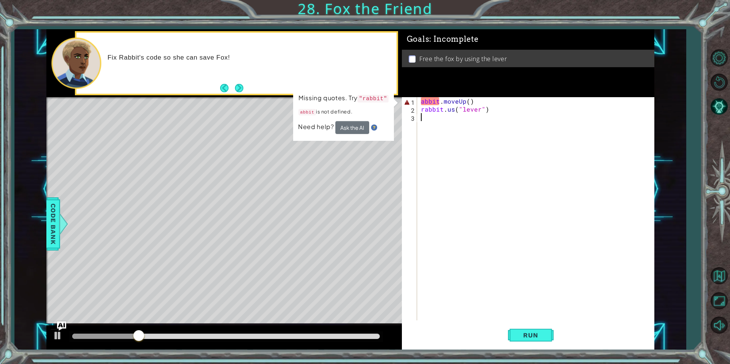
click at [421, 100] on div "abbit . moveUp ( ) rabbit . us ( "lever" )" at bounding box center [537, 216] width 236 height 239
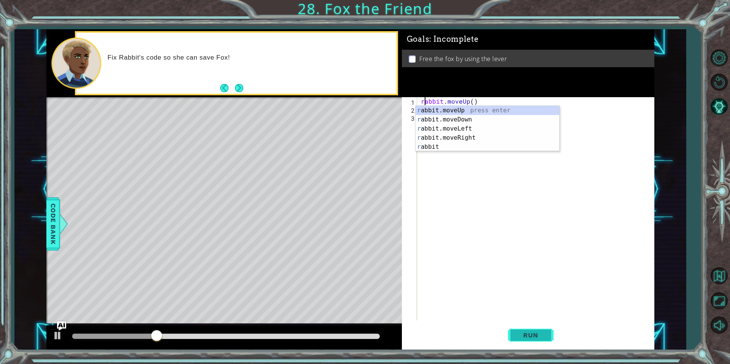
click at [530, 332] on span "Run" at bounding box center [530, 336] width 30 height 8
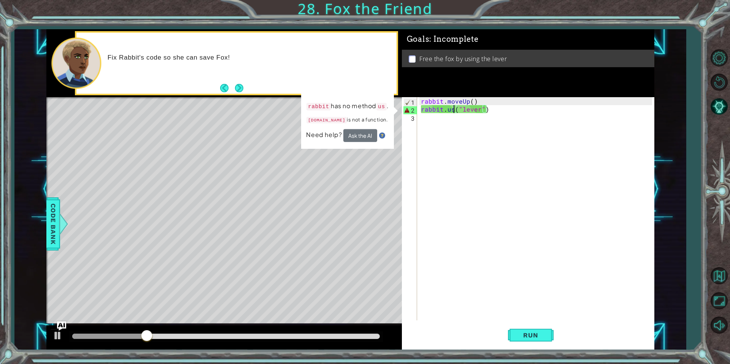
click at [454, 109] on div "rabbit . moveUp ( ) rabbit . us ( "lever" )" at bounding box center [537, 216] width 236 height 239
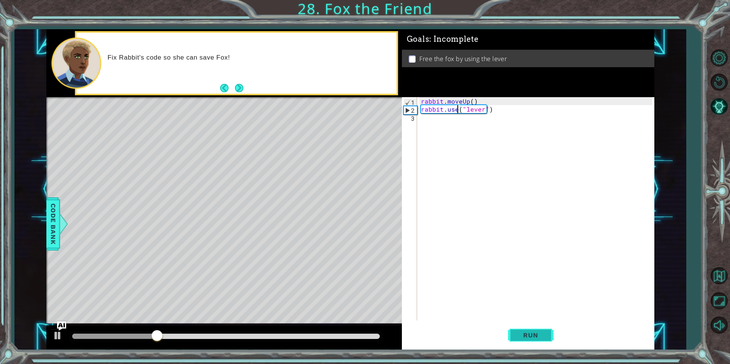
type textarea "rabbit.use("lever")"
click at [538, 334] on span "Run" at bounding box center [530, 336] width 30 height 8
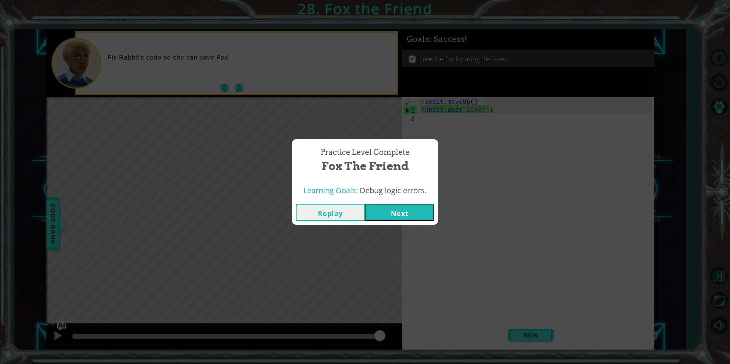
click at [407, 217] on button "Next" at bounding box center [399, 212] width 69 height 17
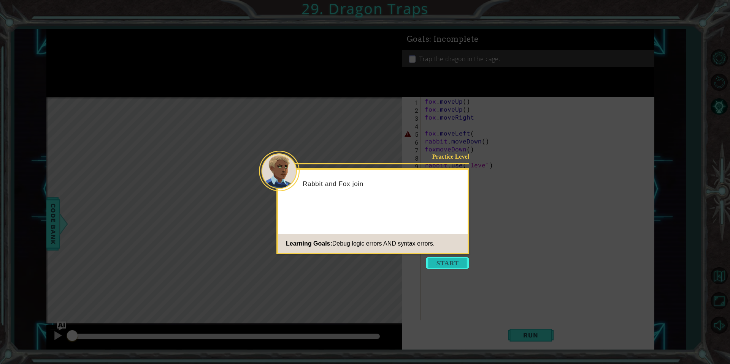
click at [456, 263] on button "Start" at bounding box center [447, 263] width 43 height 12
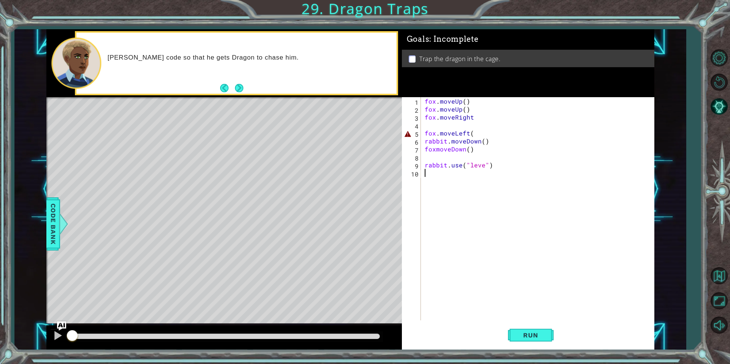
click at [483, 166] on div "fox . moveUp ( ) fox . moveUp ( ) fox . moveRight fox . moveLeft ( rabbit . mov…" at bounding box center [539, 216] width 233 height 239
click at [437, 150] on div "fox . moveUp ( ) fox . moveUp ( ) fox . moveRight fox . moveLeft ( rabbit . mov…" at bounding box center [539, 216] width 233 height 239
click at [473, 117] on div "fox . moveUp ( ) fox . moveUp ( ) fox . moveRight fox . moveLeft ( rabbit . mov…" at bounding box center [539, 216] width 233 height 239
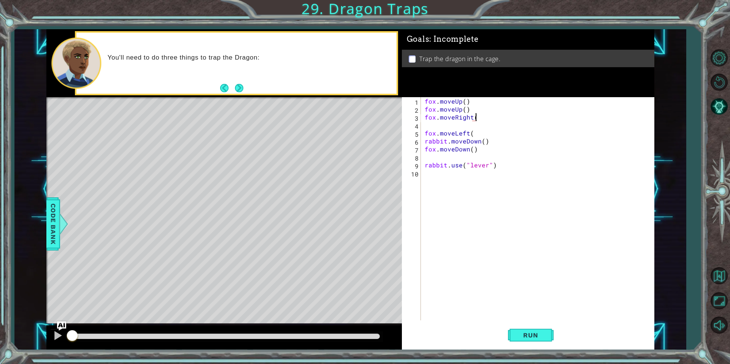
scroll to position [0, 3]
click at [473, 131] on div "fox . moveUp ( ) fox . moveUp ( ) fox . moveRight ( ) fox . moveLeft ( rabbit .…" at bounding box center [539, 216] width 233 height 239
click at [524, 328] on button "Run" at bounding box center [531, 335] width 46 height 25
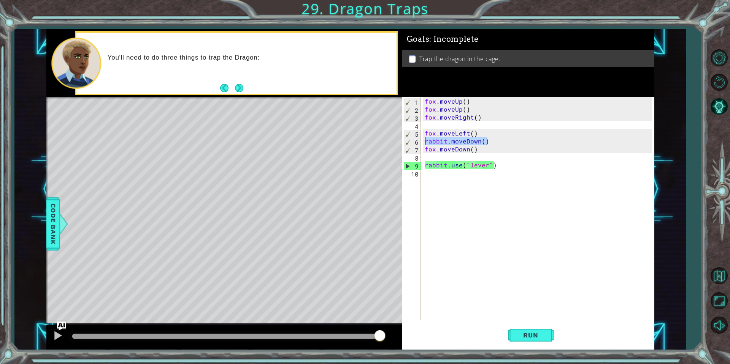
drag, startPoint x: 491, startPoint y: 142, endPoint x: 419, endPoint y: 140, distance: 71.1
click at [419, 140] on div "fox.moveLeft() 1 2 3 4 5 6 7 8 9 10 fox . moveUp ( ) fox . moveUp ( ) fox . mov…" at bounding box center [527, 208] width 250 height 223
type textarea "rabbit.moveDown()"
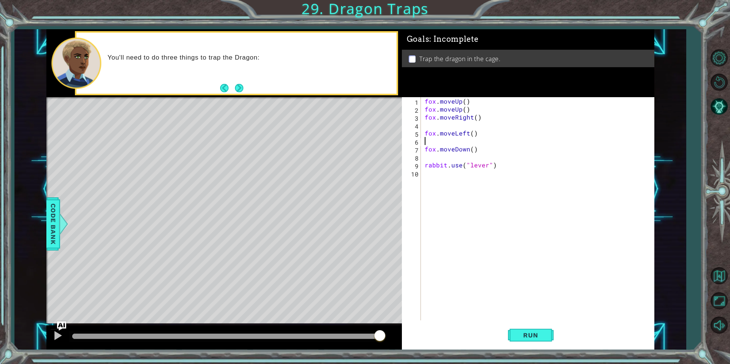
scroll to position [0, 0]
click at [540, 334] on span "Run" at bounding box center [530, 336] width 30 height 8
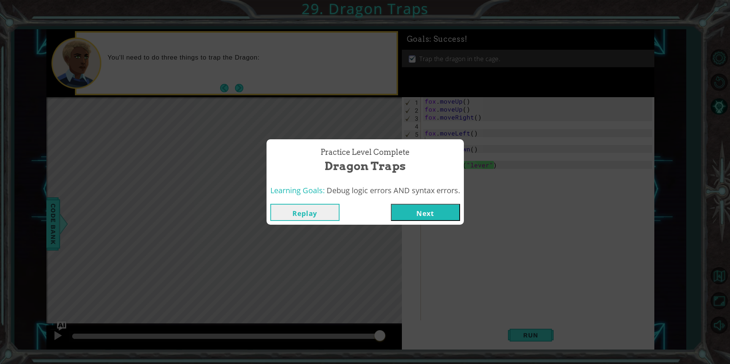
click at [426, 207] on button "Next" at bounding box center [425, 212] width 69 height 17
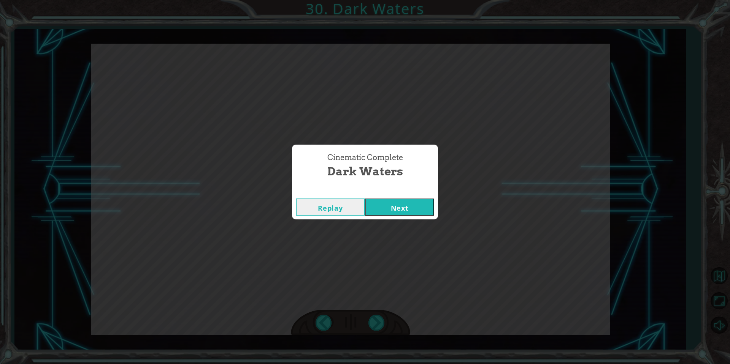
click at [401, 206] on button "Next" at bounding box center [399, 207] width 69 height 17
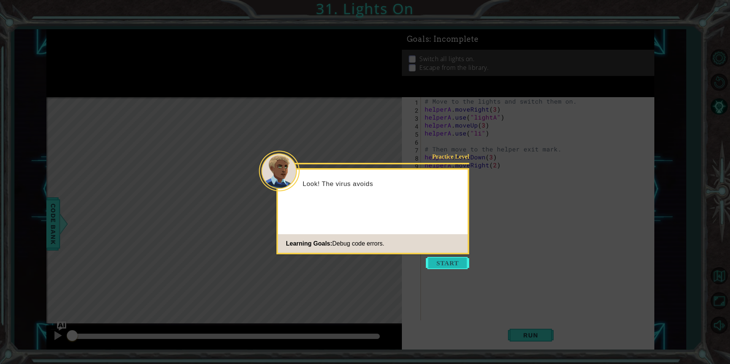
click at [453, 266] on button "Start" at bounding box center [447, 263] width 43 height 12
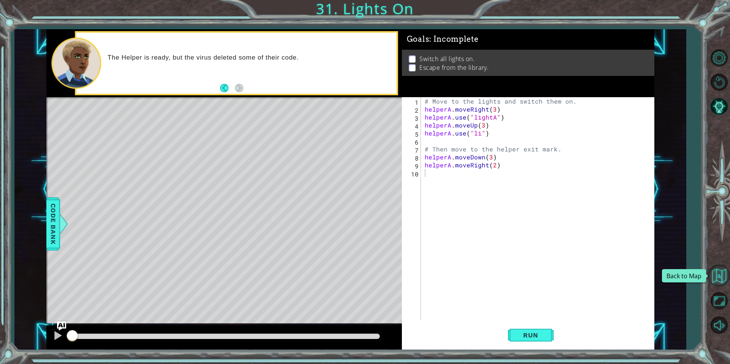
click at [715, 277] on button "Back to Map" at bounding box center [718, 276] width 22 height 22
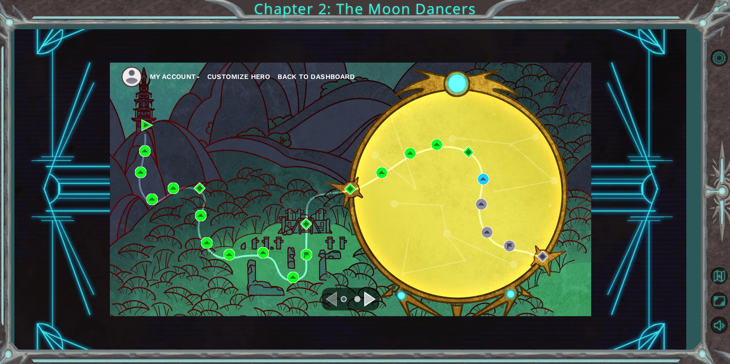
click at [372, 298] on div "Navigate to the next page" at bounding box center [369, 299] width 11 height 15
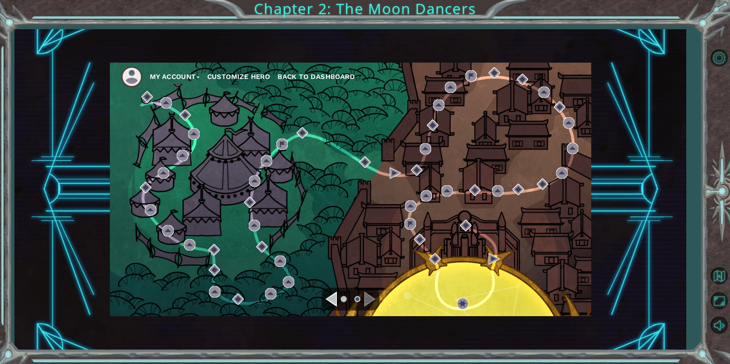
click at [332, 304] on div "Navigate to the previous page" at bounding box center [330, 299] width 11 height 15
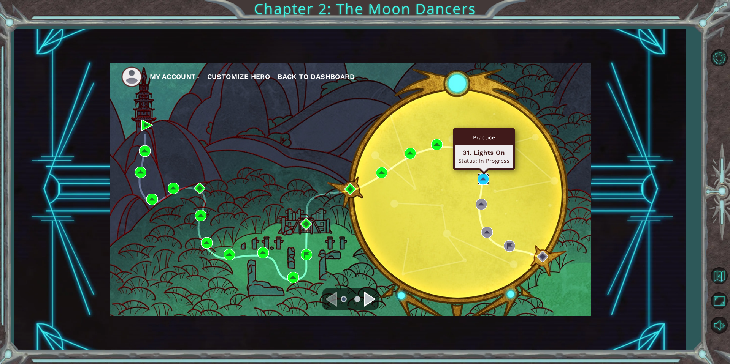
click at [481, 182] on img at bounding box center [482, 179] width 11 height 11
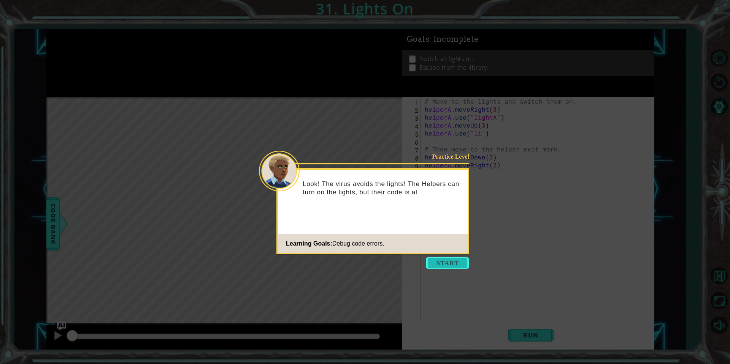
click at [455, 260] on button "Start" at bounding box center [447, 263] width 43 height 12
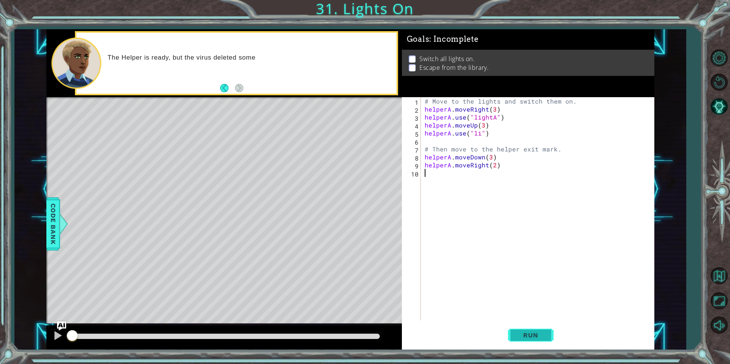
click at [533, 330] on button "Run" at bounding box center [531, 335] width 46 height 25
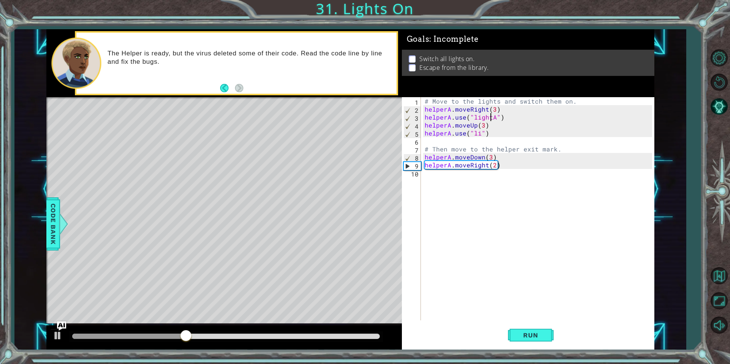
click at [490, 117] on div "# Move to the lights and switch them on. helperA . moveRight ( 3 ) helperA . us…" at bounding box center [539, 216] width 233 height 239
click at [541, 333] on span "Run" at bounding box center [530, 336] width 30 height 8
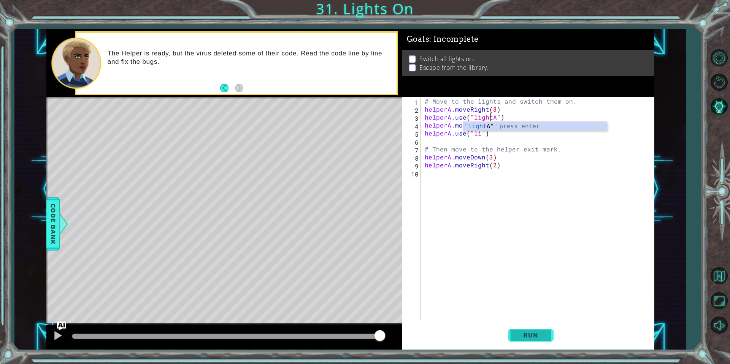
click at [530, 332] on span "Run" at bounding box center [530, 336] width 30 height 8
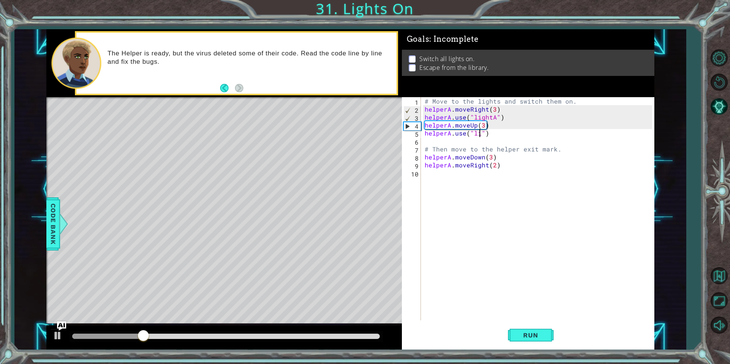
click at [478, 133] on div "# Move to the lights and switch them on. helperA . moveRight ( 3 ) helperA . us…" at bounding box center [539, 216] width 233 height 239
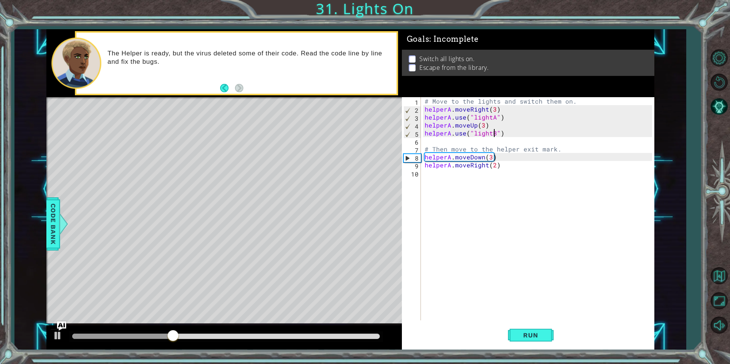
scroll to position [0, 4]
click at [541, 350] on div "1 ההההההההההההההההההההההההההההההההההההההההההההההההההההההההההההההההההההההההההההה…" at bounding box center [365, 182] width 730 height 364
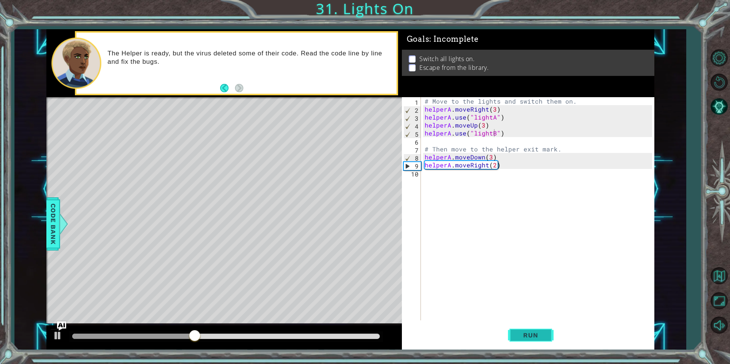
click at [541, 345] on button "Run" at bounding box center [531, 335] width 46 height 25
click at [490, 157] on div "# Move to the lights and switch them on. helperA . moveRight ( 3 ) helperA . us…" at bounding box center [539, 216] width 233 height 239
click at [494, 168] on div "# Move to the lights and switch them on. helperA . moveRight ( 3 ) helperA . us…" at bounding box center [539, 216] width 233 height 239
type textarea "helperA.moveRight(2)"
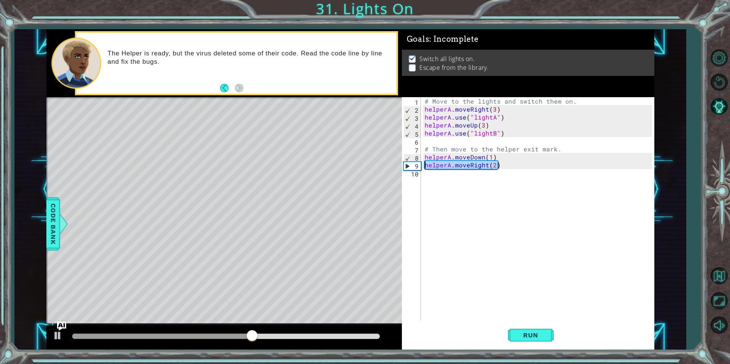
click at [324, 168] on div "1 ההההההההההההההההההההההההההההההההההההההההההההההההההההההההההההההההההההההההההההה…" at bounding box center [350, 189] width 608 height 321
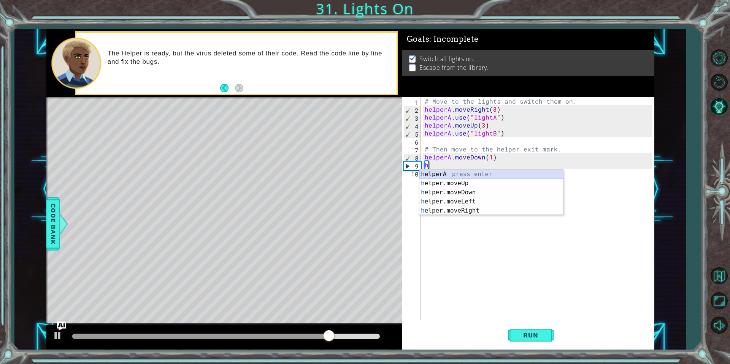
click at [467, 174] on div "h elperA press enter h elper.moveUp press enter h elper.moveDown press enter h …" at bounding box center [491, 202] width 144 height 64
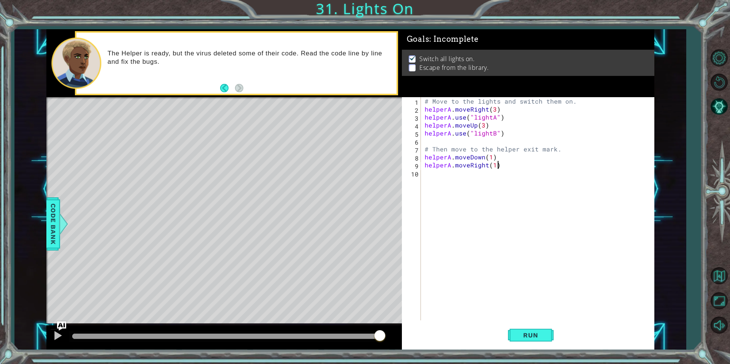
scroll to position [0, 4]
click at [493, 164] on div "# Move to the lights and switch them on. helperA . moveRight ( 3 ) helperA . us…" at bounding box center [539, 216] width 233 height 239
type textarea "helperA.moveRight(2)"
click at [512, 334] on button "Run" at bounding box center [531, 335] width 46 height 25
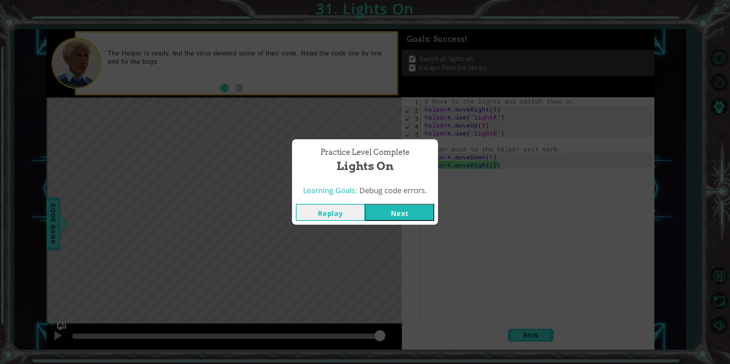
click at [410, 211] on button "Next" at bounding box center [399, 212] width 69 height 17
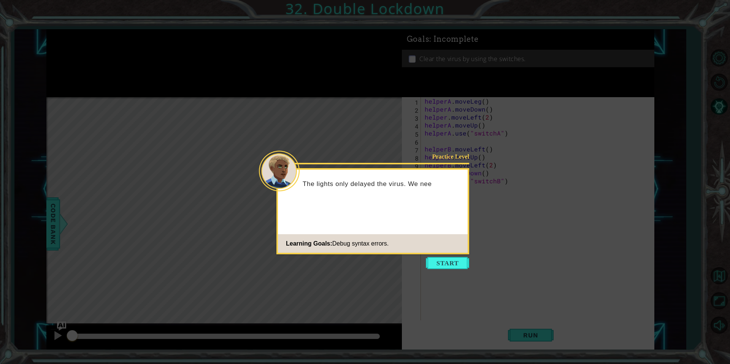
click at [432, 272] on icon at bounding box center [365, 182] width 730 height 364
click at [437, 267] on button "Start" at bounding box center [447, 263] width 43 height 12
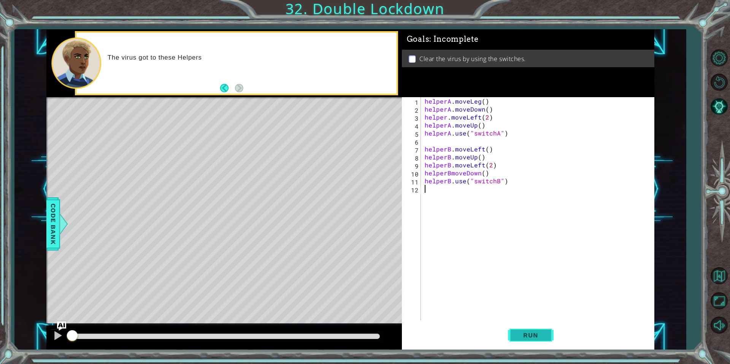
click at [524, 334] on span "Run" at bounding box center [530, 336] width 30 height 8
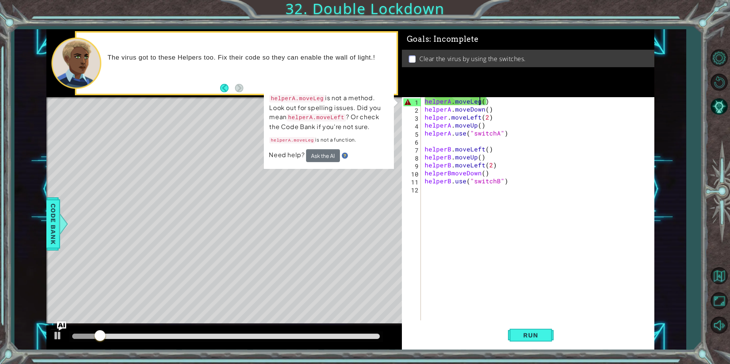
click at [479, 99] on div "helperA . moveLeg ( ) helperA . moveDown ( ) helper . moveLeft ( 2 ) helperA . …" at bounding box center [539, 216] width 233 height 239
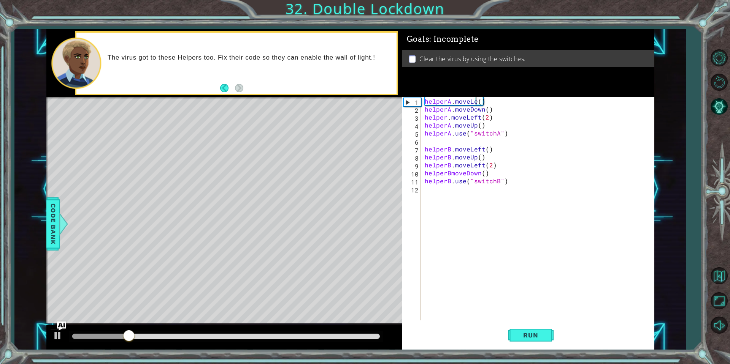
scroll to position [0, 3]
click at [446, 118] on div "helperA . moveLeft ( ) helperA . moveDown ( ) helper . moveLeft ( 2 ) helperA .…" at bounding box center [539, 216] width 233 height 239
click at [454, 173] on div "helperA . moveLeft ( ) helperA . moveDown ( ) helperA . moveLeft ( 2 ) helperA …" at bounding box center [539, 216] width 233 height 239
click at [450, 172] on div "helperA . moveLeft ( ) helperA . moveDown ( ) helperA . moveLeft ( 2 ) helperA …" at bounding box center [539, 216] width 233 height 239
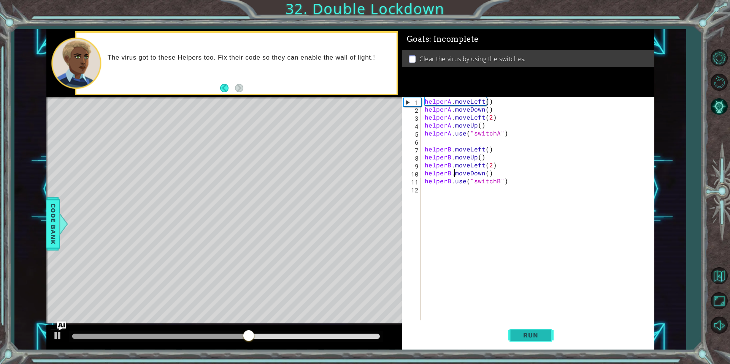
type textarea "helperB.moveDown()"
click at [527, 336] on span "Run" at bounding box center [530, 336] width 30 height 8
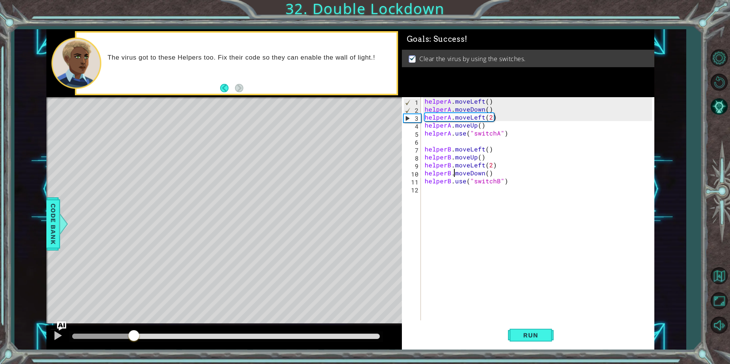
drag, startPoint x: 133, startPoint y: 334, endPoint x: 359, endPoint y: 318, distance: 226.3
click at [356, 317] on div "methods helper moveUp() moveDown() moveLeft() moveRight() use(thing) Code Bank …" at bounding box center [350, 189] width 608 height 321
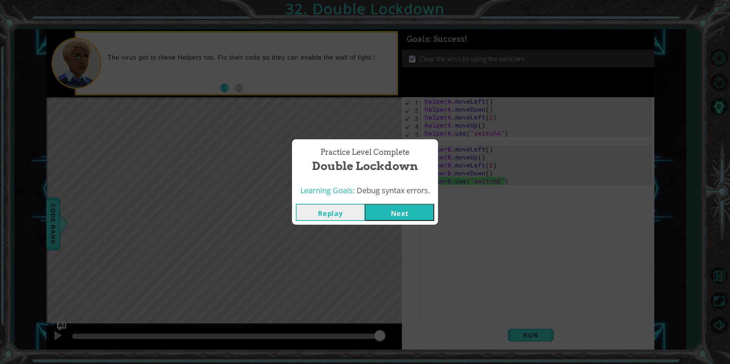
click at [414, 214] on button "Next" at bounding box center [399, 212] width 69 height 17
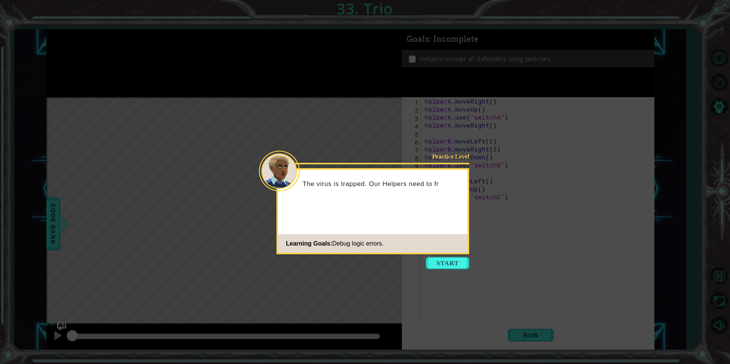
click at [471, 256] on icon at bounding box center [365, 182] width 730 height 364
click at [456, 263] on button "Start" at bounding box center [447, 263] width 43 height 12
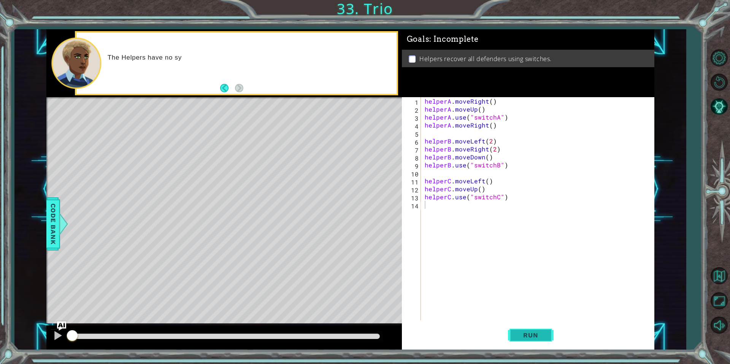
click at [529, 339] on span "Run" at bounding box center [530, 336] width 30 height 8
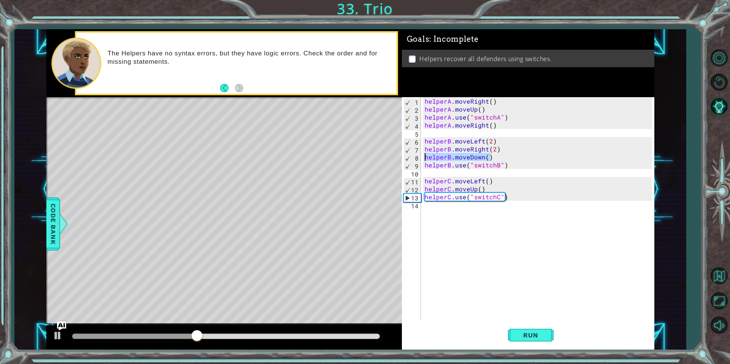
click at [399, 160] on div "1 ההההההההההההההההההההההההההההההההההההההההההההההההההההההההההההההההההההההההההההה…" at bounding box center [350, 189] width 608 height 321
drag, startPoint x: 500, startPoint y: 141, endPoint x: 410, endPoint y: 141, distance: 89.3
click at [410, 141] on div "helperB.moveDown() 1 2 3 4 5 6 7 8 9 10 11 12 13 14 helperA . moveRight ( ) hel…" at bounding box center [527, 208] width 250 height 223
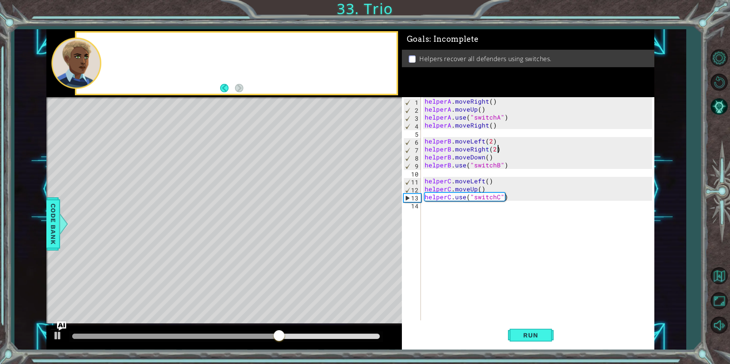
click at [502, 148] on div "helperA . moveRight ( ) helperA . moveUp ( ) helperA . use ( "switchA" ) helper…" at bounding box center [539, 216] width 233 height 239
drag, startPoint x: 502, startPoint y: 148, endPoint x: 541, endPoint y: 166, distance: 43.4
click at [541, 166] on div "helperA . moveRight ( ) helperA . moveUp ( ) helperA . use ( "switchA" ) helper…" at bounding box center [539, 216] width 233 height 239
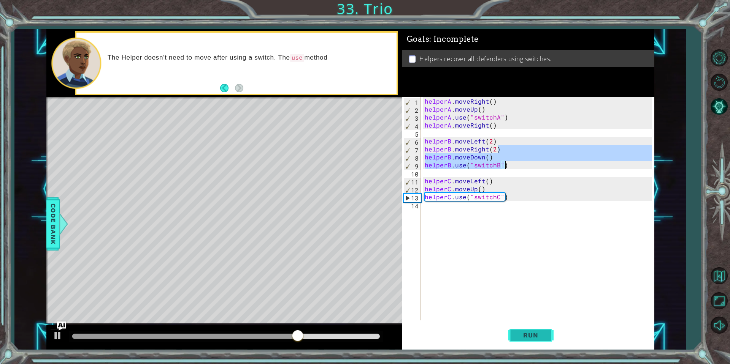
click at [540, 331] on button "Run" at bounding box center [531, 335] width 46 height 25
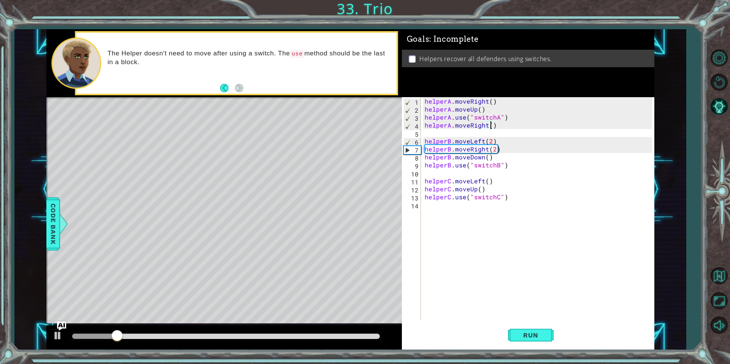
click at [491, 125] on div "helperA . moveRight ( ) helperA . moveUp ( ) helperA . use ( "switchA" ) helper…" at bounding box center [539, 216] width 233 height 239
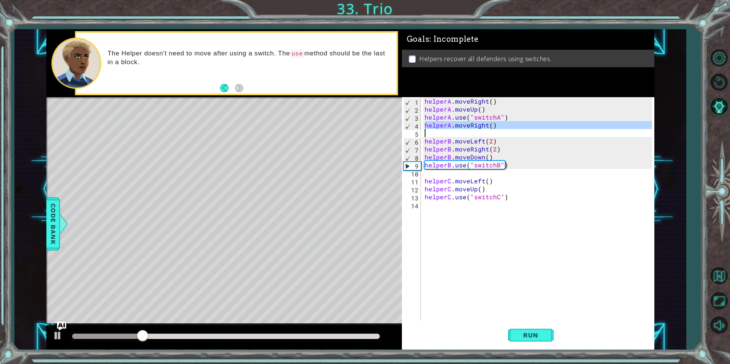
drag, startPoint x: 424, startPoint y: 126, endPoint x: 509, endPoint y: 136, distance: 85.7
click at [509, 136] on div "helperA . moveRight ( ) helperA . moveUp ( ) helperA . use ( "switchA" ) helper…" at bounding box center [539, 216] width 233 height 239
type textarea "helperA.moveRight()"
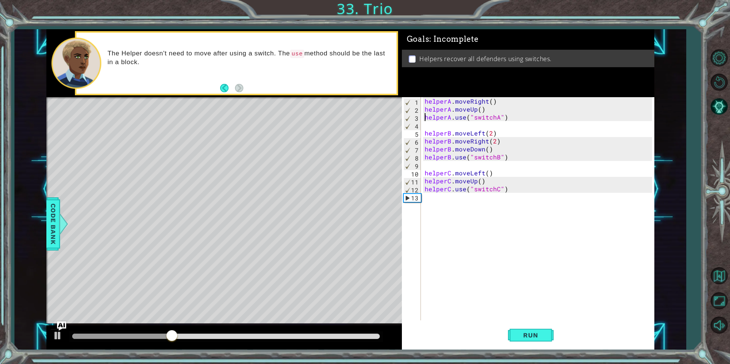
click at [426, 116] on div "helperA . moveRight ( ) helperA . moveUp ( ) helperA . use ( "switchA" ) helper…" at bounding box center [539, 216] width 233 height 239
type textarea "helperA.use("switchA")"
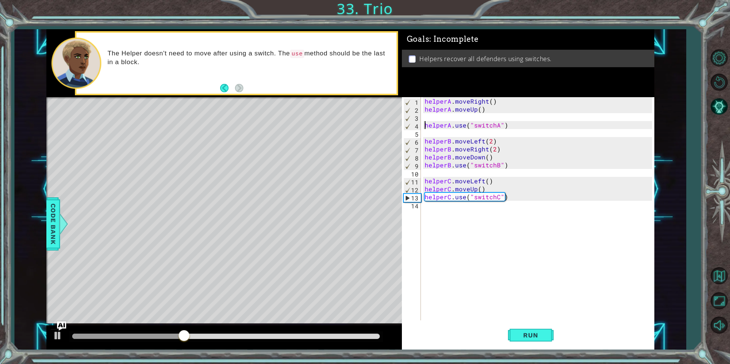
click at [424, 119] on div "helperA . moveRight ( ) helperA . moveUp ( ) helperA . use ( "switchA" ) helper…" at bounding box center [539, 216] width 233 height 239
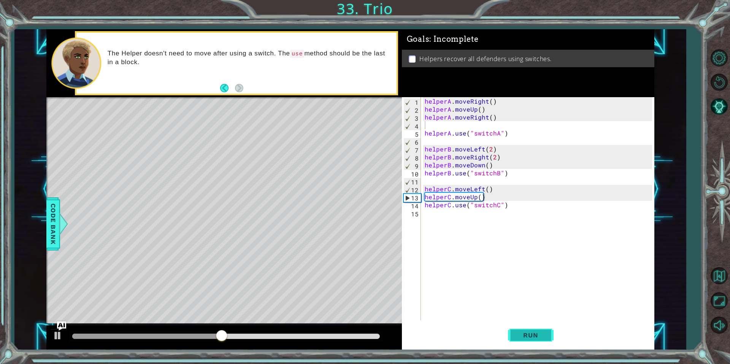
click at [528, 336] on span "Run" at bounding box center [530, 336] width 30 height 8
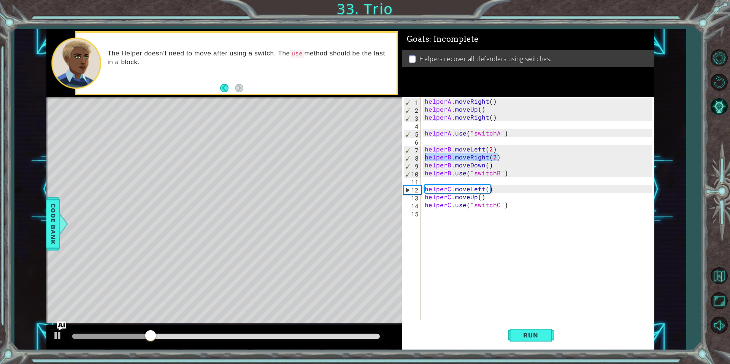
drag, startPoint x: 502, startPoint y: 157, endPoint x: 407, endPoint y: 160, distance: 95.1
click at [407, 160] on div "1 2 3 4 5 6 7 8 9 10 11 12 13 14 15 helperA . moveRight ( ) helperA . moveUp ( …" at bounding box center [527, 208] width 250 height 223
type textarea "helperB.moveRight(2)"
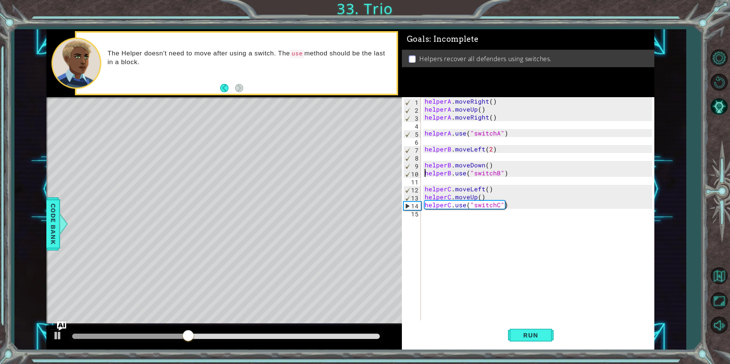
click at [425, 172] on div "helperA . moveRight ( ) helperA . moveUp ( ) helperA . moveRight ( ) helperA . …" at bounding box center [539, 216] width 233 height 239
type textarea "helperB.use("switchB")"
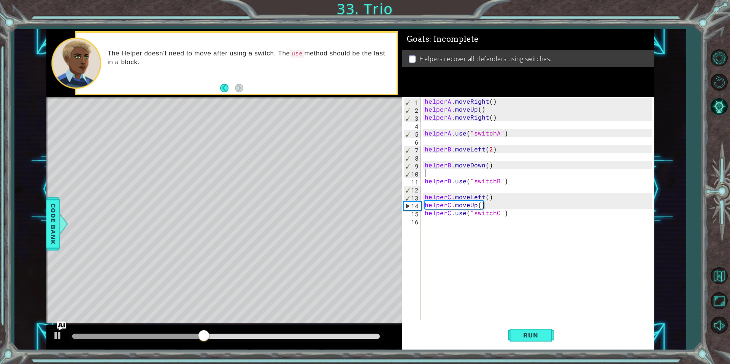
click at [425, 175] on div "helperA . moveRight ( ) helperA . moveUp ( ) helperA . moveRight ( ) helperA . …" at bounding box center [539, 216] width 233 height 239
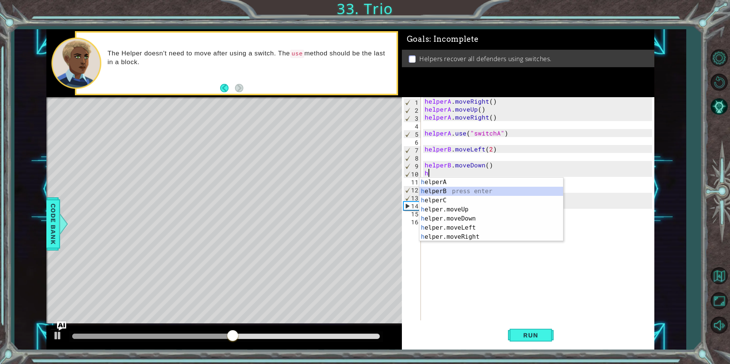
click at [476, 190] on div "h elperA press enter h elperB press enter h elperC press enter h elper.moveUp p…" at bounding box center [491, 219] width 144 height 82
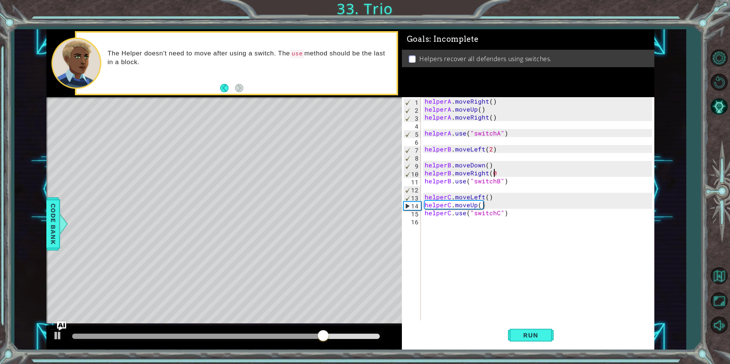
scroll to position [0, 4]
click at [491, 173] on div "helperA . moveRight ( ) helperA . moveUp ( ) helperA . moveRight ( ) helperA . …" at bounding box center [539, 216] width 233 height 239
click at [531, 329] on button "Run" at bounding box center [531, 335] width 46 height 25
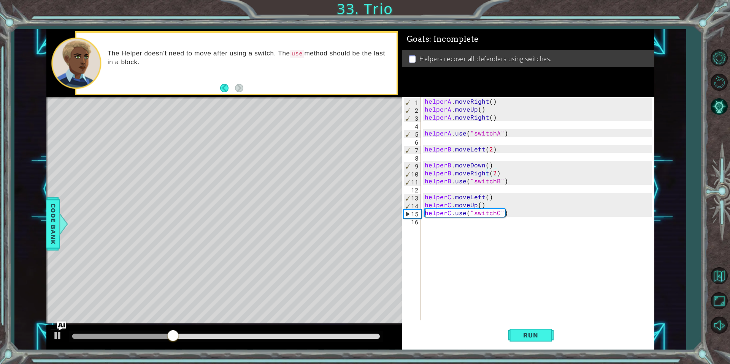
click at [425, 212] on div "helperA . moveRight ( ) helperA . moveUp ( ) helperA . moveRight ( ) helperA . …" at bounding box center [539, 216] width 233 height 239
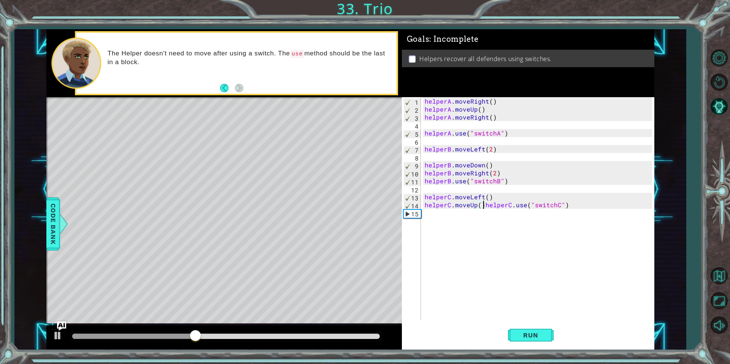
type textarea "helperC.use("switchC")"
click at [424, 214] on div "helperA . moveRight ( ) helperA . moveUp ( ) helperA . moveRight ( ) helperA . …" at bounding box center [539, 216] width 233 height 239
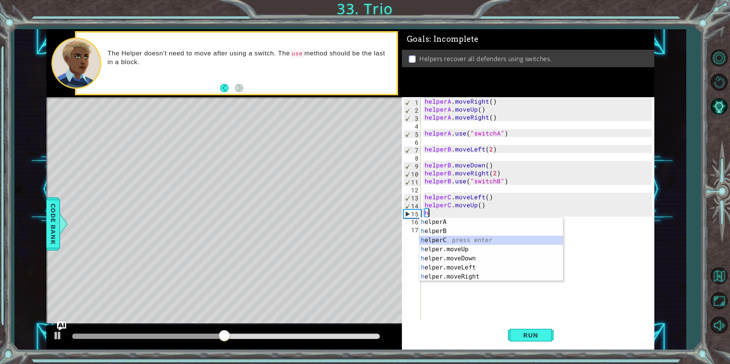
click at [446, 238] on div "h elperA press enter h elperB press enter h elperC press enter h elper.moveUp p…" at bounding box center [491, 259] width 144 height 82
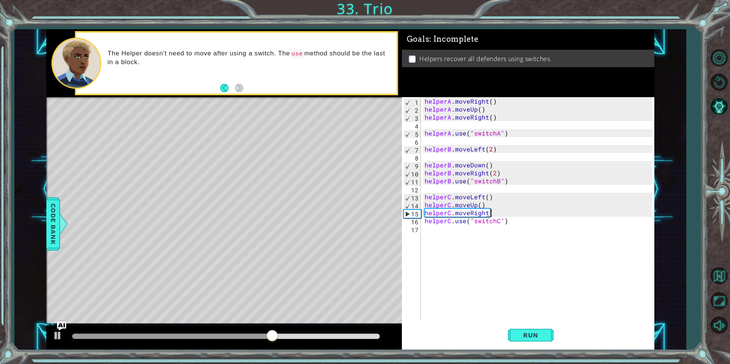
scroll to position [0, 4]
type textarea "helperC.moveRight()"
click at [527, 337] on span "Run" at bounding box center [530, 336] width 30 height 8
drag, startPoint x: 330, startPoint y: 337, endPoint x: 377, endPoint y: 339, distance: 46.4
click at [377, 336] on div at bounding box center [225, 336] width 307 height 5
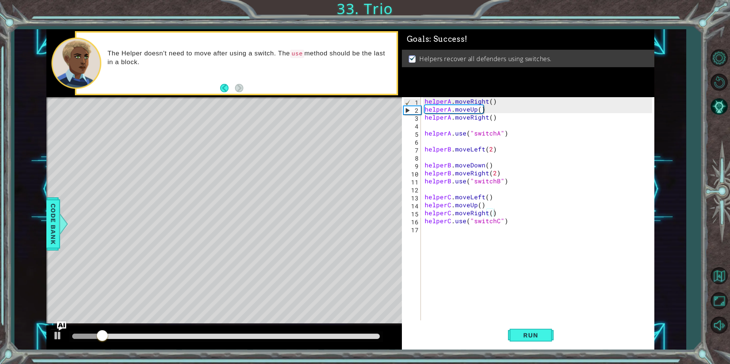
drag, startPoint x: 299, startPoint y: 336, endPoint x: 299, endPoint y: 340, distance: 3.8
click at [301, 339] on div at bounding box center [225, 337] width 313 height 11
drag, startPoint x: 299, startPoint y: 340, endPoint x: 344, endPoint y: 344, distance: 45.8
click at [349, 345] on div at bounding box center [223, 338] width 355 height 24
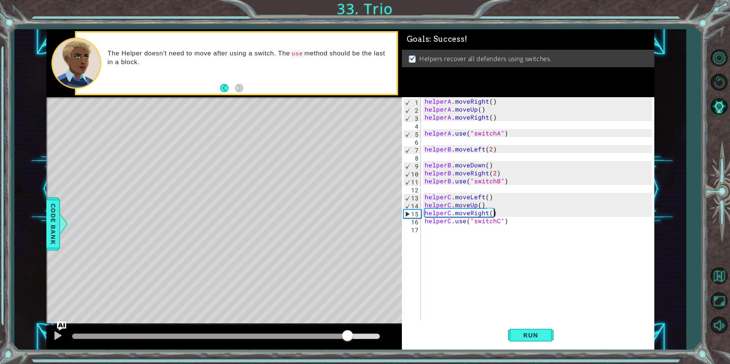
drag, startPoint x: 308, startPoint y: 335, endPoint x: 356, endPoint y: 337, distance: 48.6
click at [356, 337] on div at bounding box center [225, 336] width 307 height 5
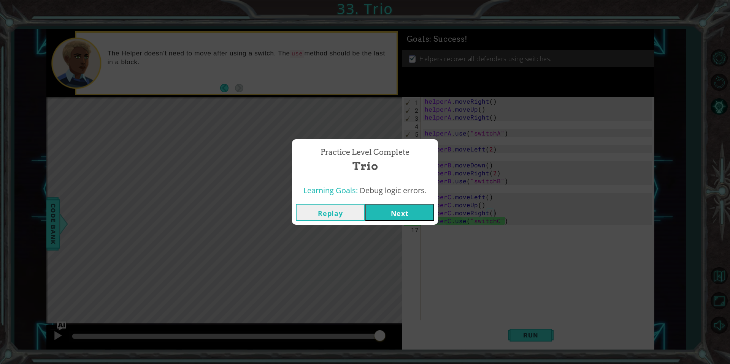
click at [397, 208] on button "Next" at bounding box center [399, 212] width 69 height 17
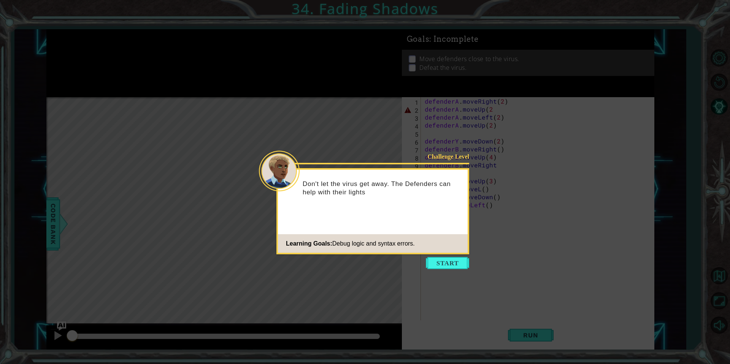
click at [453, 270] on icon at bounding box center [365, 182] width 730 height 364
click at [454, 266] on button "Start" at bounding box center [447, 263] width 43 height 12
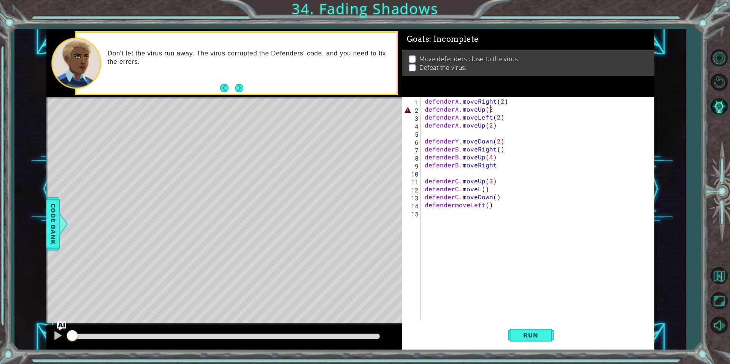
click at [490, 111] on div "defenderA . moveRight ( 2 ) defenderA . moveUp ( 2 defenderA . moveLeft ( 2 ) d…" at bounding box center [539, 216] width 233 height 239
click at [519, 343] on button "Run" at bounding box center [531, 335] width 46 height 25
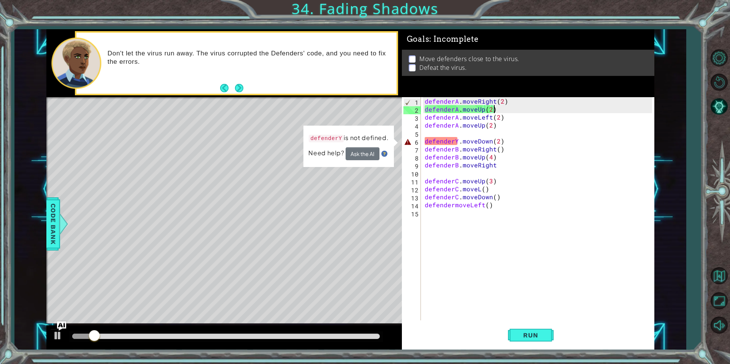
click at [458, 139] on div "defenderA . moveRight ( 2 ) defenderA . moveUp ( 2 ) defenderA . moveLeft ( 2 )…" at bounding box center [539, 216] width 233 height 239
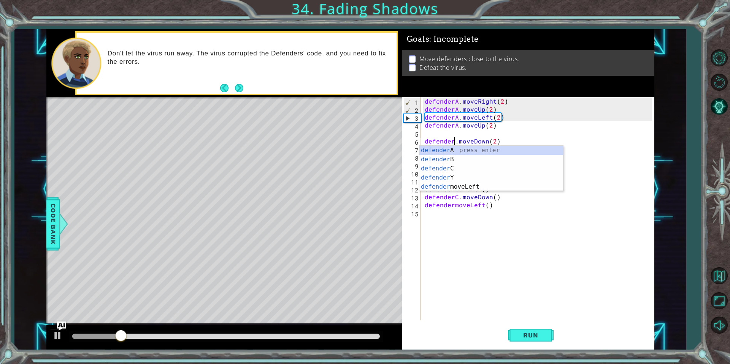
scroll to position [0, 2]
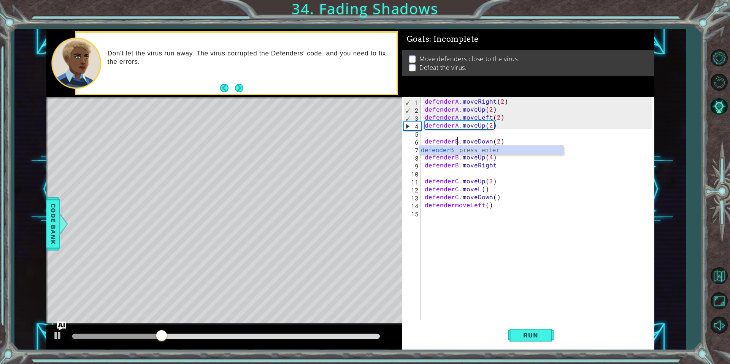
click at [454, 204] on div "defenderA . moveRight ( 2 ) defenderA . moveUp ( 2 ) defenderA . moveLeft ( 2 )…" at bounding box center [539, 216] width 233 height 239
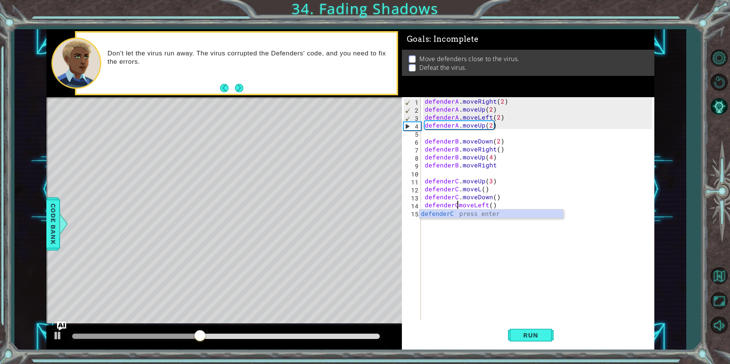
scroll to position [0, 2]
click at [495, 163] on div "defenderA . moveRight ( 2 ) defenderA . moveUp ( 2 ) defenderA . moveLeft ( 2 )…" at bounding box center [539, 216] width 233 height 239
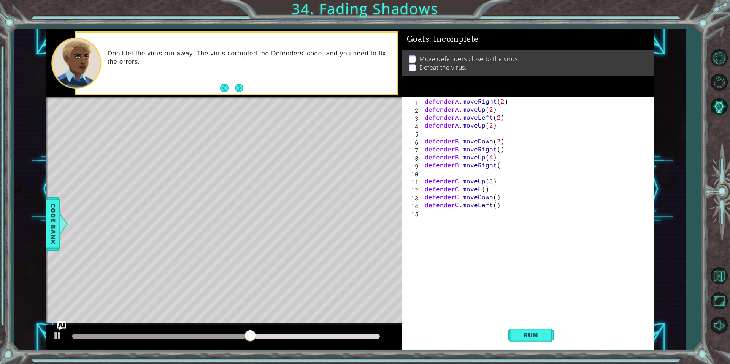
scroll to position [0, 4]
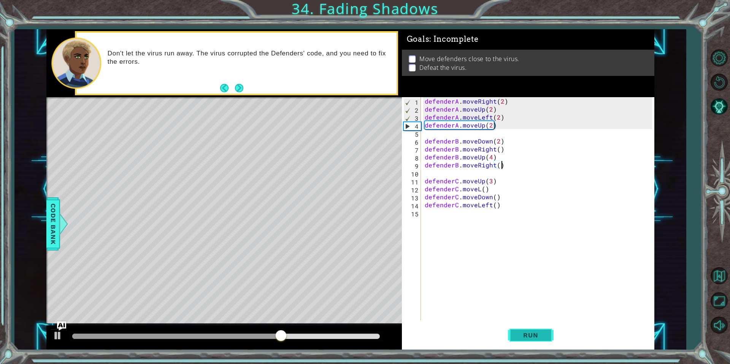
click at [522, 342] on button "Run" at bounding box center [531, 335] width 46 height 25
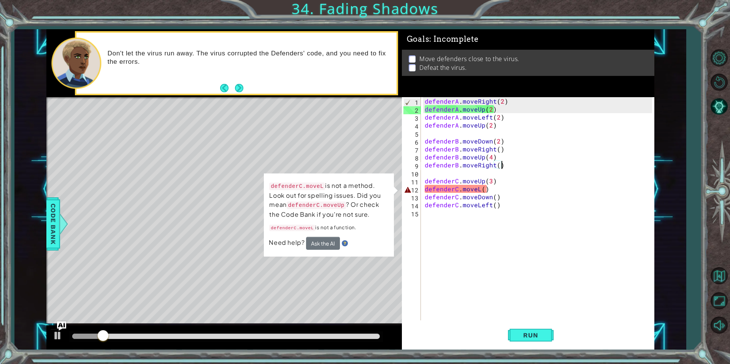
click at [479, 191] on div "defenderA . moveRight ( 2 ) defenderA . moveUp ( 2 ) defenderA . moveLeft ( 2 )…" at bounding box center [539, 216] width 233 height 239
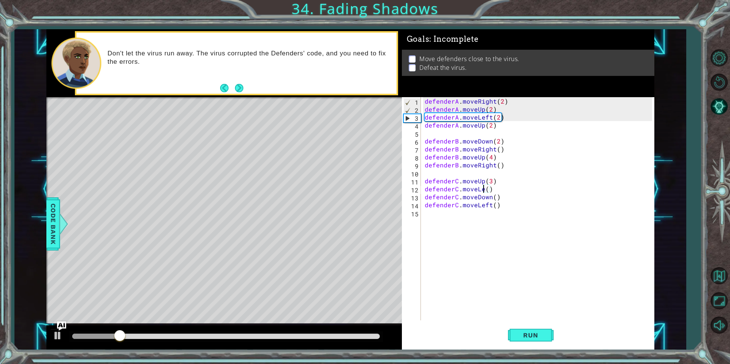
scroll to position [0, 4]
type textarea "defenderC.moveLeft()"
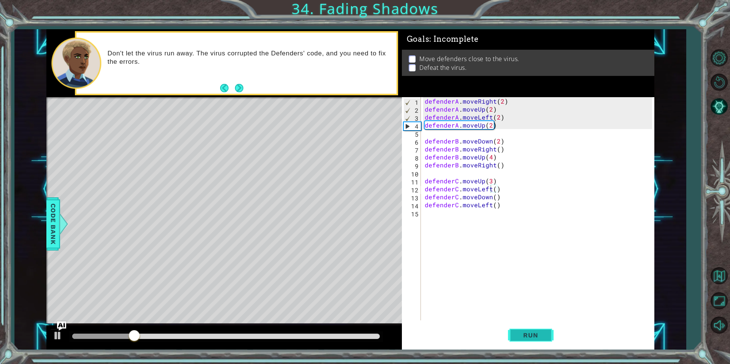
click at [524, 335] on span "Run" at bounding box center [530, 336] width 30 height 8
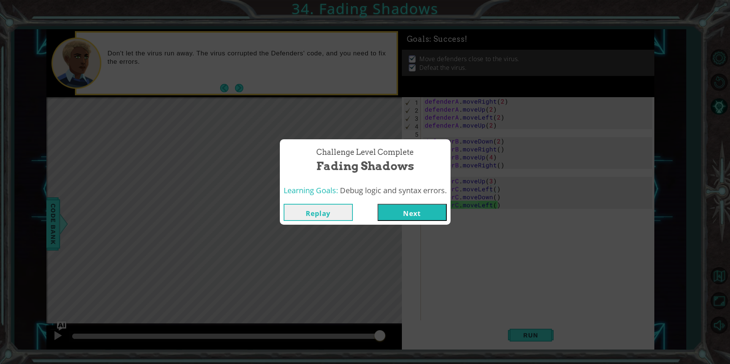
click at [407, 208] on button "Next" at bounding box center [411, 212] width 69 height 17
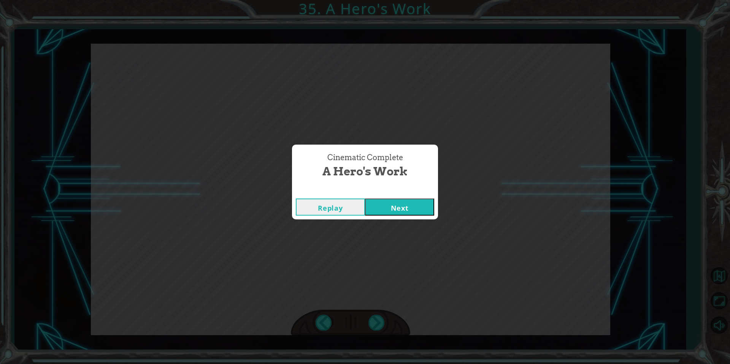
click at [388, 203] on button "Next" at bounding box center [399, 207] width 69 height 17
click at [413, 200] on button "Next" at bounding box center [399, 207] width 69 height 17
click at [402, 212] on button "Next" at bounding box center [399, 207] width 69 height 17
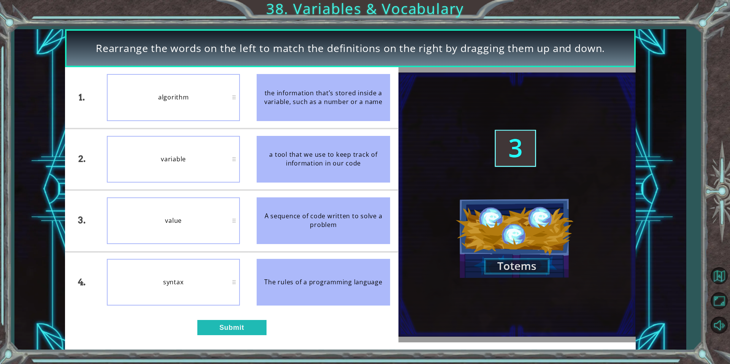
click at [226, 339] on div "1. 2. 3. 4. algorithm variable value syntax the information that’s stored insid…" at bounding box center [231, 204] width 333 height 275
click at [229, 334] on button "Submit" at bounding box center [231, 327] width 69 height 15
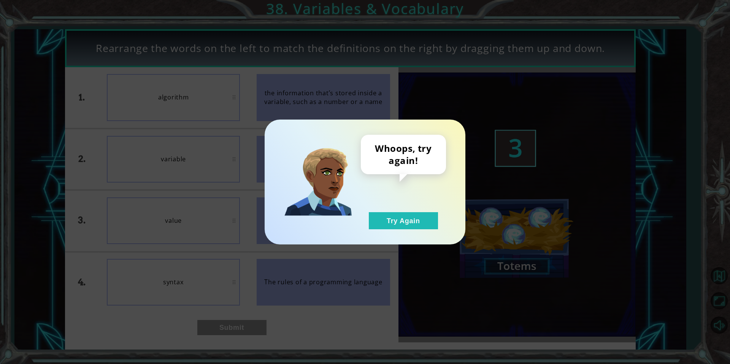
click at [376, 210] on div "Whoops, try again! Try Again" at bounding box center [403, 182] width 85 height 95
click at [376, 217] on button "Try Again" at bounding box center [403, 220] width 69 height 17
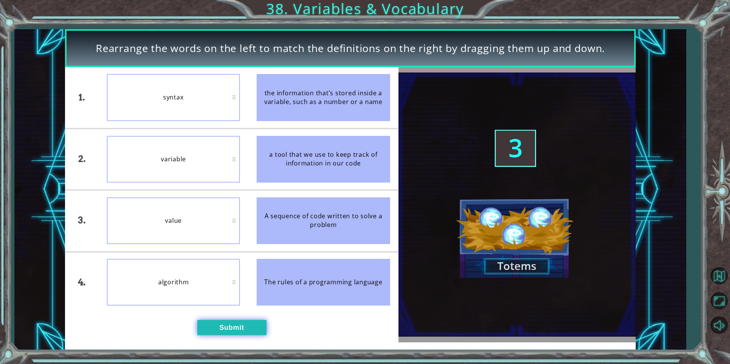
click at [242, 326] on button "Submit" at bounding box center [231, 327] width 69 height 15
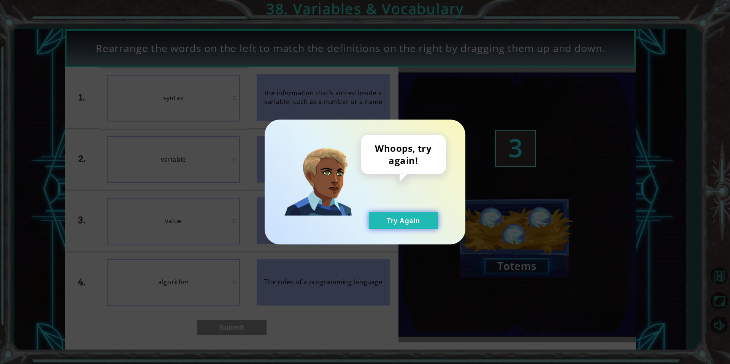
click at [369, 220] on button "Try Again" at bounding box center [403, 220] width 69 height 17
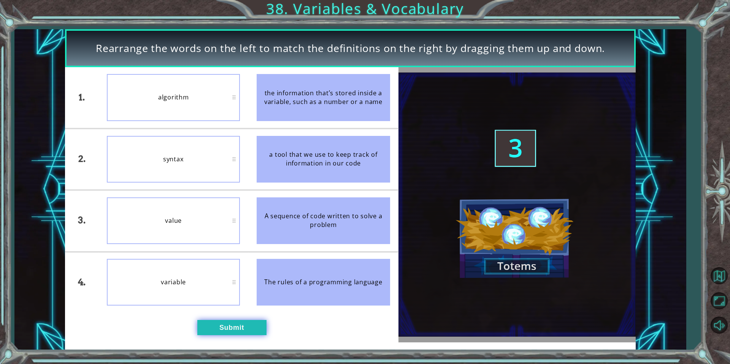
click at [232, 327] on button "Submit" at bounding box center [231, 327] width 69 height 15
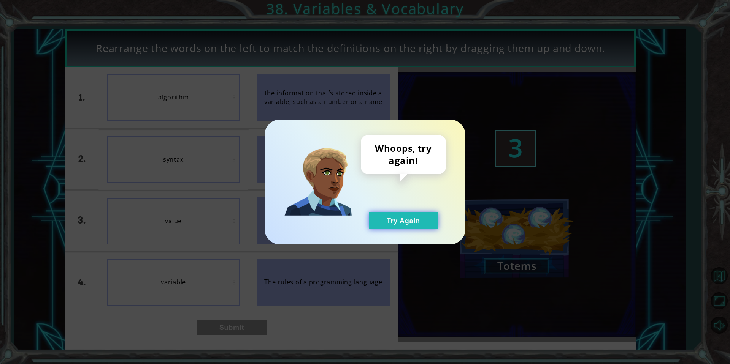
click at [399, 223] on button "Try Again" at bounding box center [403, 220] width 69 height 17
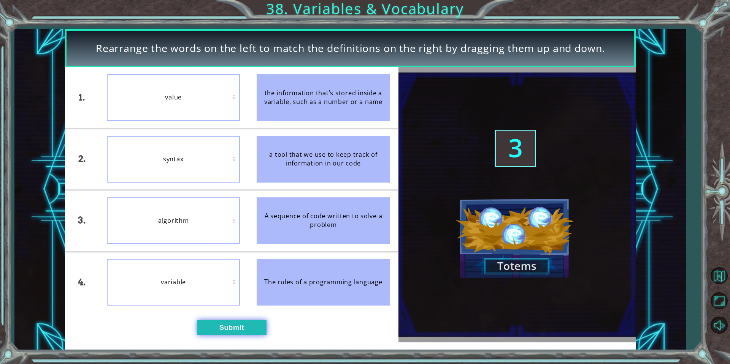
drag, startPoint x: 239, startPoint y: 317, endPoint x: 236, endPoint y: 332, distance: 15.9
click at [236, 326] on div "1. 2. 3. 4. value syntax algorithm variable the information that’s stored insid…" at bounding box center [231, 204] width 333 height 275
click at [236, 332] on button "Submit" at bounding box center [231, 327] width 69 height 15
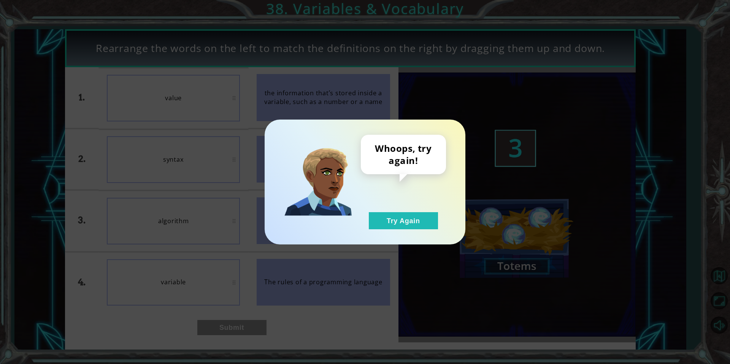
click at [423, 230] on div "Whoops, try again! Try Again" at bounding box center [364, 182] width 201 height 125
click at [422, 225] on button "Try Again" at bounding box center [403, 220] width 69 height 17
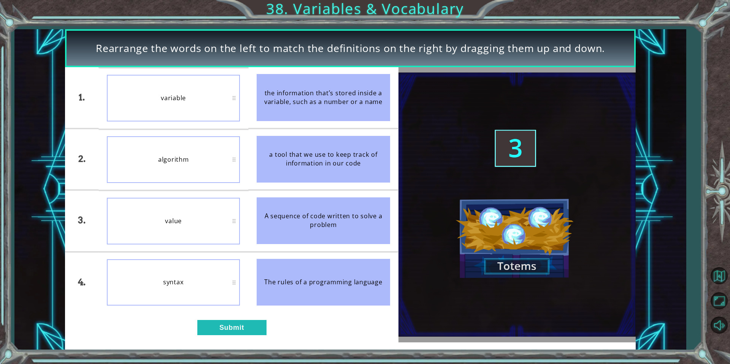
click at [184, 154] on div "algorithm" at bounding box center [173, 159] width 133 height 47
click at [228, 323] on button "Submit" at bounding box center [231, 327] width 69 height 15
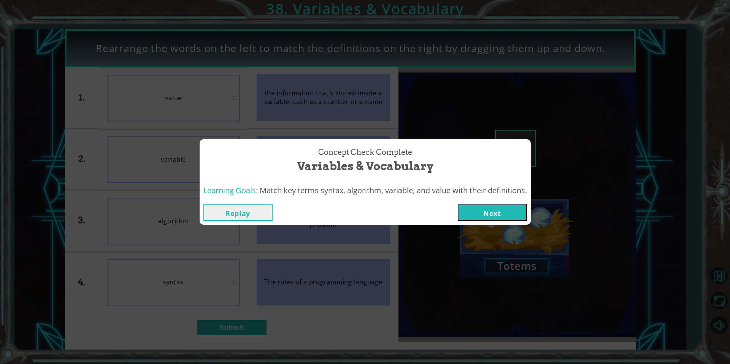
click at [481, 202] on div "Replay Next" at bounding box center [364, 212] width 331 height 25
click at [482, 207] on button "Next" at bounding box center [491, 212] width 69 height 17
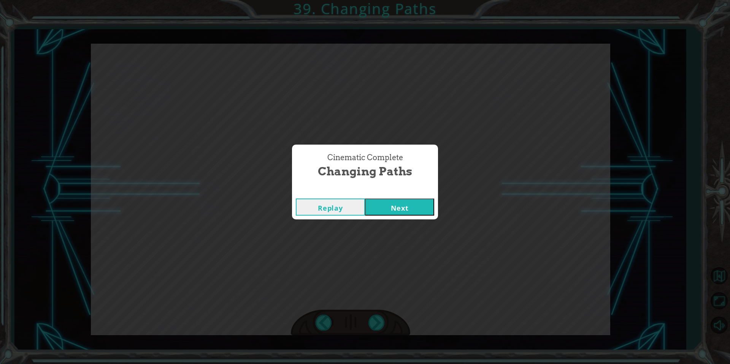
click at [402, 206] on button "Next" at bounding box center [399, 207] width 69 height 17
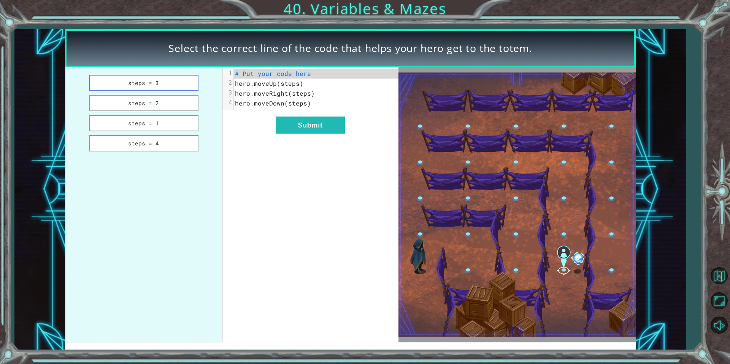
click at [184, 85] on button "steps = 3" at bounding box center [143, 83] width 109 height 16
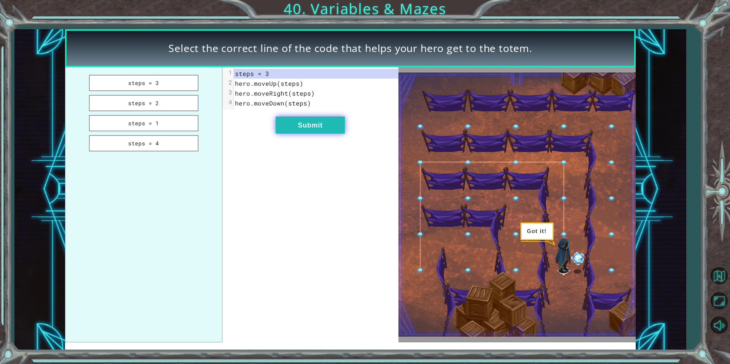
click at [297, 121] on button "Submit" at bounding box center [309, 125] width 69 height 17
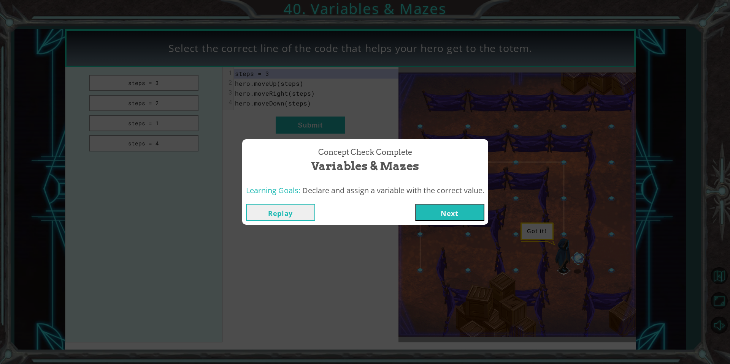
click at [459, 209] on button "Next" at bounding box center [449, 212] width 69 height 17
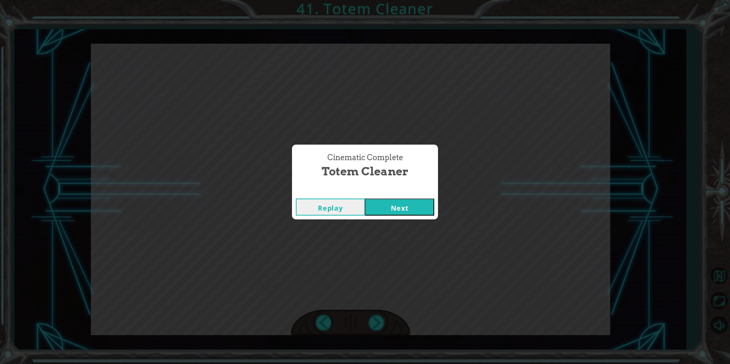
click at [364, 208] on button "Replay" at bounding box center [330, 207] width 69 height 17
click at [430, 199] on button "Next" at bounding box center [399, 207] width 69 height 17
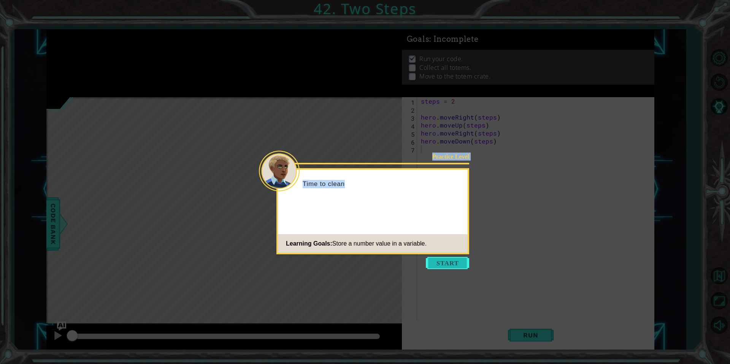
drag, startPoint x: 433, startPoint y: 254, endPoint x: 435, endPoint y: 259, distance: 5.1
click at [435, 255] on div "Practice Level Time to clean Learning Goals: Store a number value in a variable." at bounding box center [372, 211] width 193 height 86
click at [436, 259] on button "Start" at bounding box center [447, 263] width 43 height 12
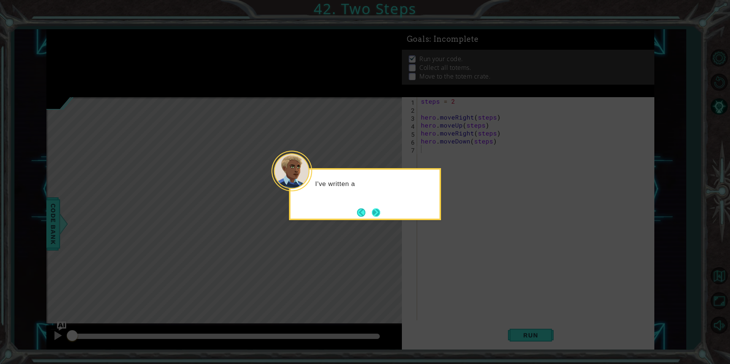
click at [377, 209] on button "Next" at bounding box center [375, 212] width 11 height 11
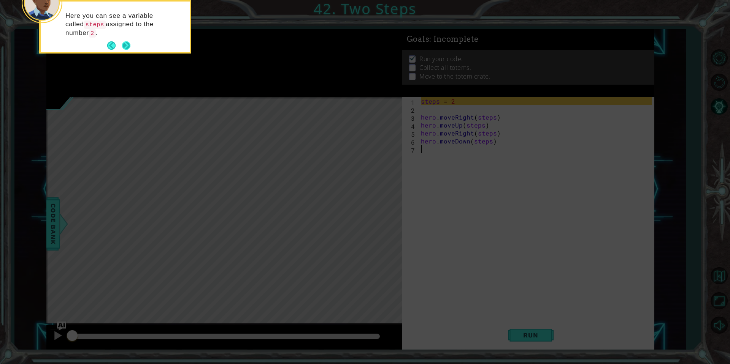
click at [129, 43] on button "Next" at bounding box center [126, 45] width 9 height 9
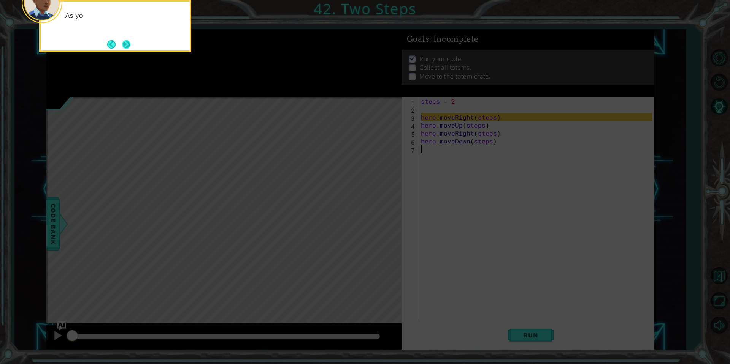
click at [129, 46] on button "Next" at bounding box center [126, 45] width 10 height 10
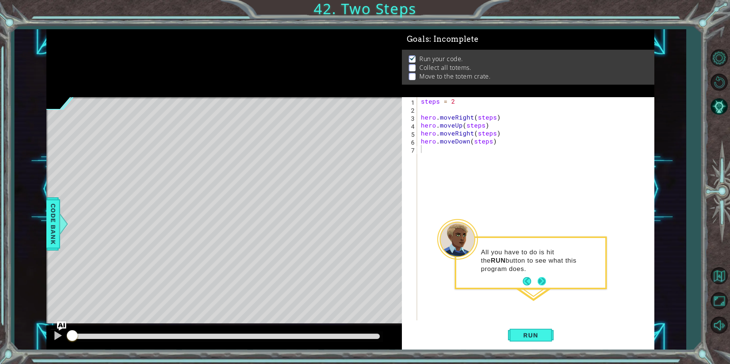
click at [544, 279] on button "Next" at bounding box center [541, 281] width 9 height 9
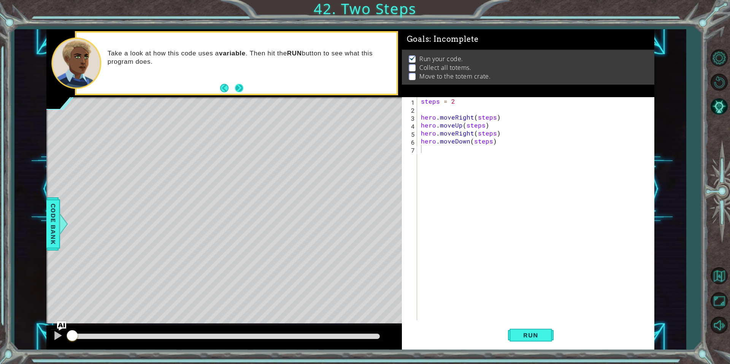
click at [236, 89] on button "Next" at bounding box center [238, 88] width 9 height 9
click at [529, 340] on button "Run" at bounding box center [531, 335] width 46 height 25
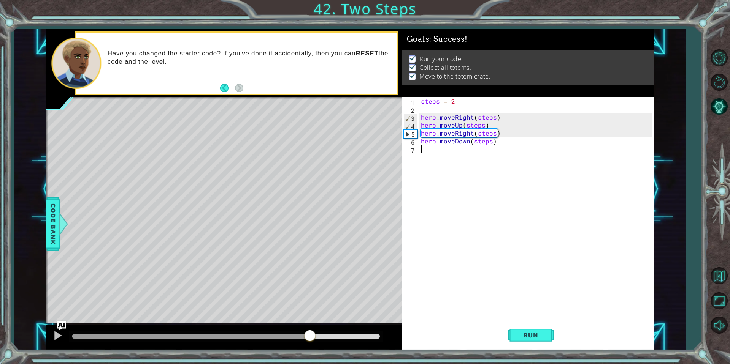
drag, startPoint x: 184, startPoint y: 332, endPoint x: 311, endPoint y: 343, distance: 127.1
click at [311, 343] on div at bounding box center [223, 338] width 355 height 24
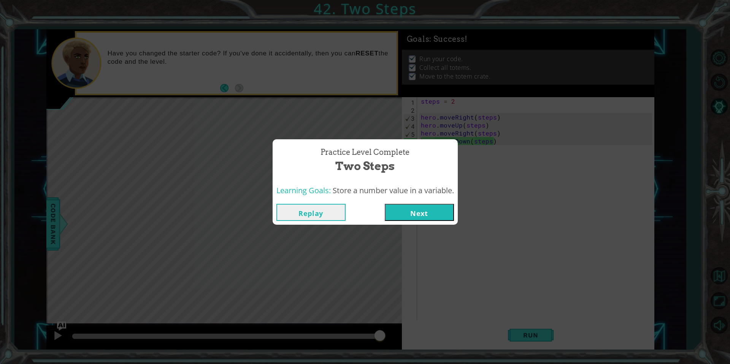
drag, startPoint x: 444, startPoint y: 207, endPoint x: 404, endPoint y: 207, distance: 40.3
click at [427, 207] on button "Next" at bounding box center [419, 212] width 69 height 17
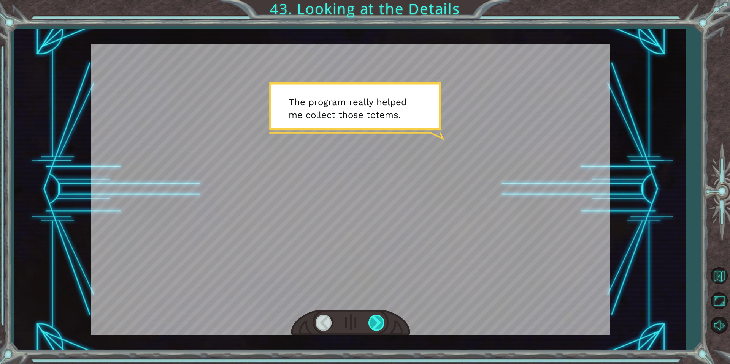
click at [379, 317] on div at bounding box center [376, 323] width 17 height 16
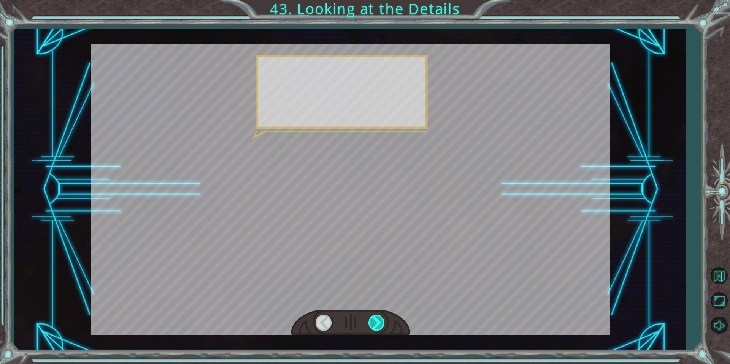
click at [379, 317] on div at bounding box center [376, 323] width 17 height 16
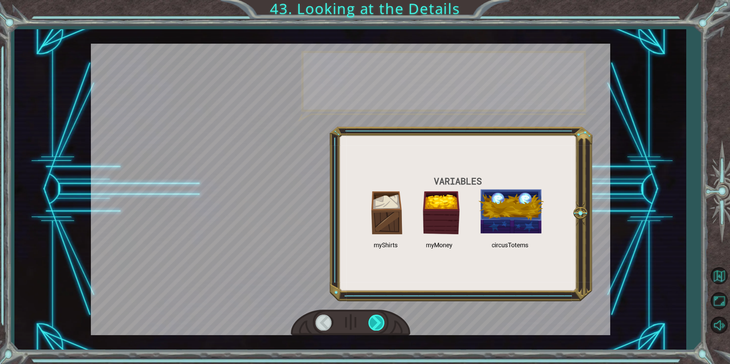
click at [379, 317] on div at bounding box center [376, 323] width 17 height 16
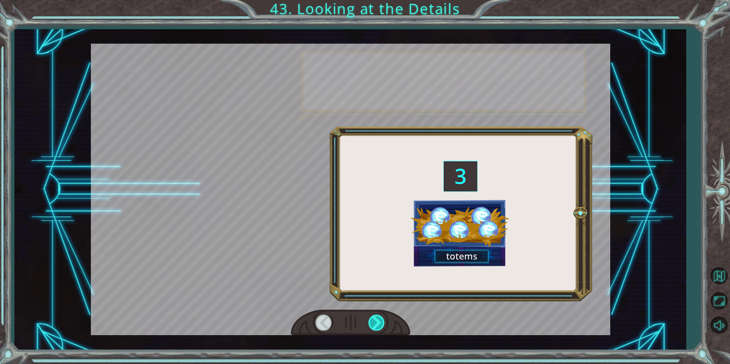
click at [379, 317] on div at bounding box center [376, 323] width 17 height 16
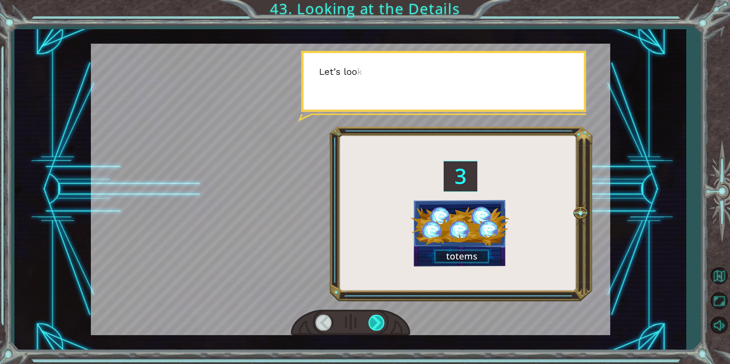
click at [379, 317] on div at bounding box center [376, 323] width 17 height 16
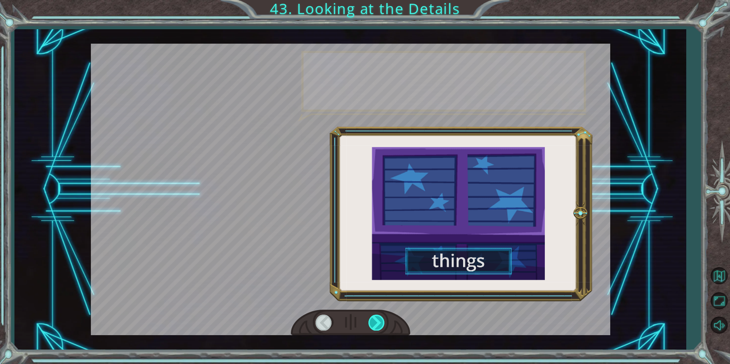
click at [379, 317] on div at bounding box center [376, 323] width 17 height 16
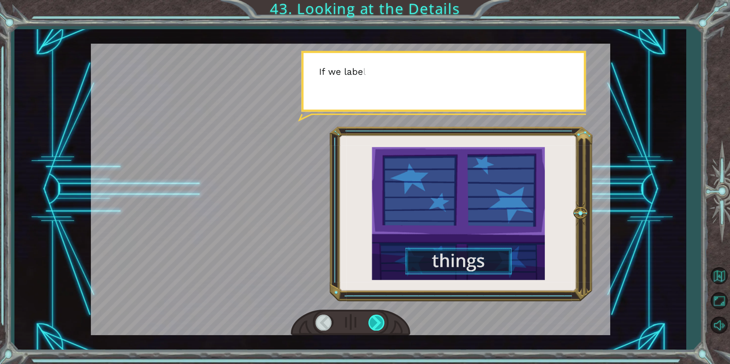
click at [379, 317] on div at bounding box center [376, 323] width 17 height 16
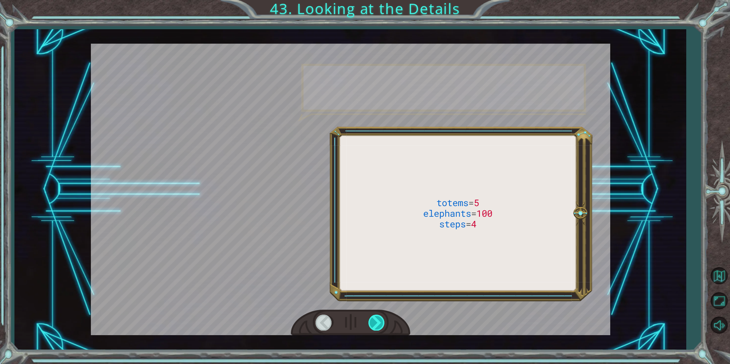
click at [379, 317] on div at bounding box center [376, 323] width 17 height 16
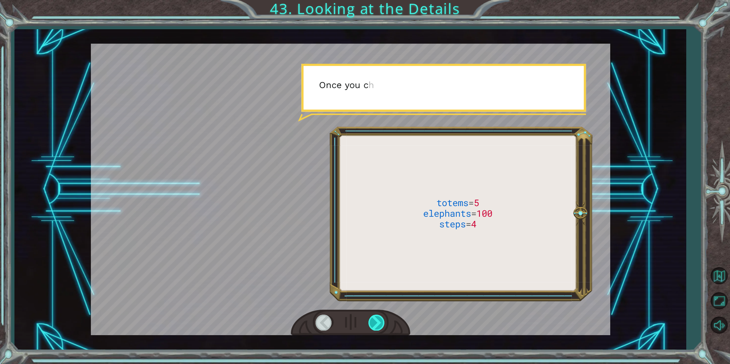
click at [379, 317] on div at bounding box center [376, 323] width 17 height 16
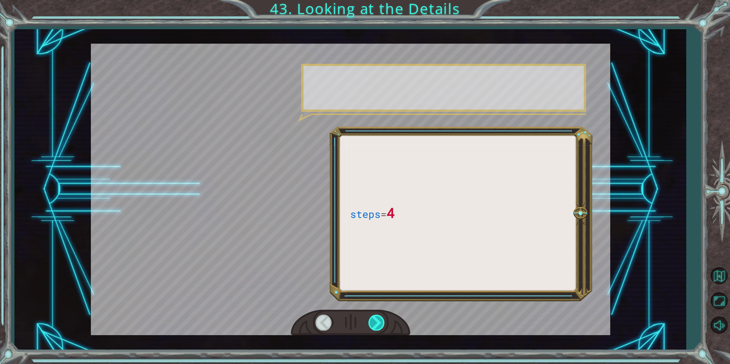
click at [379, 317] on div at bounding box center [376, 323] width 17 height 16
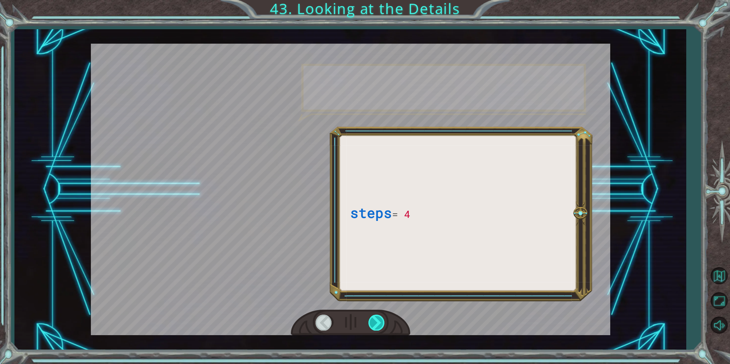
click at [379, 317] on div at bounding box center [376, 323] width 17 height 16
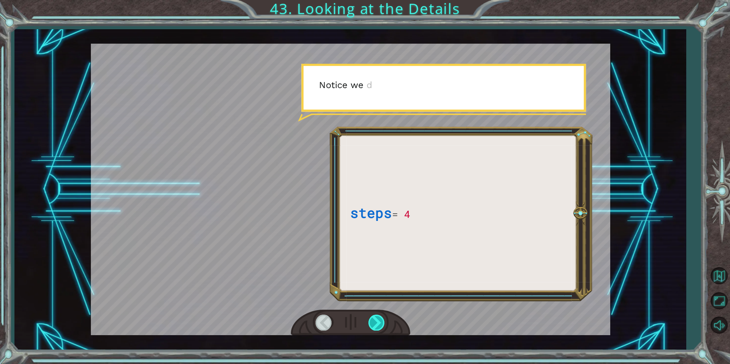
click at [379, 317] on div at bounding box center [376, 323] width 17 height 16
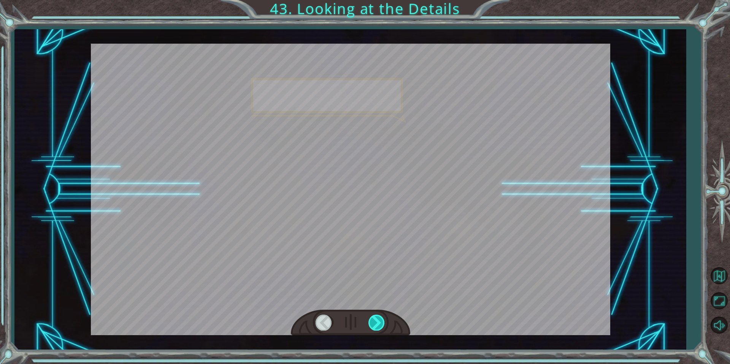
click at [379, 317] on div at bounding box center [376, 323] width 17 height 16
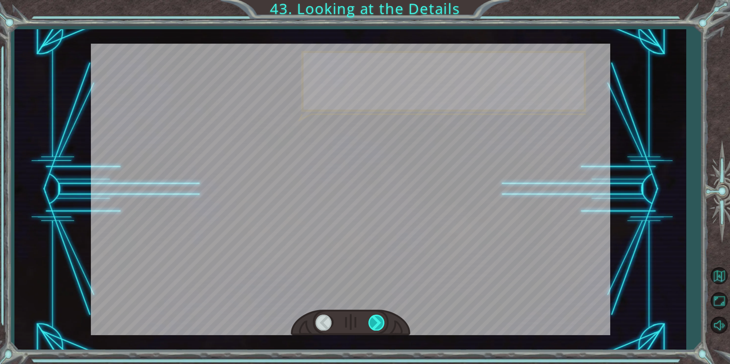
click at [379, 317] on div at bounding box center [376, 323] width 17 height 16
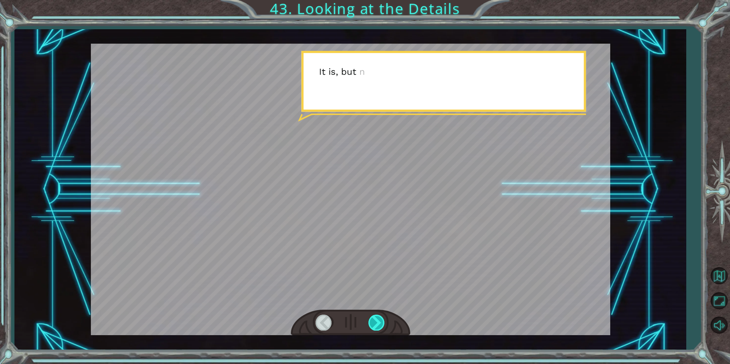
click at [379, 317] on div at bounding box center [376, 323] width 17 height 16
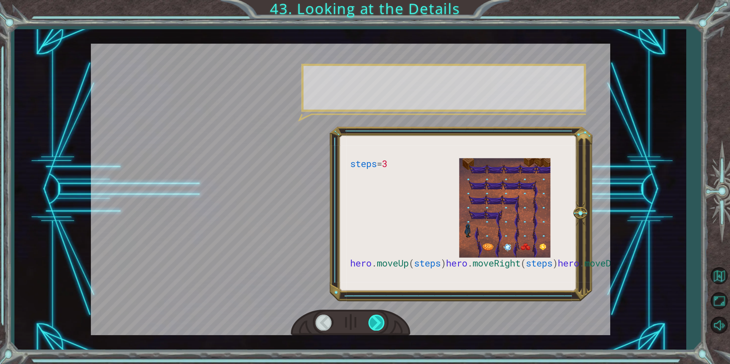
click at [379, 317] on div at bounding box center [376, 323] width 17 height 16
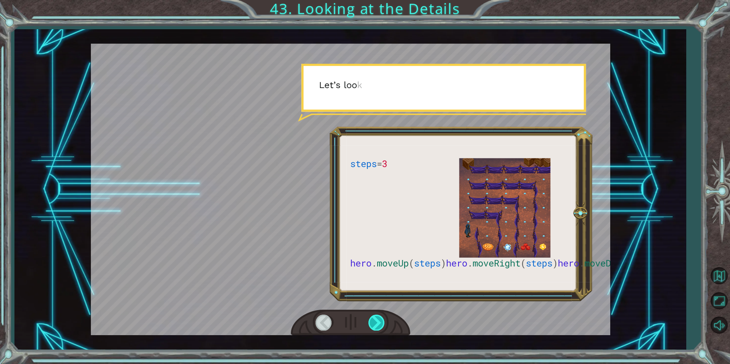
click at [379, 317] on div at bounding box center [376, 323] width 17 height 16
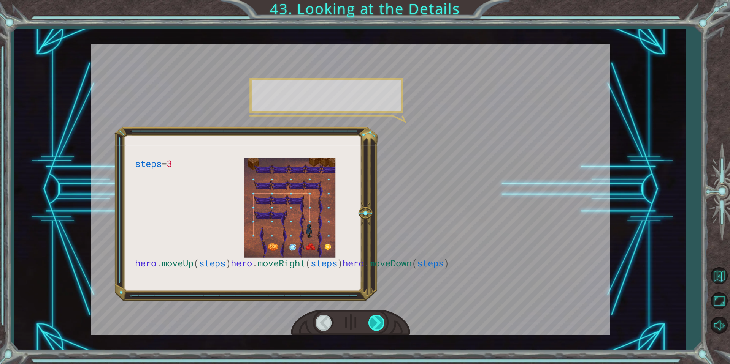
click at [379, 317] on div at bounding box center [376, 323] width 17 height 16
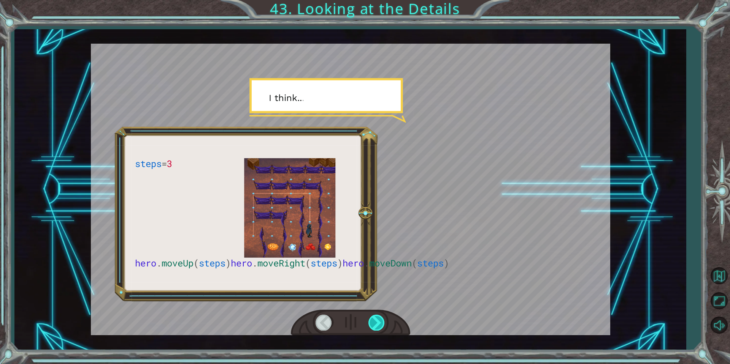
click at [379, 317] on div at bounding box center [376, 323] width 17 height 16
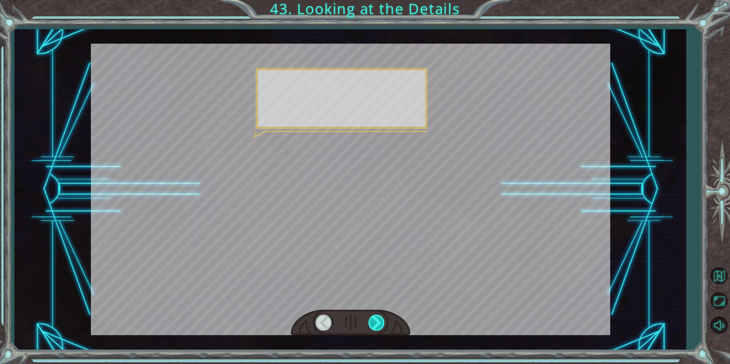
click at [379, 317] on div at bounding box center [376, 323] width 17 height 16
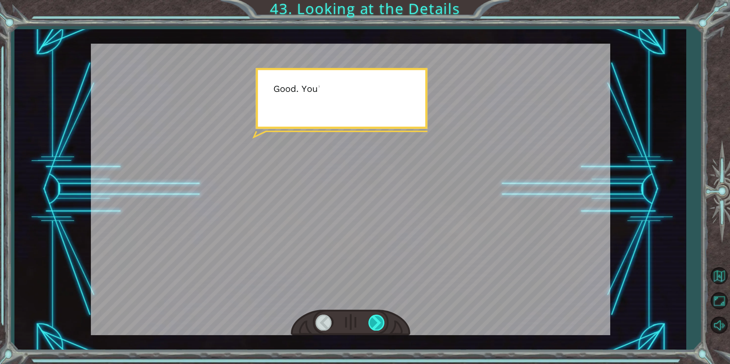
click at [379, 317] on div at bounding box center [376, 323] width 17 height 16
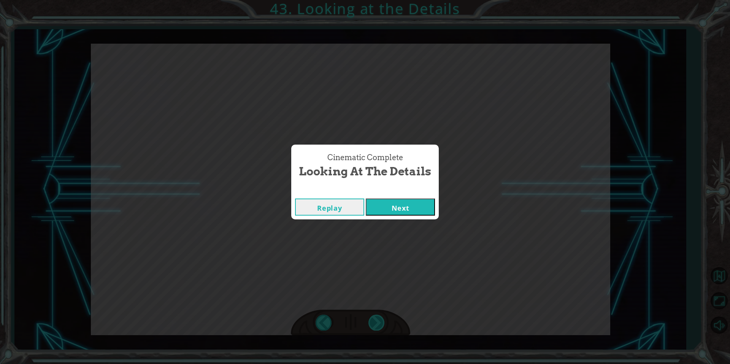
click at [379, 317] on div "Cinematic Complete Looking at the Details Replay Next" at bounding box center [365, 182] width 730 height 364
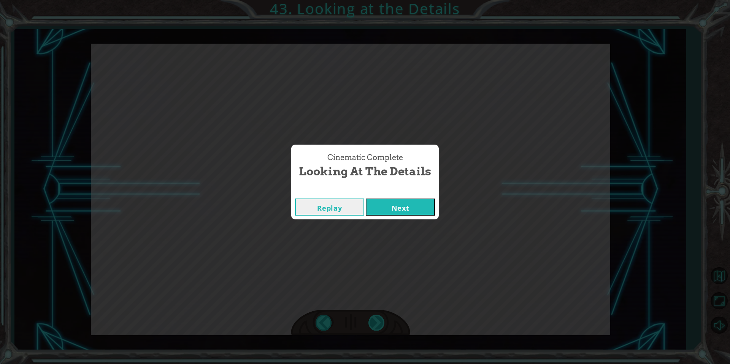
click at [379, 317] on div "Cinematic Complete Looking at the Details Replay Next" at bounding box center [365, 182] width 730 height 364
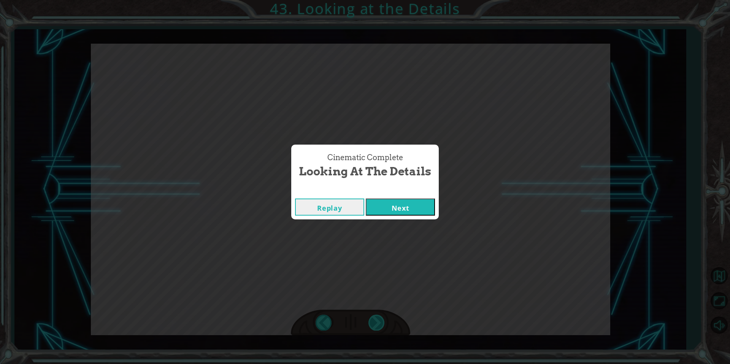
click at [379, 317] on div "Cinematic Complete Looking at the Details Replay Next" at bounding box center [365, 182] width 730 height 364
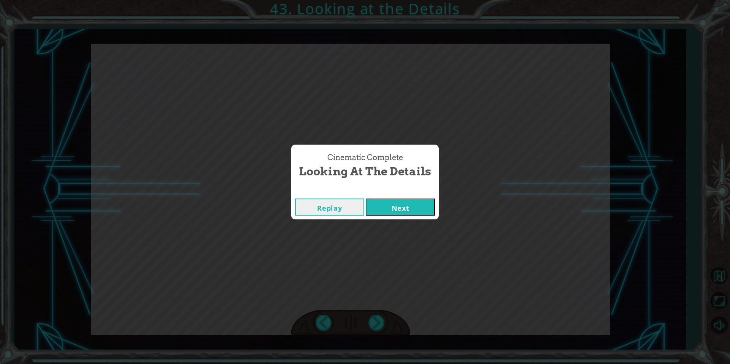
click at [379, 317] on div "Cinematic Complete Looking at the Details Replay Next" at bounding box center [365, 182] width 730 height 364
click at [401, 211] on button "Next" at bounding box center [400, 207] width 69 height 17
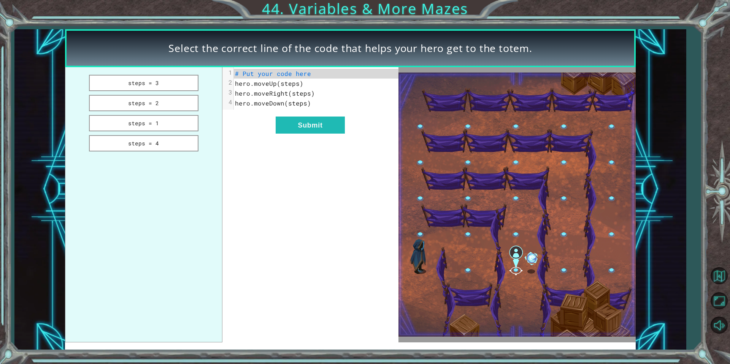
click at [401, 211] on button "Next" at bounding box center [400, 207] width 69 height 17
click at [401, 211] on img at bounding box center [516, 205] width 237 height 264
click at [163, 85] on button "steps = 3" at bounding box center [143, 83] width 109 height 16
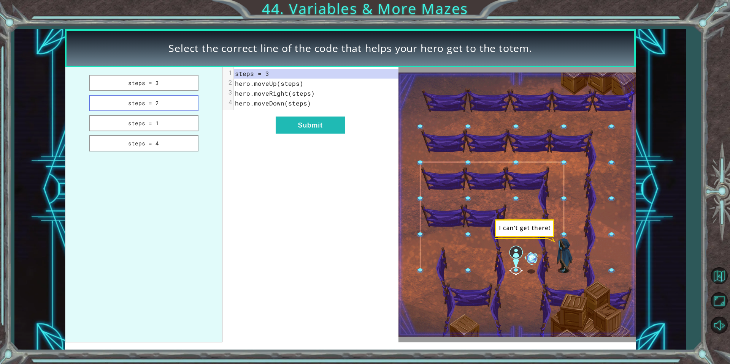
click at [167, 98] on button "steps = 2" at bounding box center [143, 103] width 109 height 16
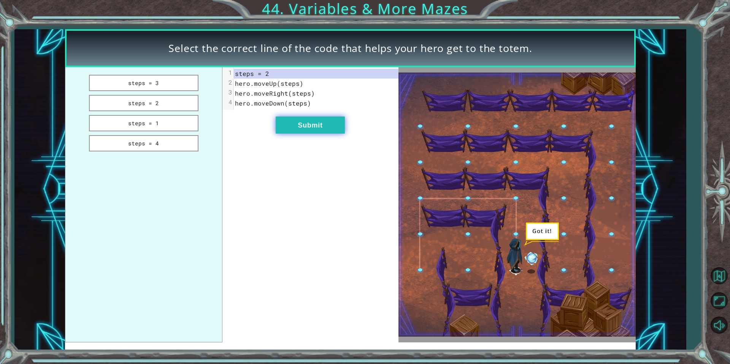
click at [304, 130] on button "Submit" at bounding box center [309, 125] width 69 height 17
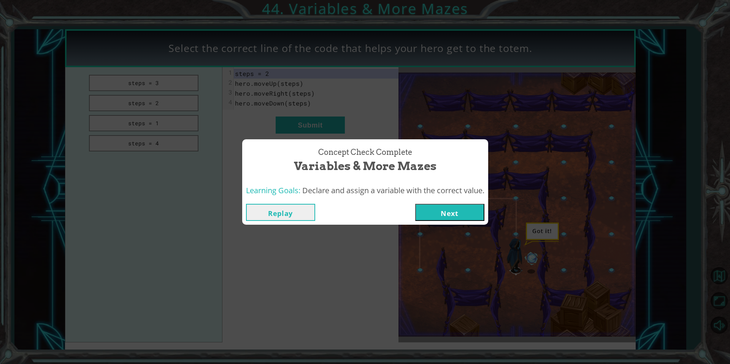
click at [437, 211] on button "Next" at bounding box center [449, 212] width 69 height 17
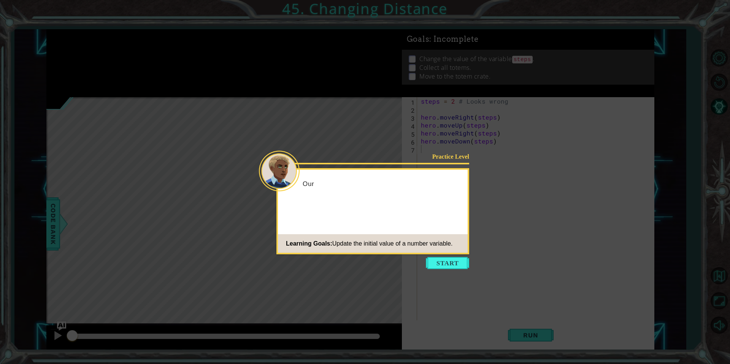
click at [421, 216] on div "Practice Level Our Learning Goals: Update the initial value of a number variabl…" at bounding box center [372, 211] width 193 height 86
click at [455, 263] on button "Start" at bounding box center [447, 263] width 43 height 12
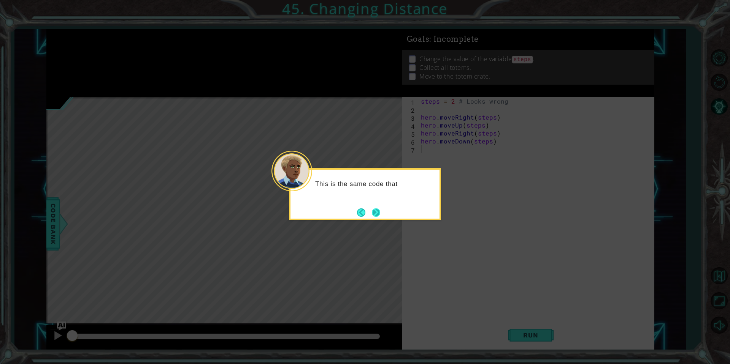
click at [380, 212] on button "Next" at bounding box center [375, 212] width 11 height 11
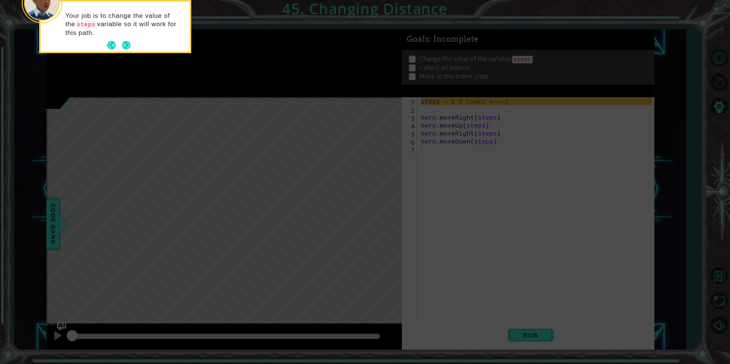
click at [131, 45] on button "Next" at bounding box center [126, 45] width 9 height 9
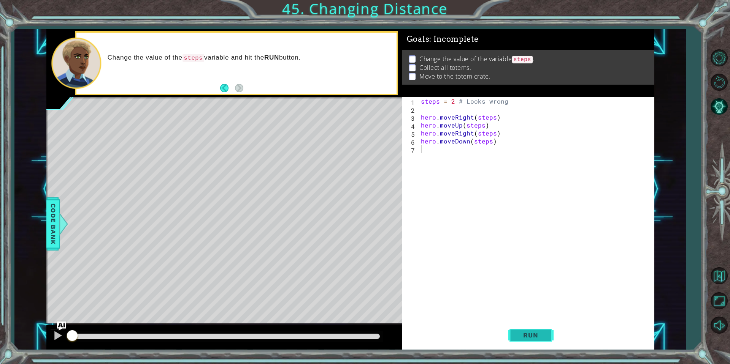
click at [536, 340] on button "Run" at bounding box center [531, 335] width 46 height 25
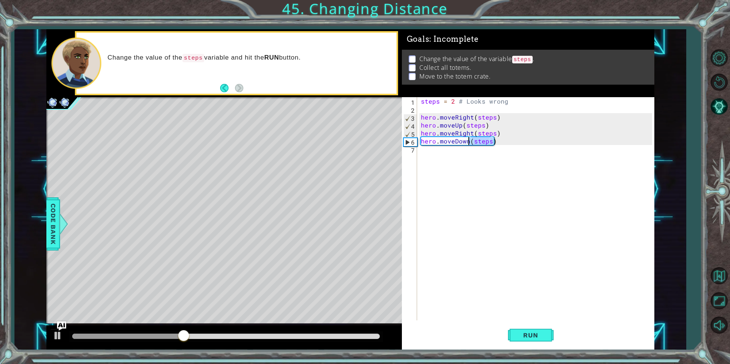
click at [486, 144] on div "steps = 2 # Looks wrong hero . moveRight ( steps ) hero . moveUp ( steps ) hero…" at bounding box center [537, 216] width 236 height 239
type textarea "hero.moveDown(steps)"
click at [502, 157] on div "steps = 2 # Looks wrong hero . moveRight ( steps ) hero . moveUp ( steps ) hero…" at bounding box center [537, 216] width 236 height 239
click at [470, 143] on div "steps = 2 # Looks wrong hero . moveRight ( steps ) hero . moveUp ( steps ) hero…" at bounding box center [537, 216] width 236 height 239
click at [468, 141] on div "steps = 2 # Looks wrong hero . moveRight ( steps ) hero . moveUp ( steps ) hero…" at bounding box center [537, 216] width 236 height 239
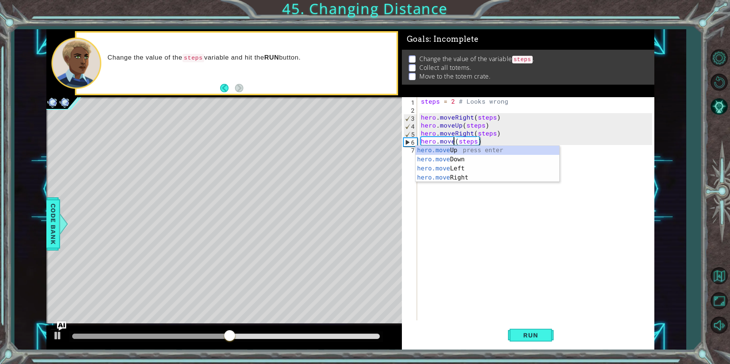
scroll to position [0, 2]
click at [475, 154] on div "hero.moveUp press enter" at bounding box center [487, 159] width 144 height 27
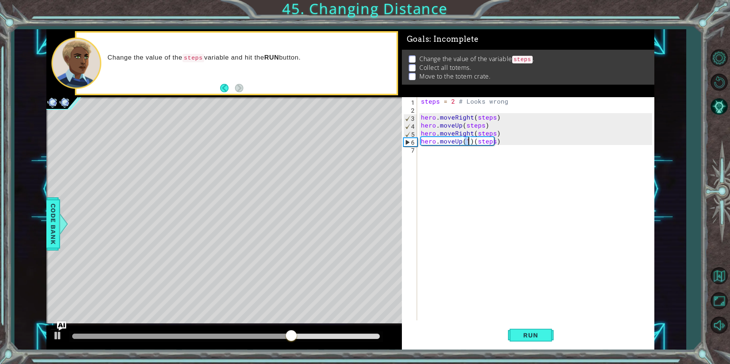
click at [472, 141] on div "steps = 2 # Looks wrong hero . moveRight ( steps ) hero . moveUp ( steps ) hero…" at bounding box center [537, 216] width 236 height 239
type textarea "hero.moveUp(steps)"
click at [444, 161] on div "steps = 2 # Looks wrong hero . moveRight ( steps ) hero . moveUp ( steps ) hero…" at bounding box center [537, 216] width 236 height 239
click at [541, 340] on button "Run" at bounding box center [531, 335] width 46 height 25
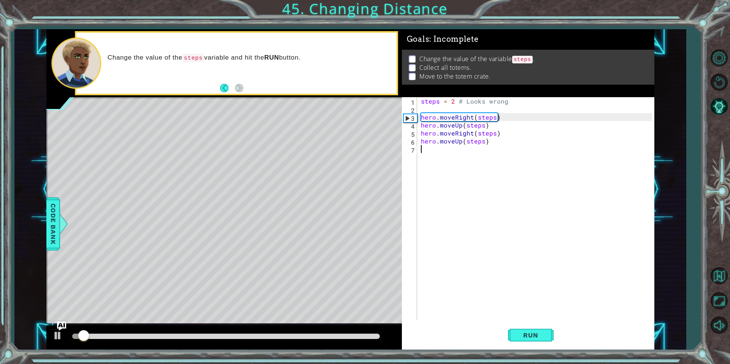
click at [426, 148] on div "steps = 2 # Looks wrong hero . moveRight ( steps ) hero . moveUp ( steps ) hero…" at bounding box center [537, 216] width 236 height 239
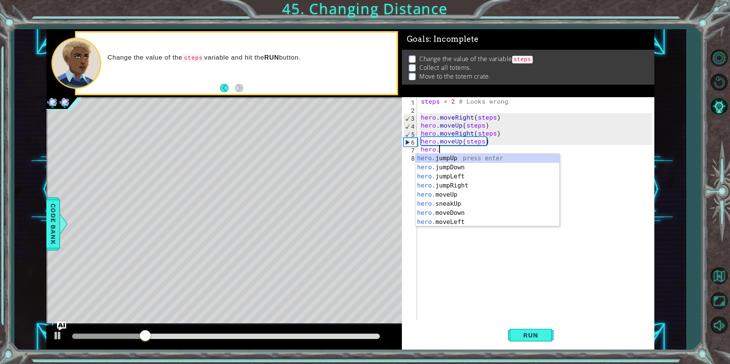
scroll to position [0, 1]
click at [471, 183] on div "hero.m oveUp press enter hero.m oveDown press enter hero.m oveLeft press enter …" at bounding box center [487, 199] width 144 height 91
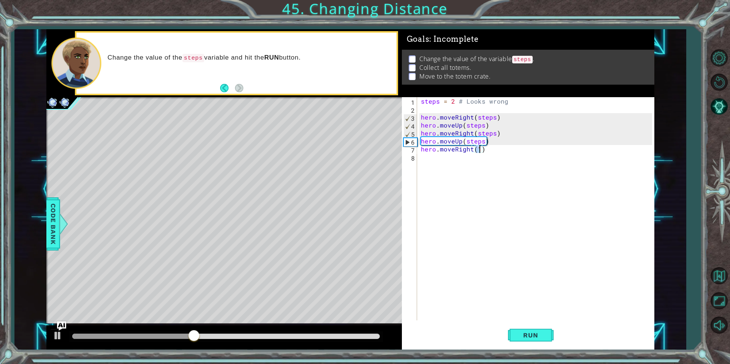
type textarea "hero.moveRight(2)"
click at [456, 160] on div "steps = 2 # Looks wrong hero . moveRight ( steps ) hero . moveUp ( steps ) hero…" at bounding box center [537, 216] width 236 height 239
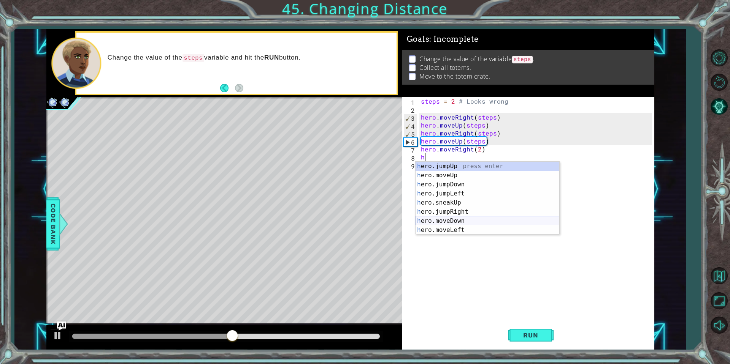
click at [461, 218] on div "h ero.jumpUp press enter h ero.moveUp press enter h ero.jumpDown press enter h …" at bounding box center [487, 207] width 144 height 91
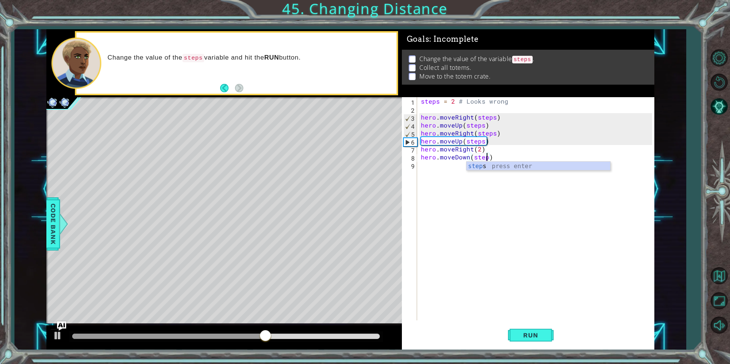
scroll to position [0, 4]
click at [506, 166] on div "steps press enter" at bounding box center [538, 175] width 144 height 27
type textarea "hero.moveDown(steps)"
click at [518, 340] on button "Run" at bounding box center [531, 335] width 46 height 25
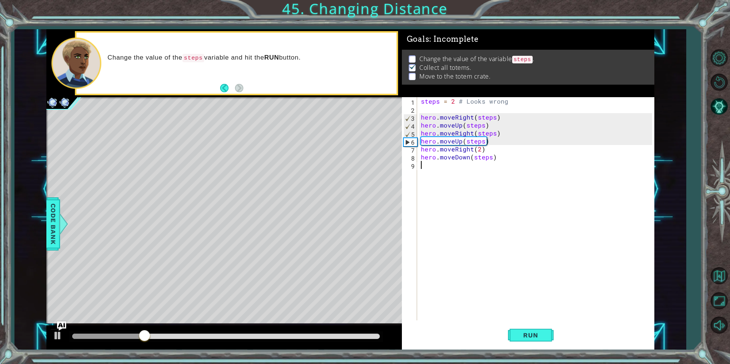
click at [476, 168] on div "steps = 2 # Looks wrong hero . moveRight ( steps ) hero . moveUp ( steps ) hero…" at bounding box center [537, 216] width 236 height 239
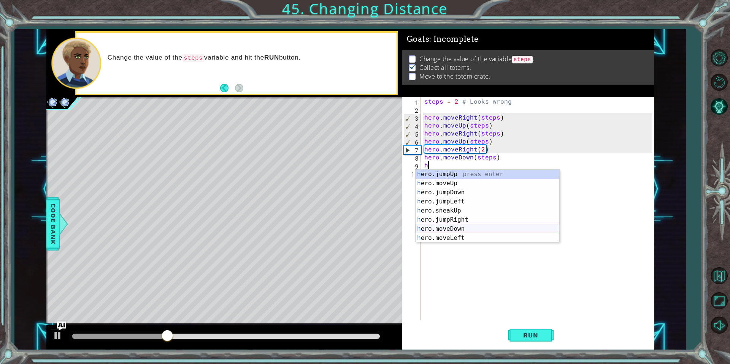
click at [470, 229] on div "h ero.jumpUp press enter h ero.moveUp press enter h ero.jumpDown press enter h …" at bounding box center [487, 215] width 144 height 91
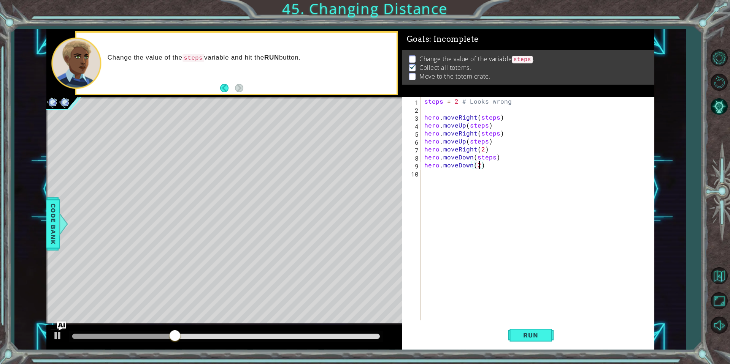
scroll to position [0, 3]
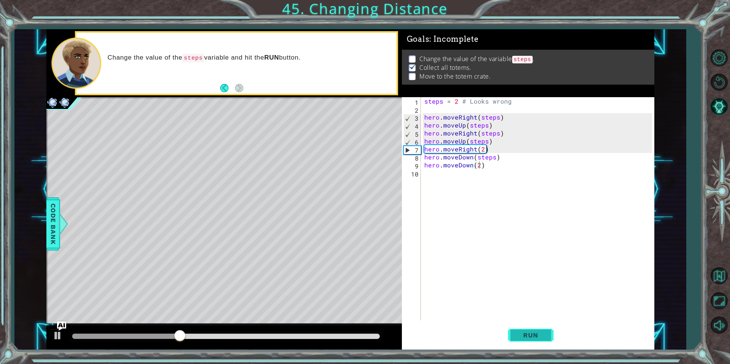
click at [535, 336] on span "Run" at bounding box center [530, 336] width 30 height 8
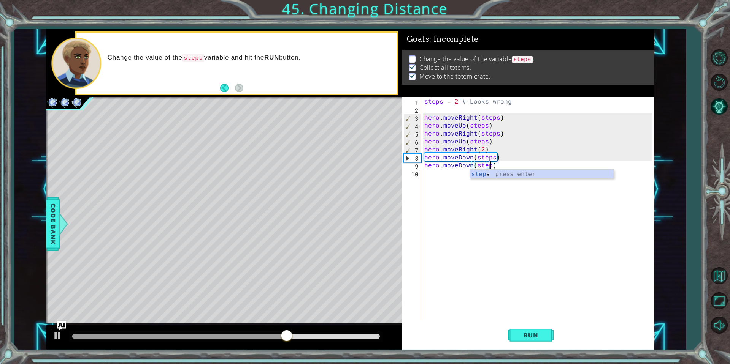
scroll to position [0, 4]
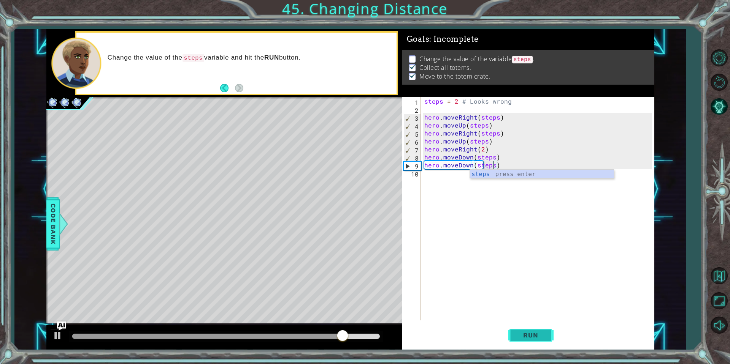
click at [535, 339] on span "Run" at bounding box center [530, 336] width 30 height 8
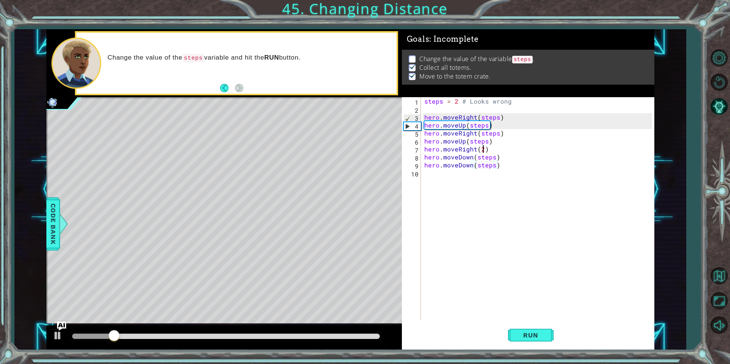
click at [484, 147] on div "steps = 2 # Looks wrong hero . moveRight ( steps ) hero . moveUp ( steps ) hero…" at bounding box center [539, 216] width 233 height 239
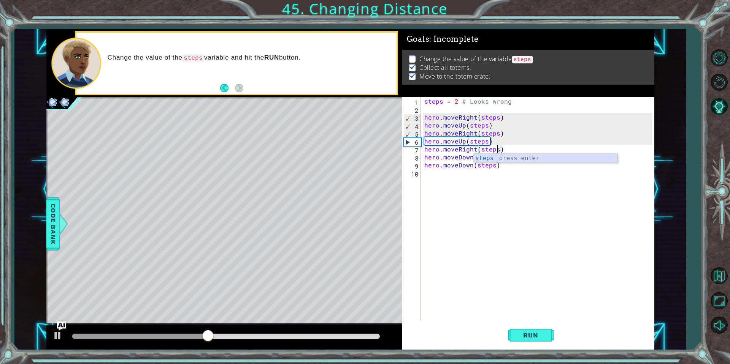
click at [505, 158] on div "steps press enter" at bounding box center [545, 167] width 144 height 27
click at [537, 334] on span "Run" at bounding box center [530, 336] width 30 height 8
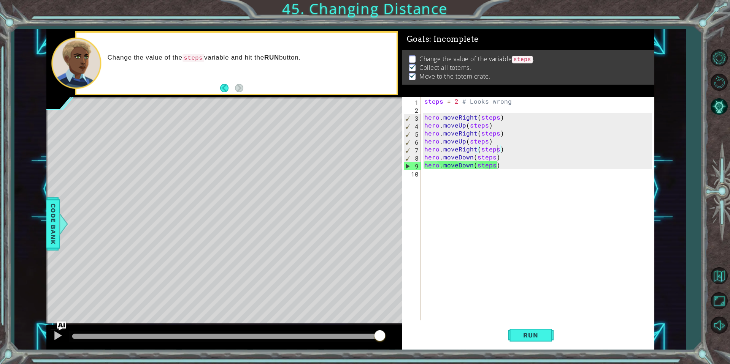
click at [46, 221] on div at bounding box center [47, 216] width 2 height 238
click at [62, 221] on div at bounding box center [63, 224] width 9 height 23
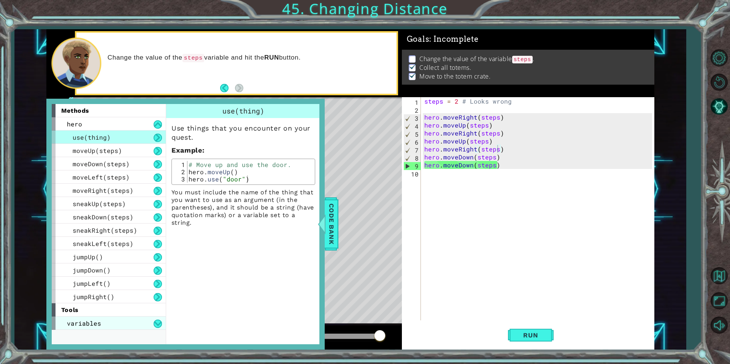
drag, startPoint x: 160, startPoint y: 323, endPoint x: 162, endPoint y: 318, distance: 6.0
click at [160, 323] on button at bounding box center [158, 324] width 8 height 8
click at [324, 225] on div at bounding box center [321, 224] width 9 height 23
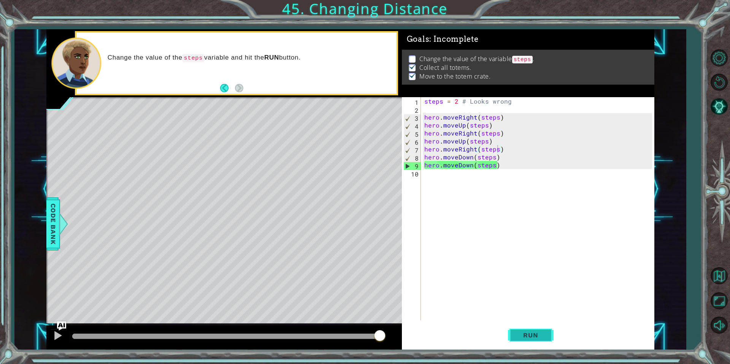
click at [538, 332] on span "Run" at bounding box center [530, 336] width 30 height 8
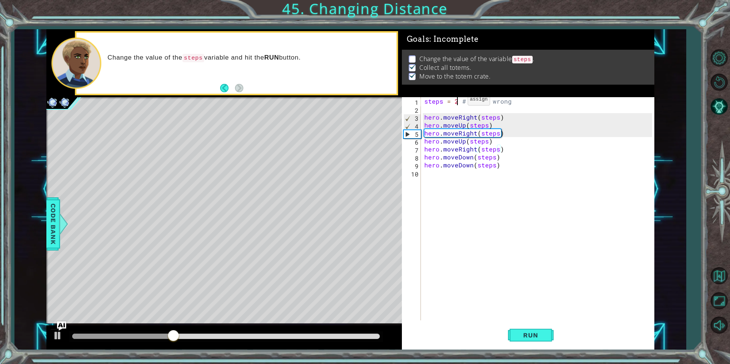
click at [457, 101] on div "steps = 2 # Looks wrong hero . moveRight ( steps ) hero . moveUp ( steps ) hero…" at bounding box center [539, 216] width 233 height 239
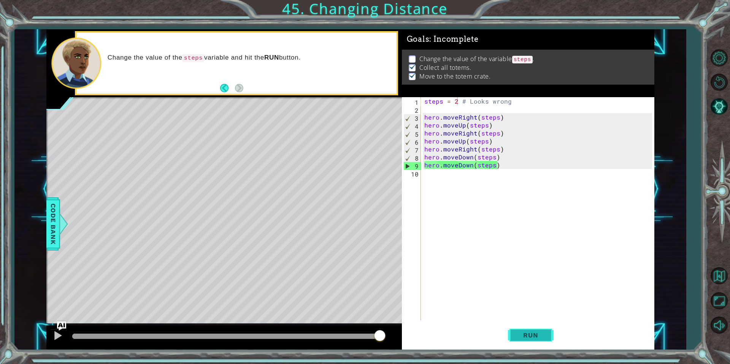
click at [530, 339] on span "Run" at bounding box center [530, 336] width 30 height 8
click at [544, 345] on button "Run" at bounding box center [531, 335] width 46 height 25
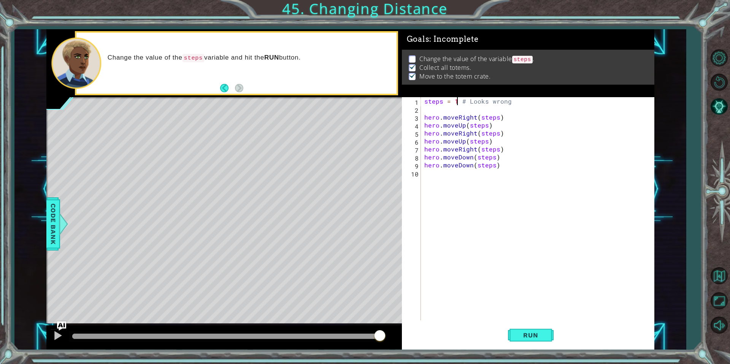
scroll to position [0, 2]
click at [538, 334] on span "Run" at bounding box center [530, 336] width 30 height 8
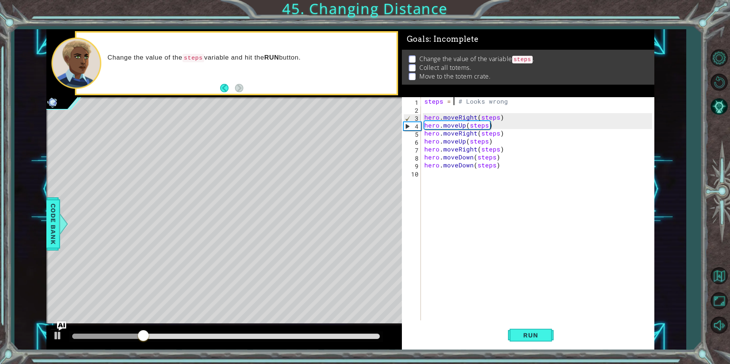
scroll to position [0, 2]
click at [543, 341] on button "Run" at bounding box center [531, 335] width 46 height 25
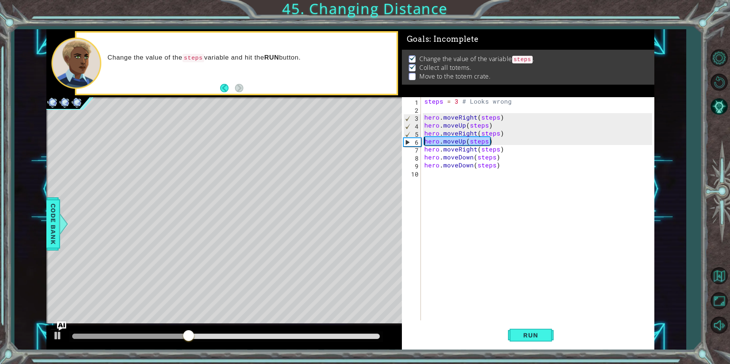
drag, startPoint x: 486, startPoint y: 142, endPoint x: 412, endPoint y: 144, distance: 74.1
click at [412, 144] on div "steps = 3 # Looks wrong 1 2 3 4 5 6 7 8 9 10 steps = 3 # Looks wrong hero . mov…" at bounding box center [527, 208] width 250 height 223
type textarea "hero.moveUp(steps)"
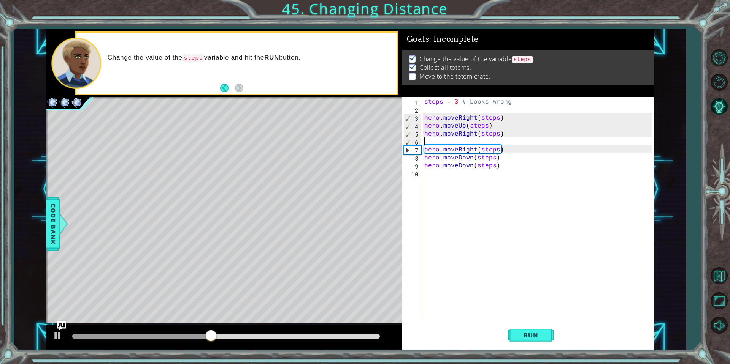
scroll to position [0, 0]
click at [526, 342] on button "Run" at bounding box center [531, 335] width 46 height 25
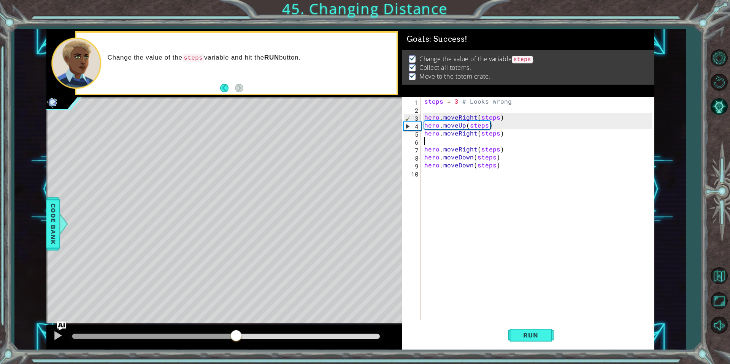
drag, startPoint x: 170, startPoint y: 335, endPoint x: 441, endPoint y: 346, distance: 271.5
click at [440, 346] on div "1 ההההההההההההההההההההההההההההההההההההההההההההההההההההההההההההההההההההההההההההה…" at bounding box center [350, 189] width 608 height 321
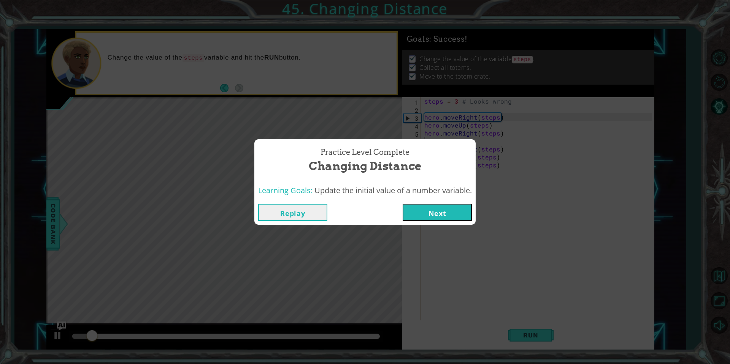
click at [447, 209] on button "Next" at bounding box center [436, 212] width 69 height 17
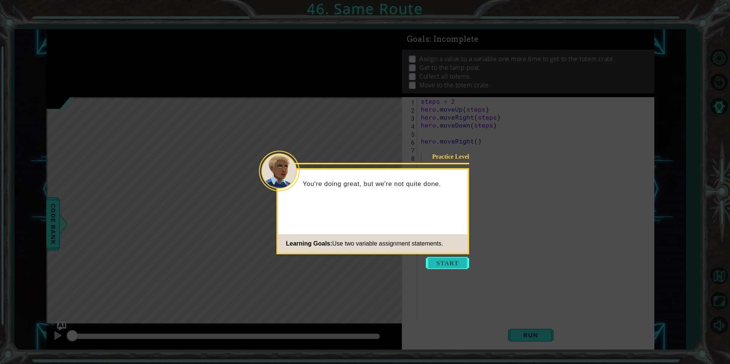
click at [449, 267] on button "Start" at bounding box center [447, 263] width 43 height 12
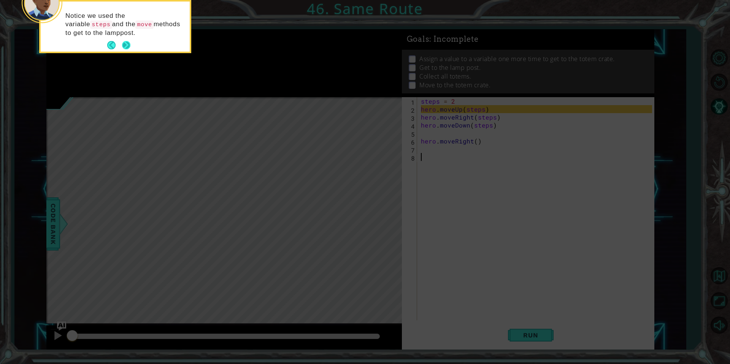
click at [127, 49] on button "Next" at bounding box center [126, 45] width 13 height 13
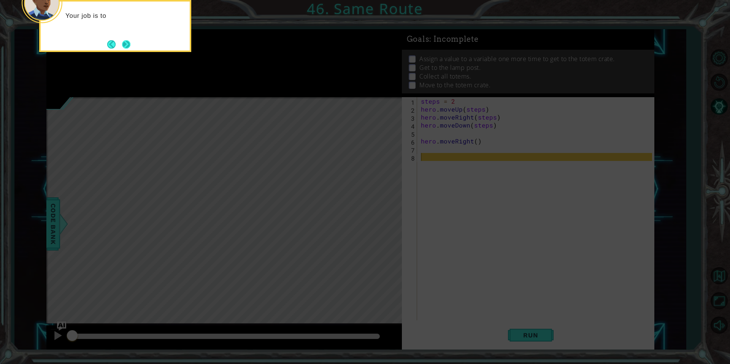
click at [128, 41] on button "Next" at bounding box center [126, 44] width 14 height 14
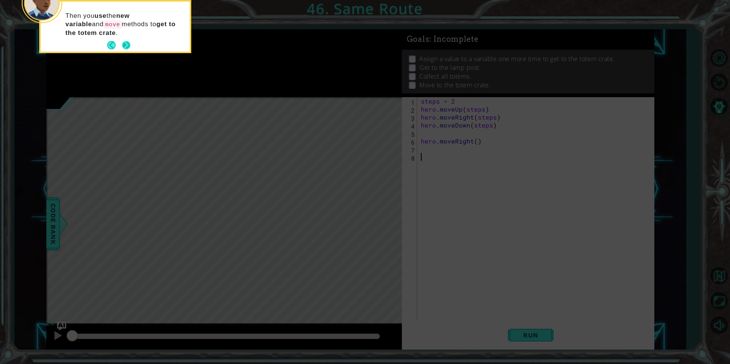
click at [130, 42] on button "Next" at bounding box center [126, 45] width 11 height 11
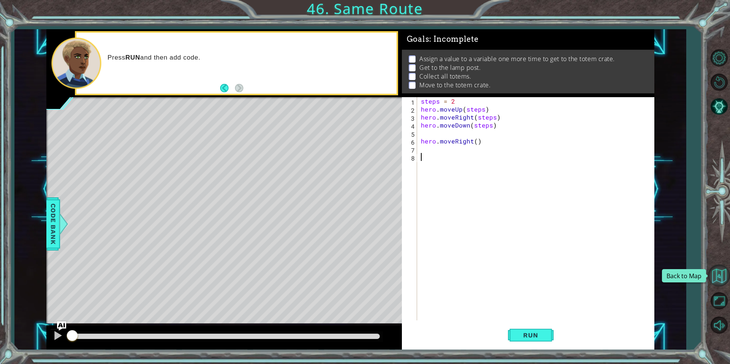
click at [722, 282] on button "Back to Map" at bounding box center [718, 276] width 22 height 22
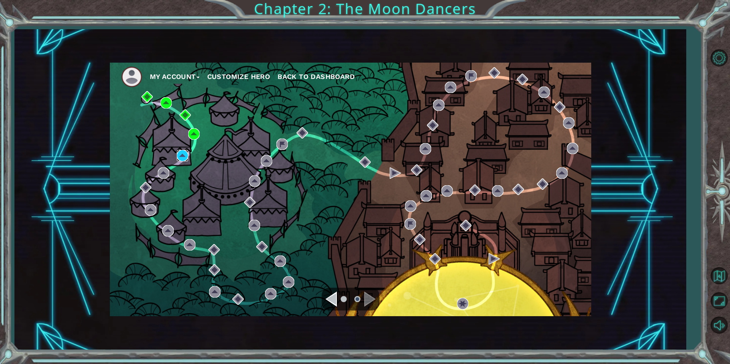
click at [183, 158] on img at bounding box center [182, 155] width 11 height 11
